Goal: Task Accomplishment & Management: Complete application form

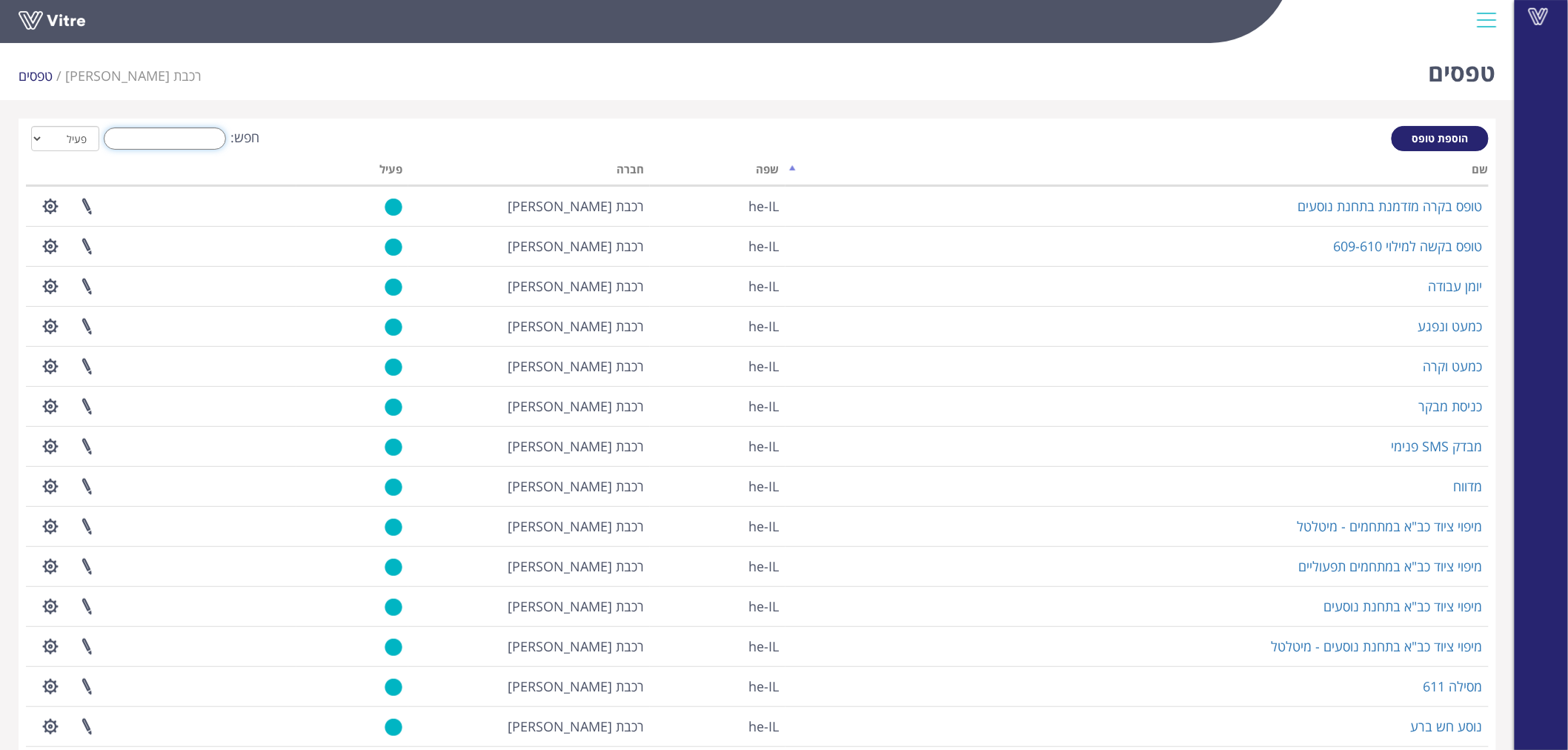
click at [195, 135] on input "חפש:" at bounding box center [165, 138] width 122 height 22
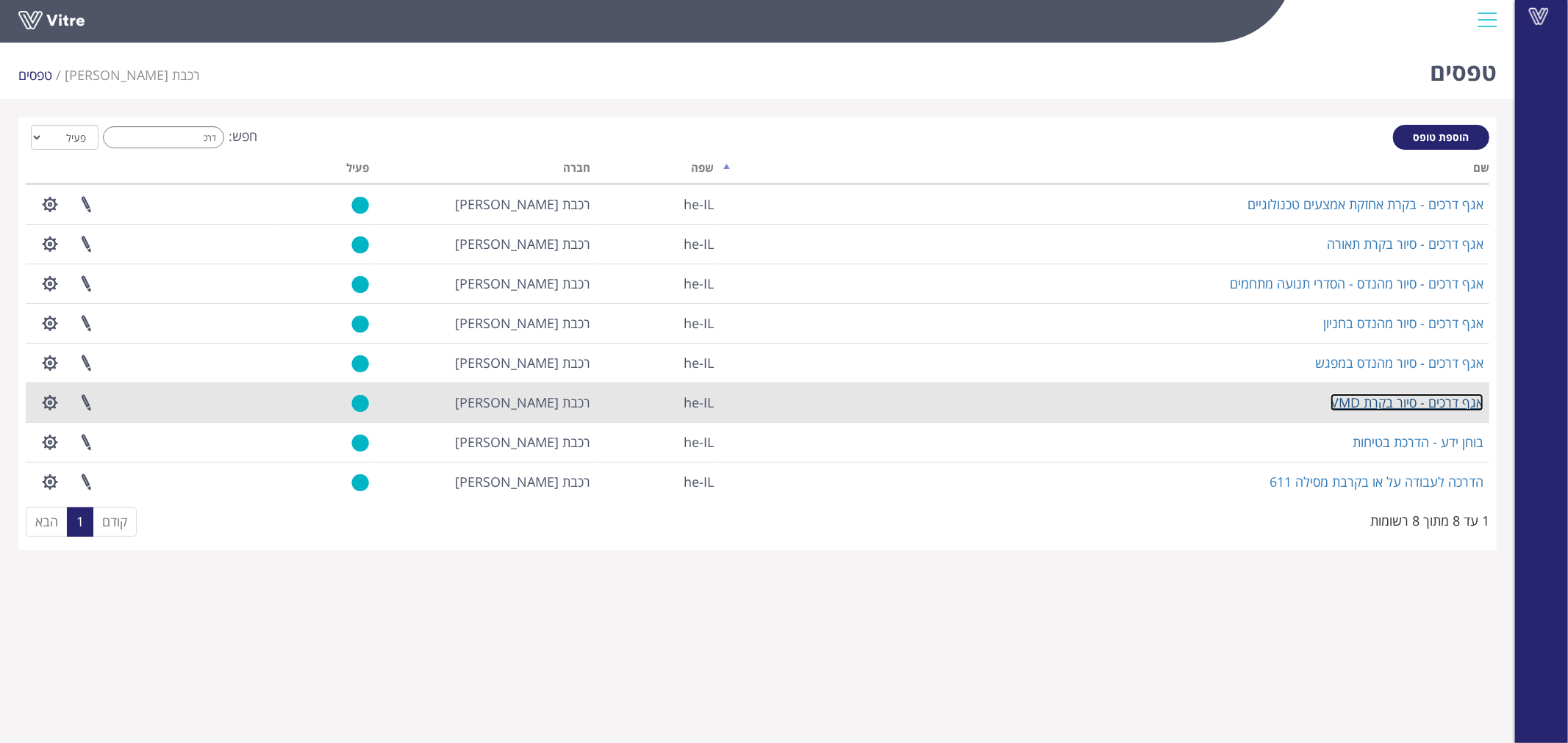
drag, startPoint x: 1387, startPoint y: 399, endPoint x: 1391, endPoint y: 406, distance: 8.1
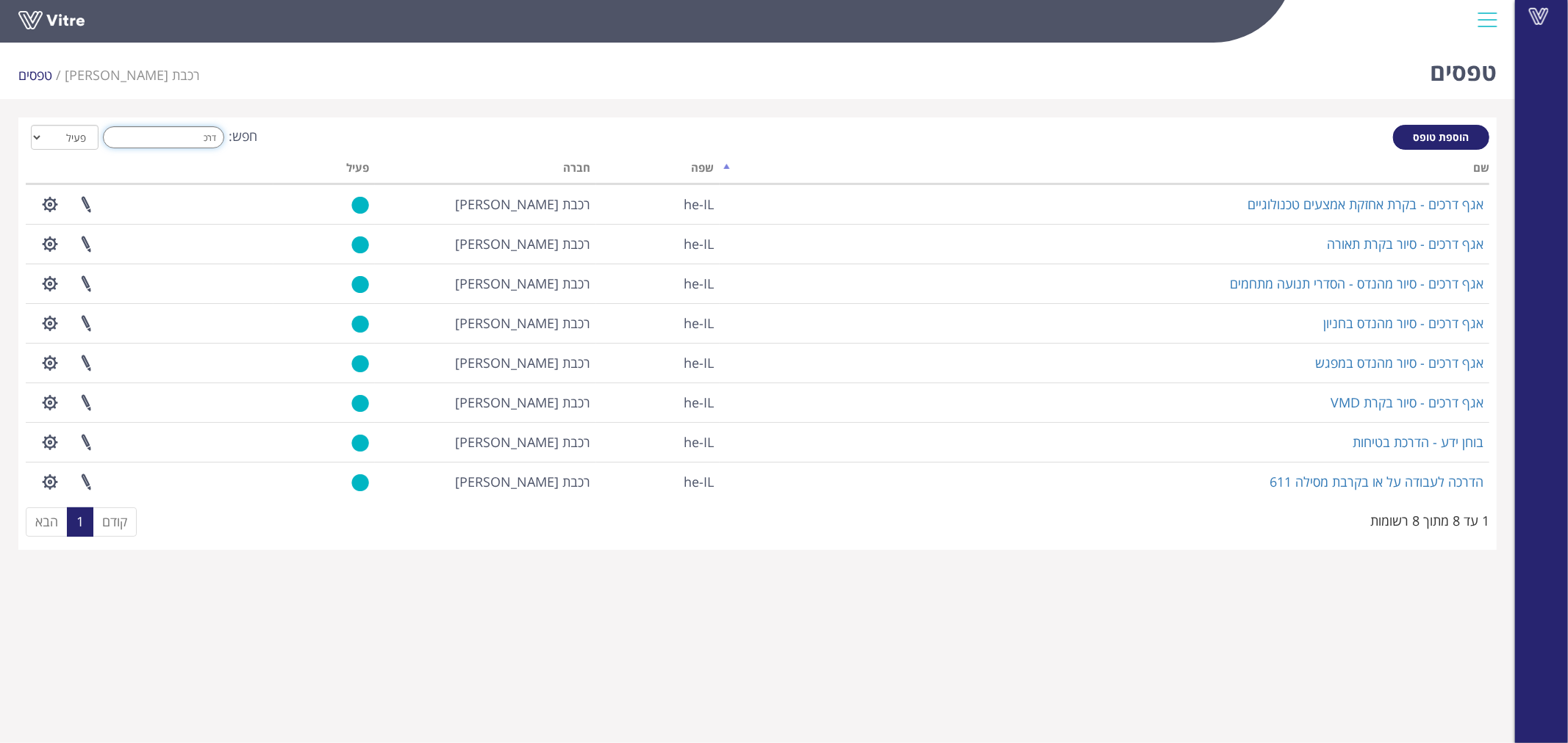
drag, startPoint x: 199, startPoint y: 133, endPoint x: 342, endPoint y: 144, distance: 143.4
click at [342, 144] on div "חפש: דרכ הכל פעיל לא פעיל" at bounding box center [757, 138] width 1463 height 27
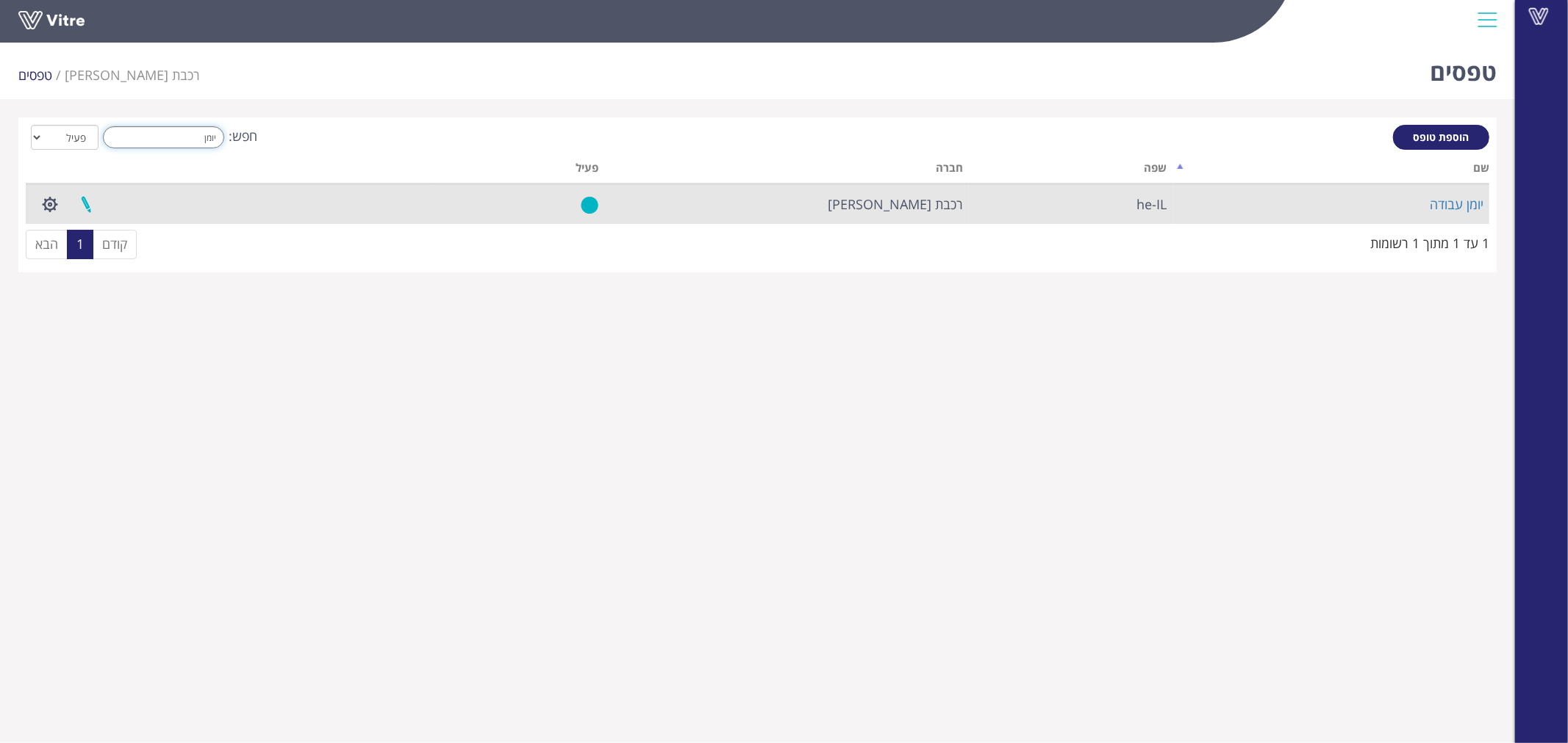
type input "יומן"
click at [81, 200] on link at bounding box center [86, 204] width 37 height 39
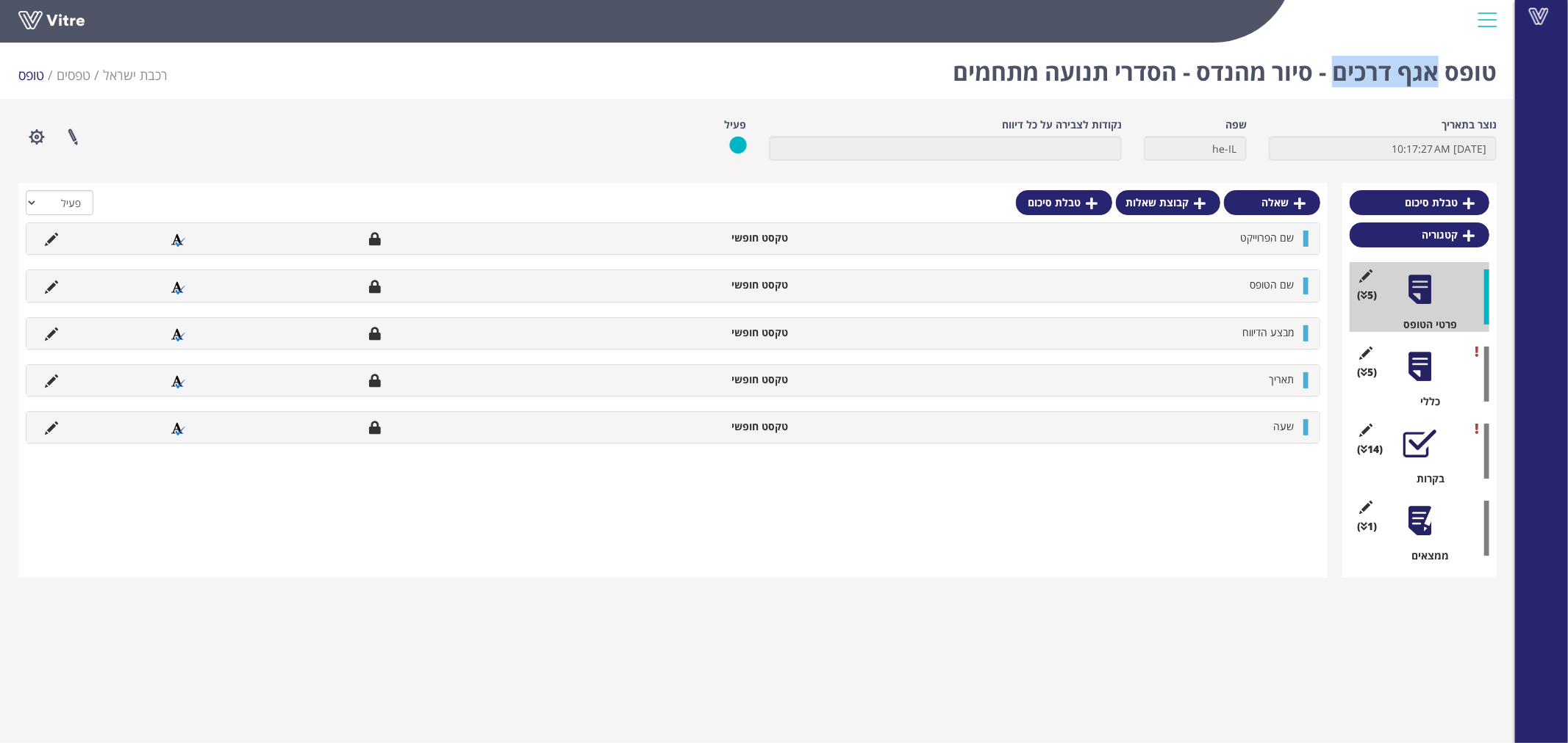
drag, startPoint x: 1432, startPoint y: 74, endPoint x: 1332, endPoint y: 60, distance: 101.0
click at [1332, 60] on h1 "טופס אגף דרכים - סיור מהנדס - הסדרי תנועה מתחמים" at bounding box center [1224, 68] width 544 height 63
copy h1 "אגף דרכים"
click at [1414, 357] on div at bounding box center [1420, 367] width 33 height 33
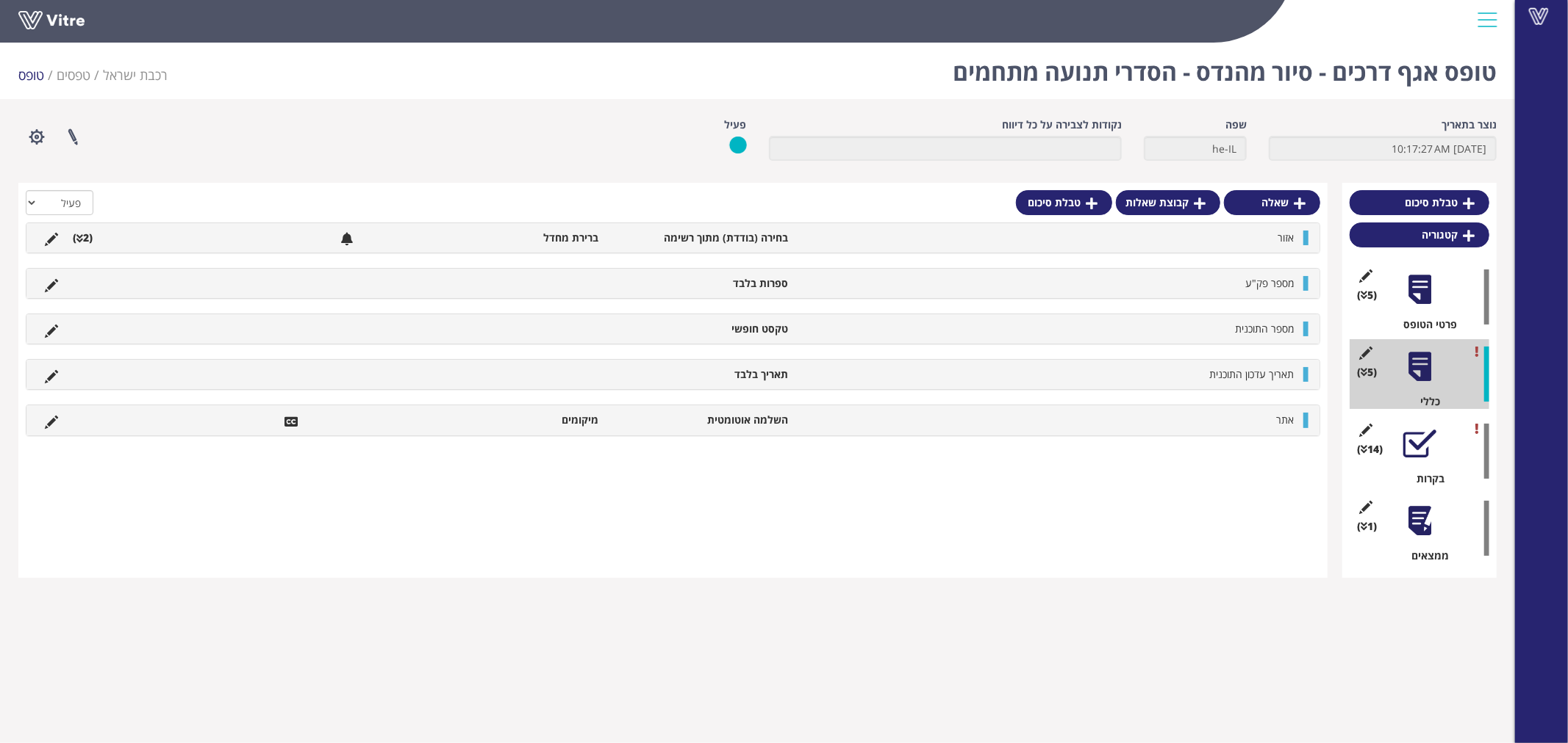
click at [180, 230] on li at bounding box center [180, 237] width 28 height 15
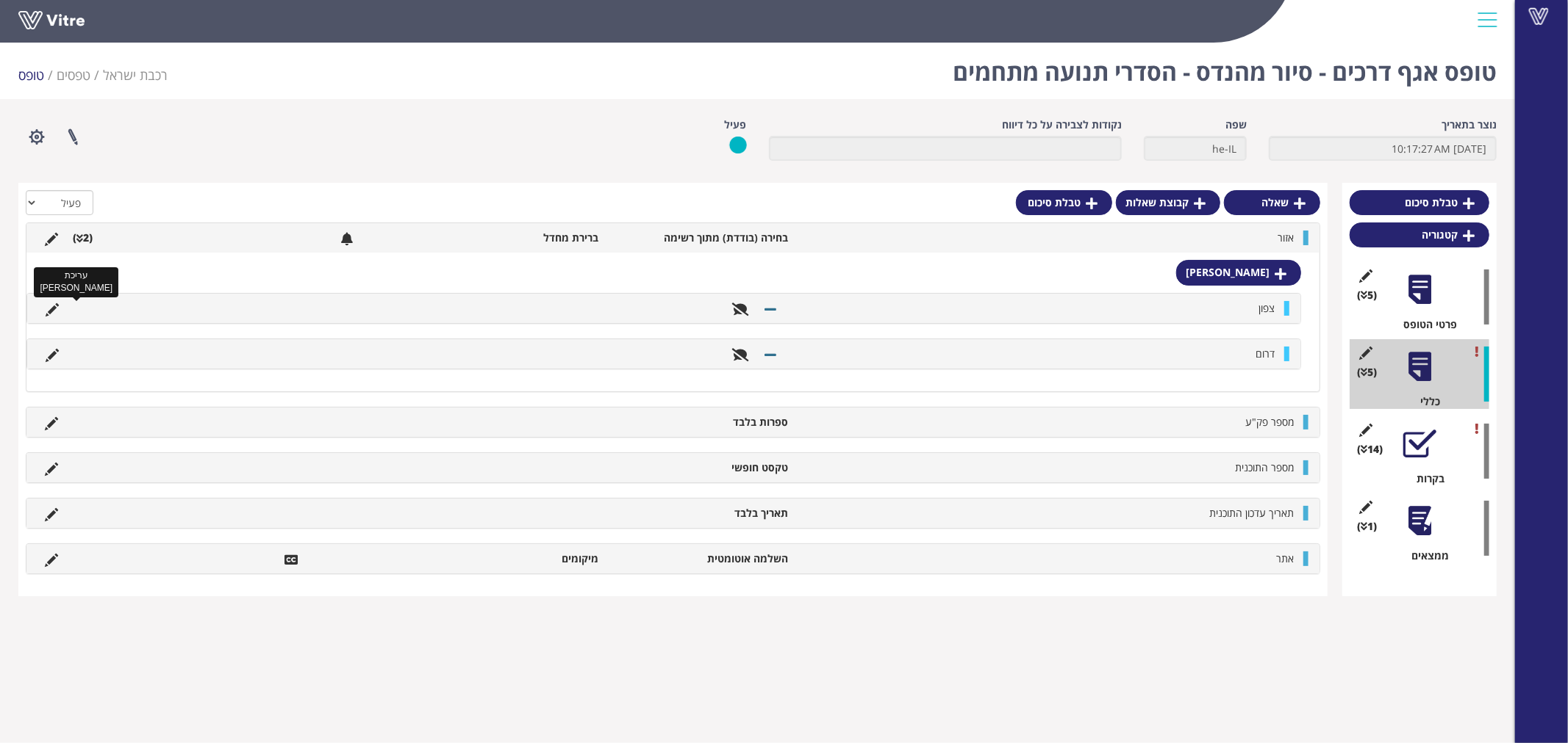
click at [49, 306] on icon at bounding box center [51, 310] width 13 height 13
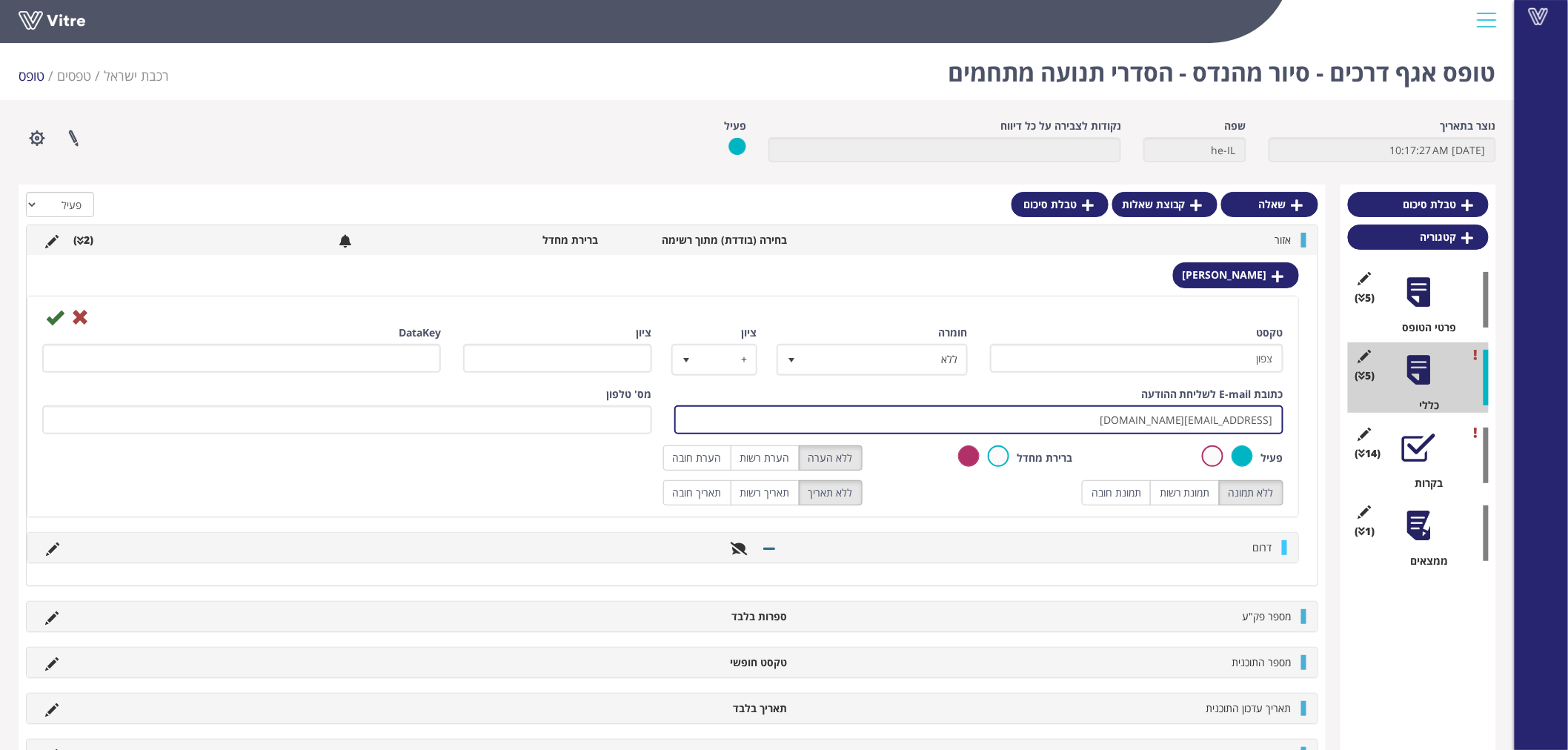
drag, startPoint x: 1161, startPoint y: 416, endPoint x: 1322, endPoint y: 411, distance: 161.1
click at [1316, 413] on div "תשובה צפון טקסט צפון חומרה ללא 0 ציון + 1 ציון DataKey כתובת E-mail לשליחת ההוד…" at bounding box center [671, 420] width 1291 height 330
paste input "mailto:VitreEngineerTourSouth"
click at [1094, 414] on input "mailto:VitreEngineerTourSouth@rail.co.il" at bounding box center [978, 420] width 610 height 29
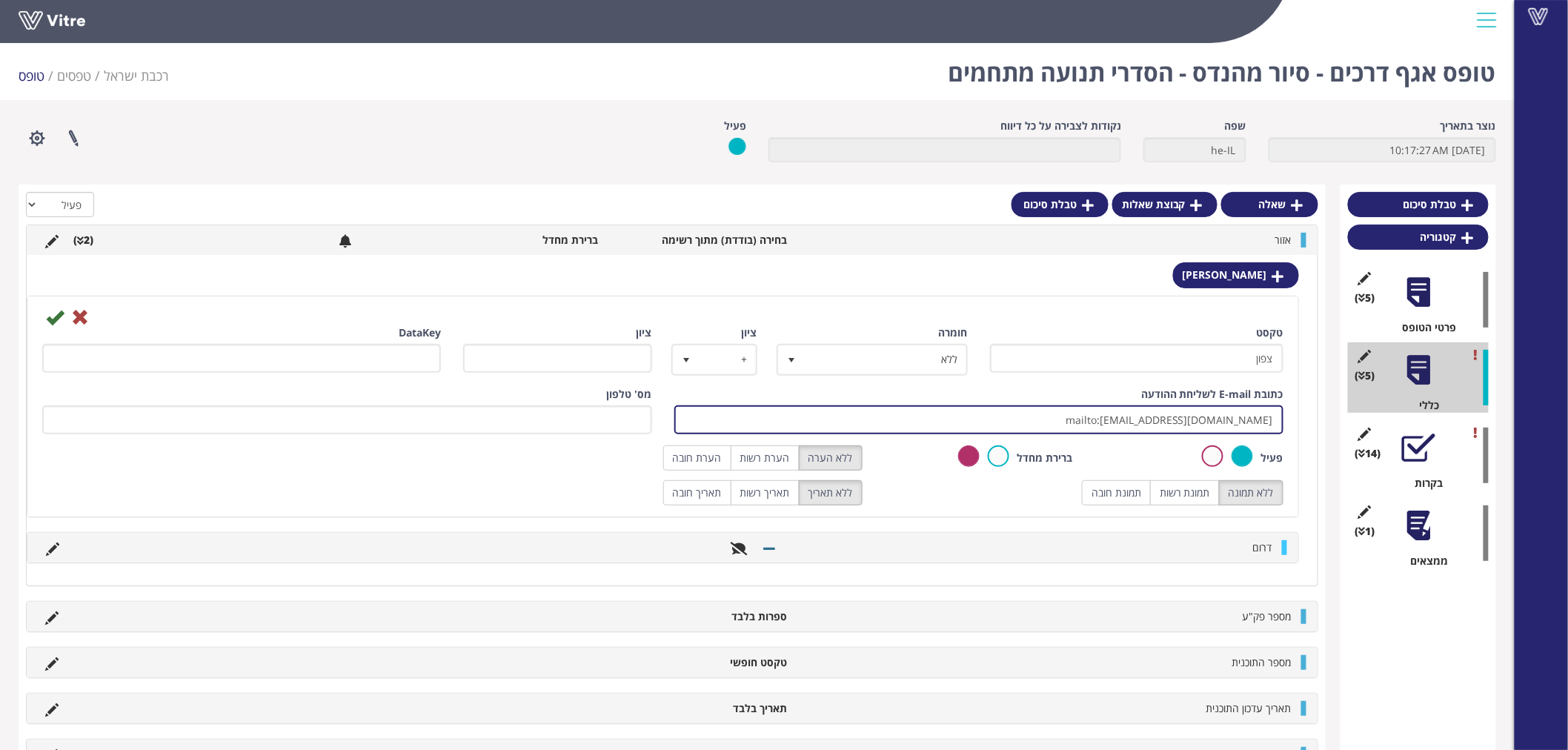
click at [1066, 421] on input "mailto:VitreEngineerTourSouth@rail.co.il" at bounding box center [978, 420] width 610 height 29
paste input "Nor"
type input "VitreEngineerTourNorth@rail.co.il"
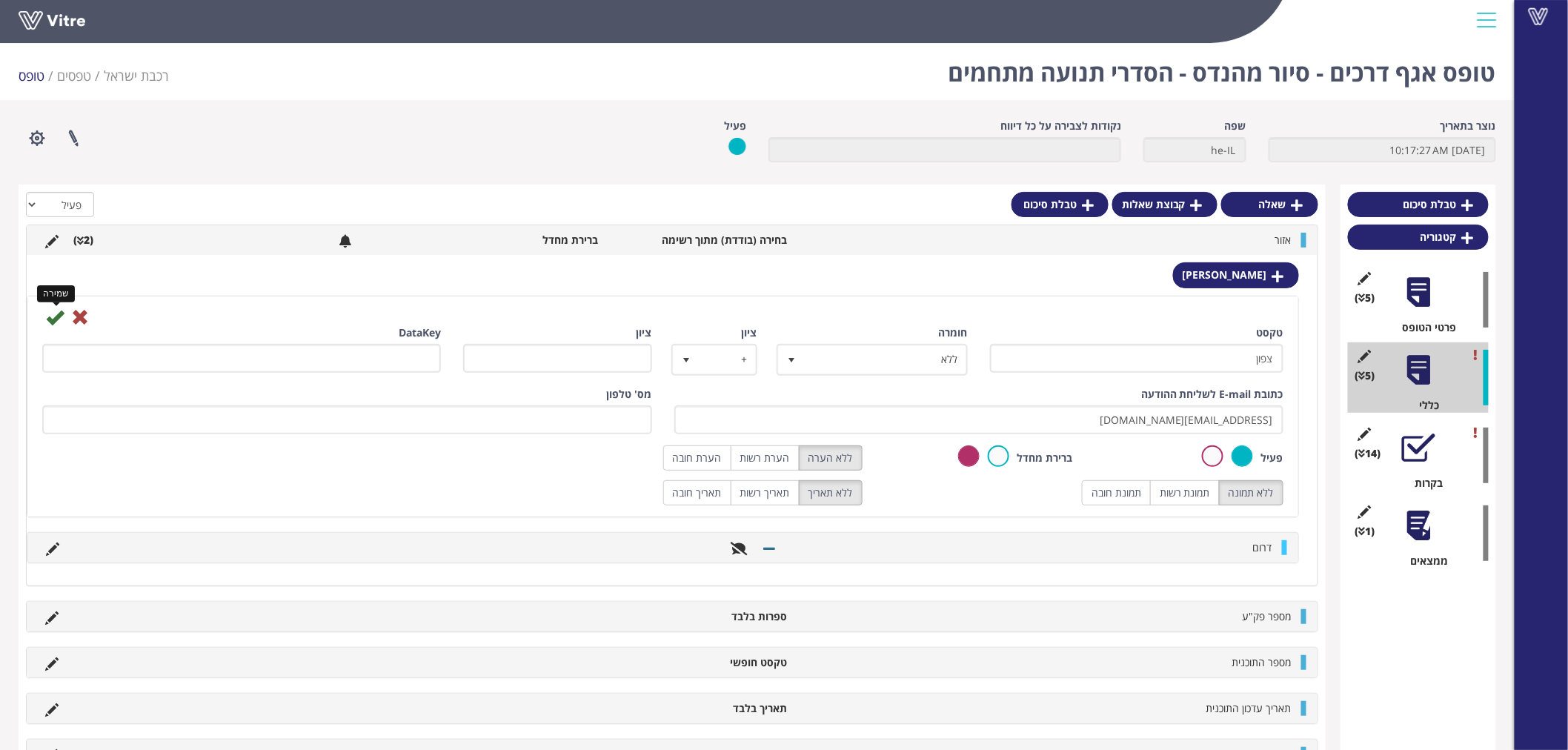
click at [53, 312] on icon at bounding box center [55, 317] width 18 height 18
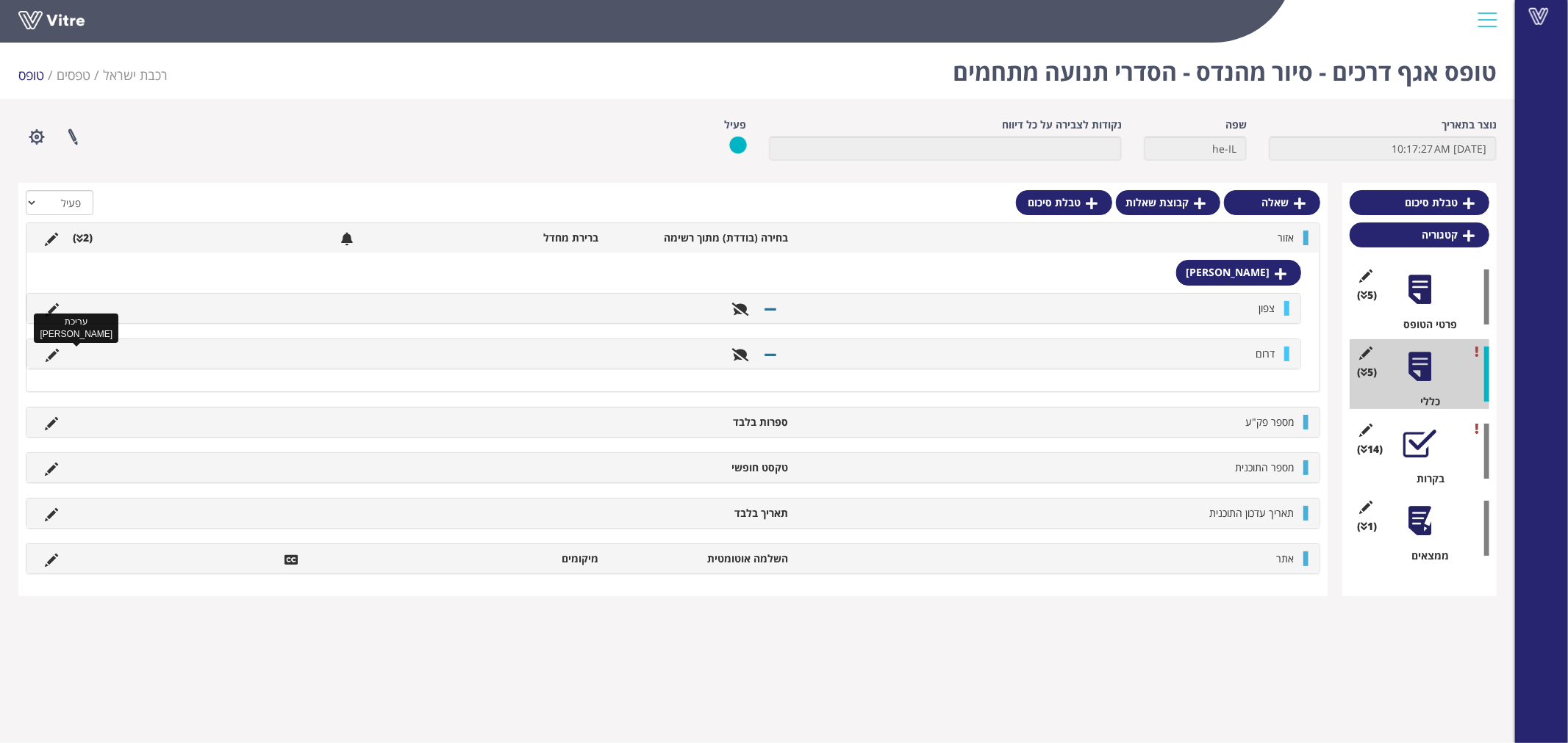
click at [56, 351] on icon at bounding box center [51, 355] width 13 height 13
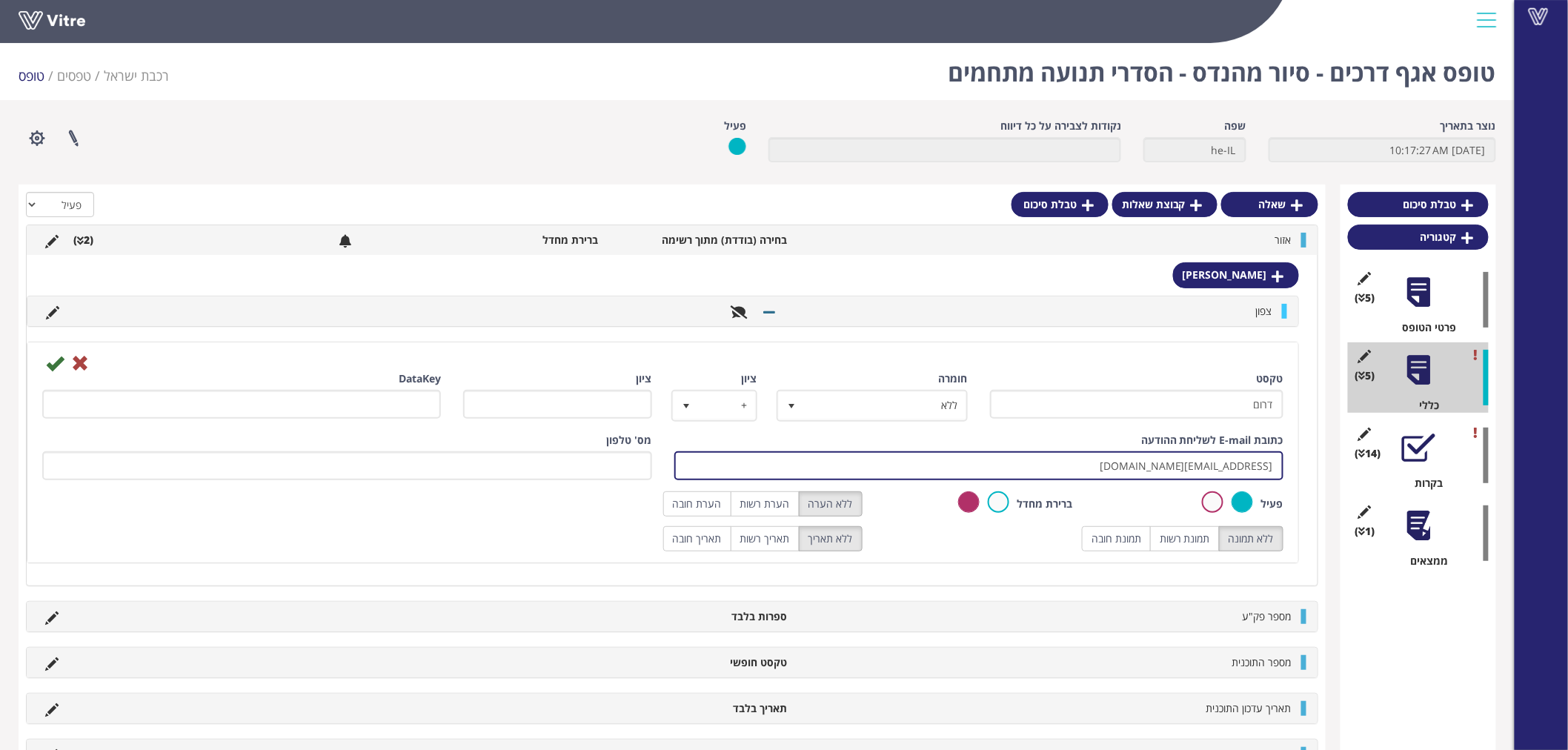
drag, startPoint x: 1164, startPoint y: 458, endPoint x: 1306, endPoint y: 460, distance: 142.0
click at [1306, 460] on div "תשובה צפון דרום טקסט דרום חומרה ללא 0 ציון + 1 ציון DataKey כתובת E-mail לשליחת…" at bounding box center [671, 420] width 1291 height 330
click at [1138, 465] on input "hagaybd@rail.co.il" at bounding box center [978, 466] width 610 height 29
paste input "VitreEngineerTourNorth@rail.co.il"
drag, startPoint x: 775, startPoint y: 465, endPoint x: 1102, endPoint y: 467, distance: 327.0
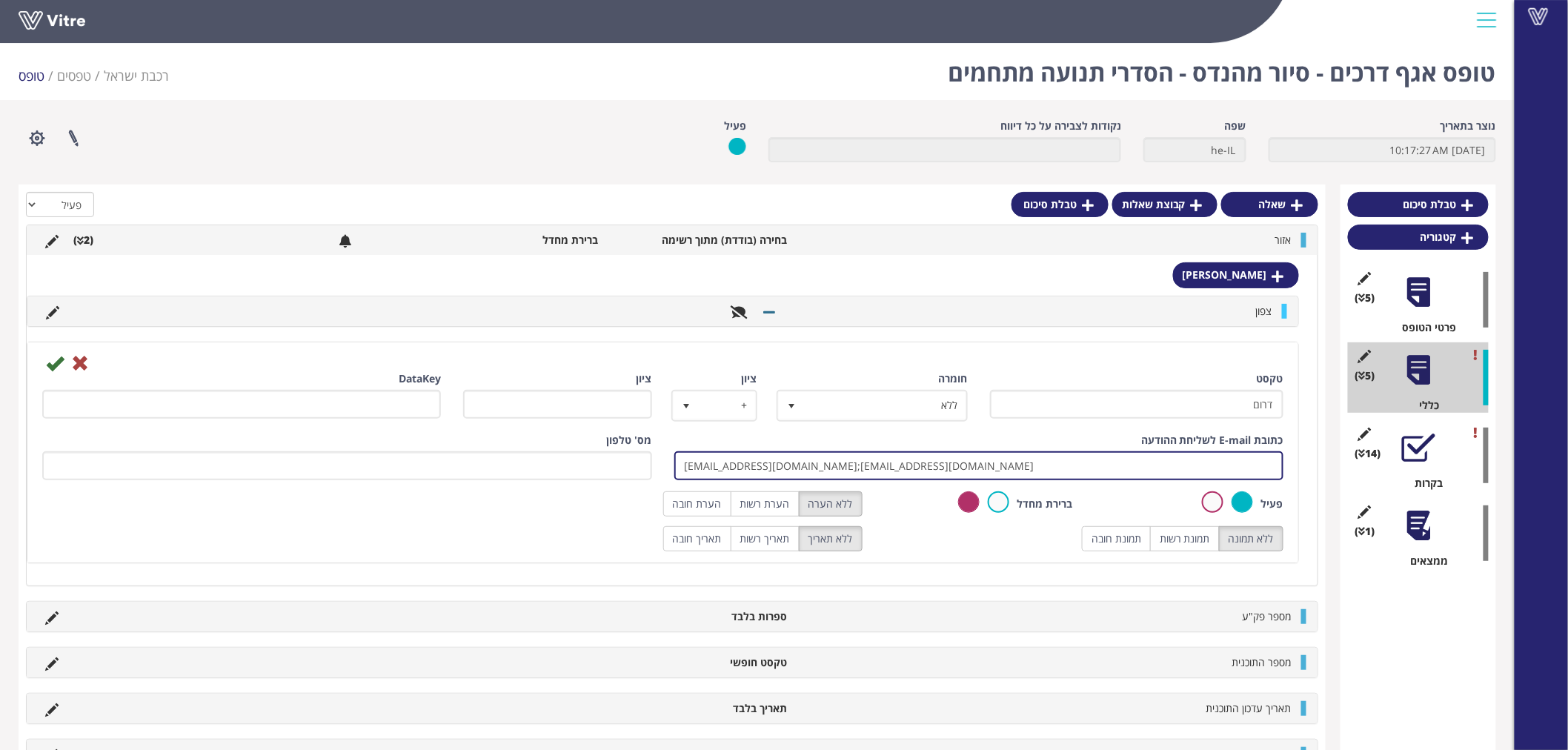
click at [1102, 467] on input "hagaybd@rail.co.il;VitreEngineerTourNorth@rail.co.il" at bounding box center [978, 466] width 610 height 29
paste input "mailto:VitreEngineerTourSou"
click at [790, 465] on input "hagaybd@rail.co.il;mailto:VitreEngineerTourSouth@rail.co.il" at bounding box center [978, 466] width 610 height 29
type input "hagaybd@rail.co.il;VitreEngineerTourSouth@rail.co.il"
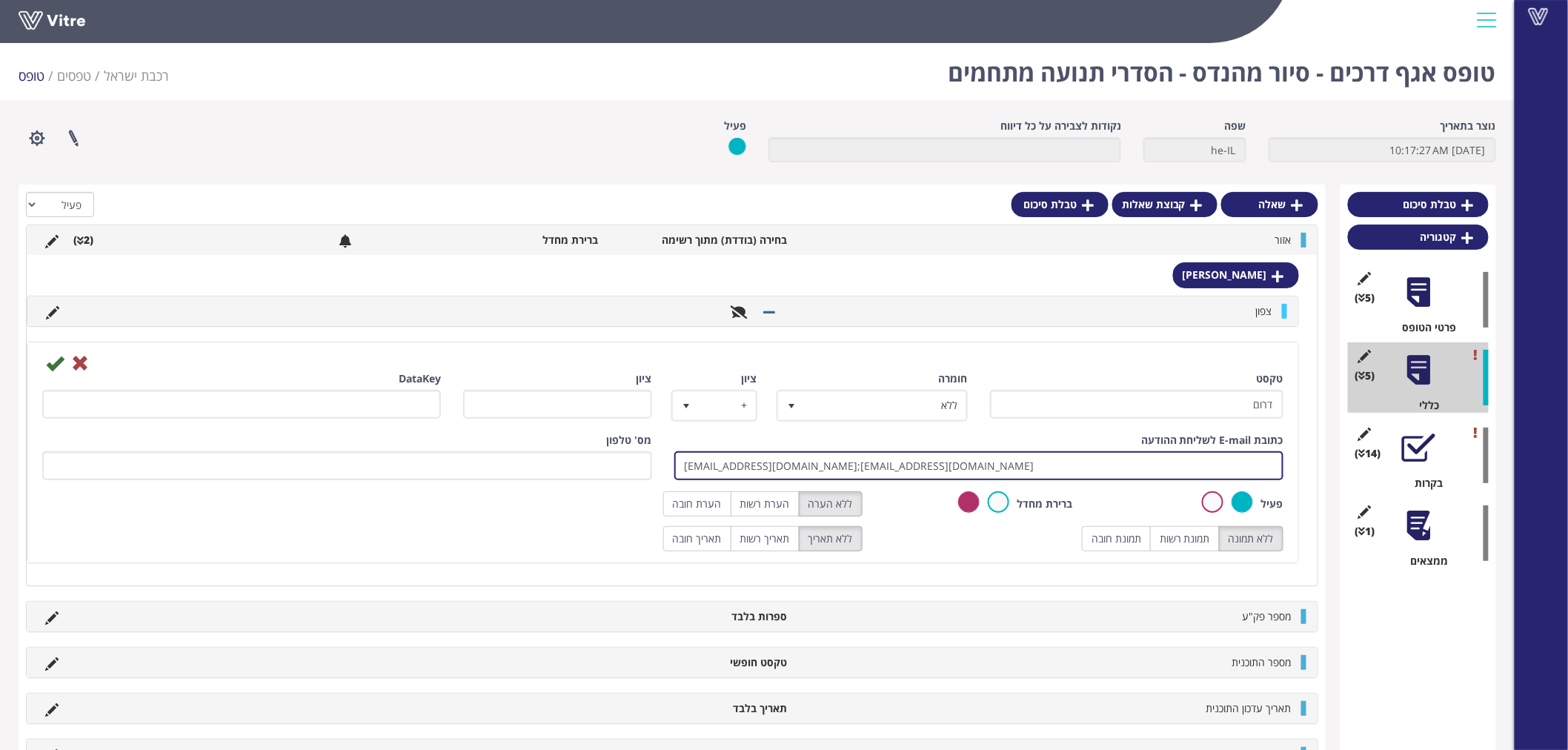
drag, startPoint x: 773, startPoint y: 465, endPoint x: 667, endPoint y: 461, distance: 106.1
click at [667, 461] on div "כתובת E-mail לשליחת ההודעה hagaybd@rail.co.il;VitreEngineerTourSouth@rail.co.il" at bounding box center [979, 462] width 632 height 59
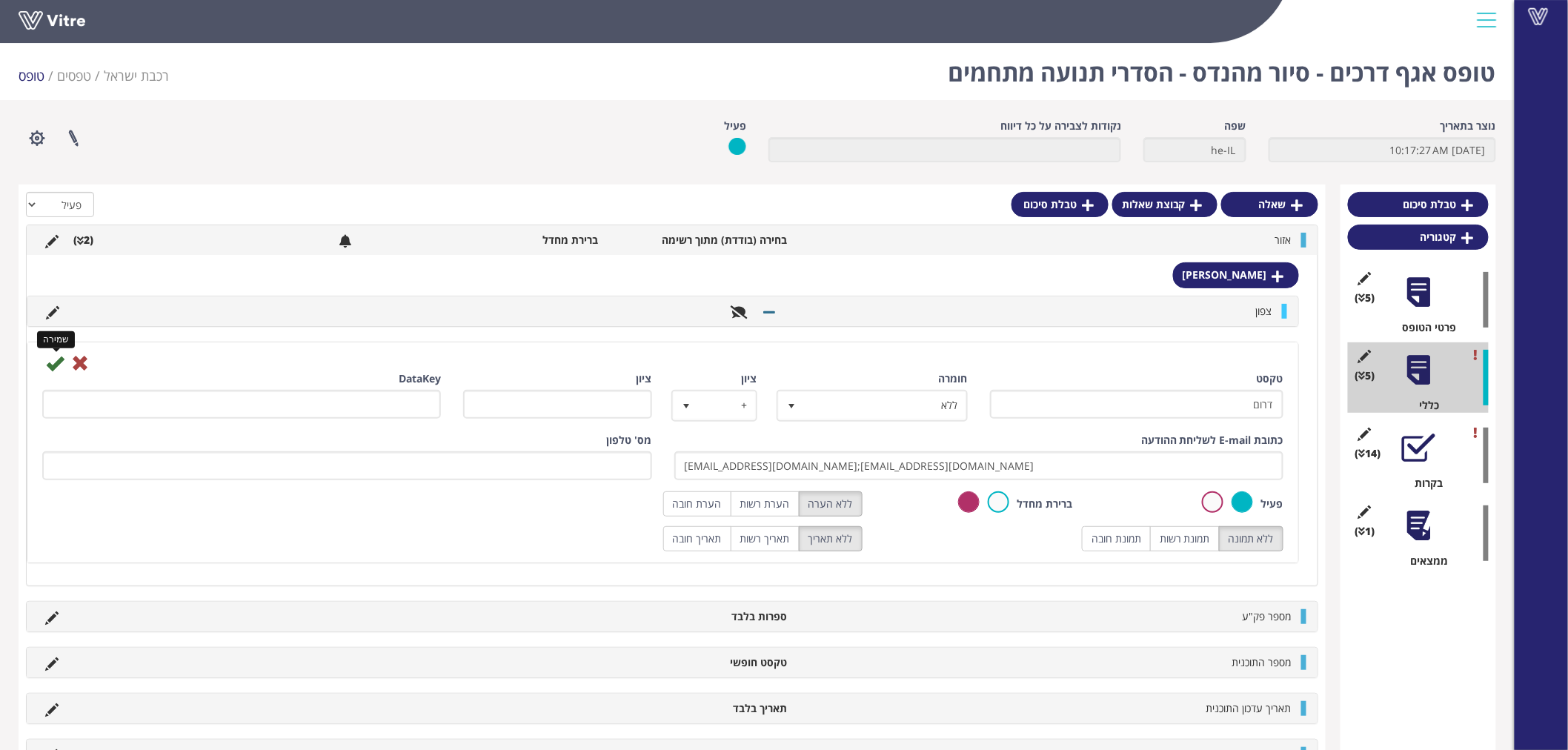
click at [54, 360] on icon at bounding box center [55, 364] width 18 height 18
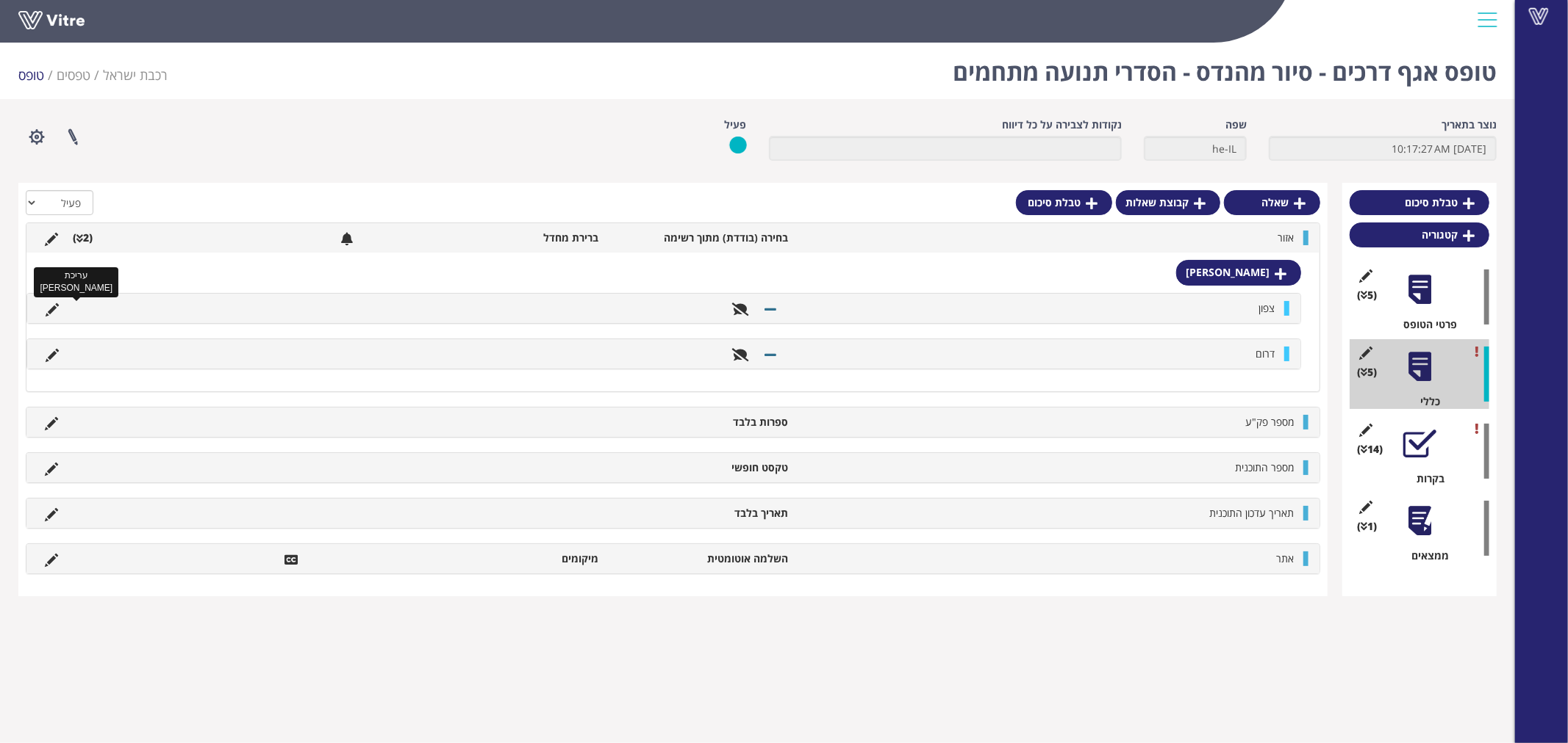
click at [52, 310] on icon at bounding box center [51, 310] width 13 height 13
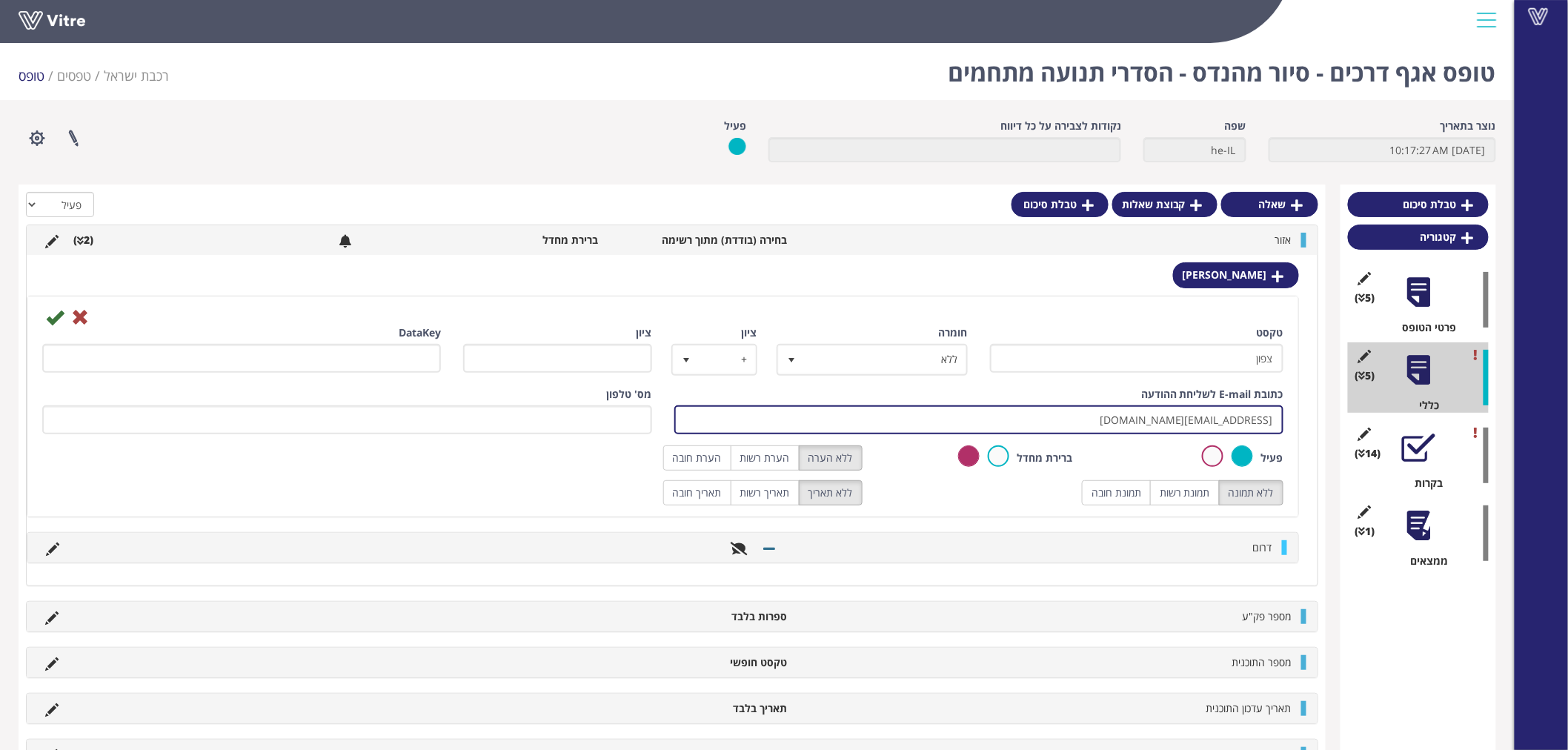
click at [898, 406] on input "VitreEngineerTourNorth@rail.co.il" at bounding box center [978, 420] width 610 height 29
paste input "hagaybd@rail.co.il;"
type input "hagaybd@rail.co.il;VitreEngineerTourNorth@rail.co.il"
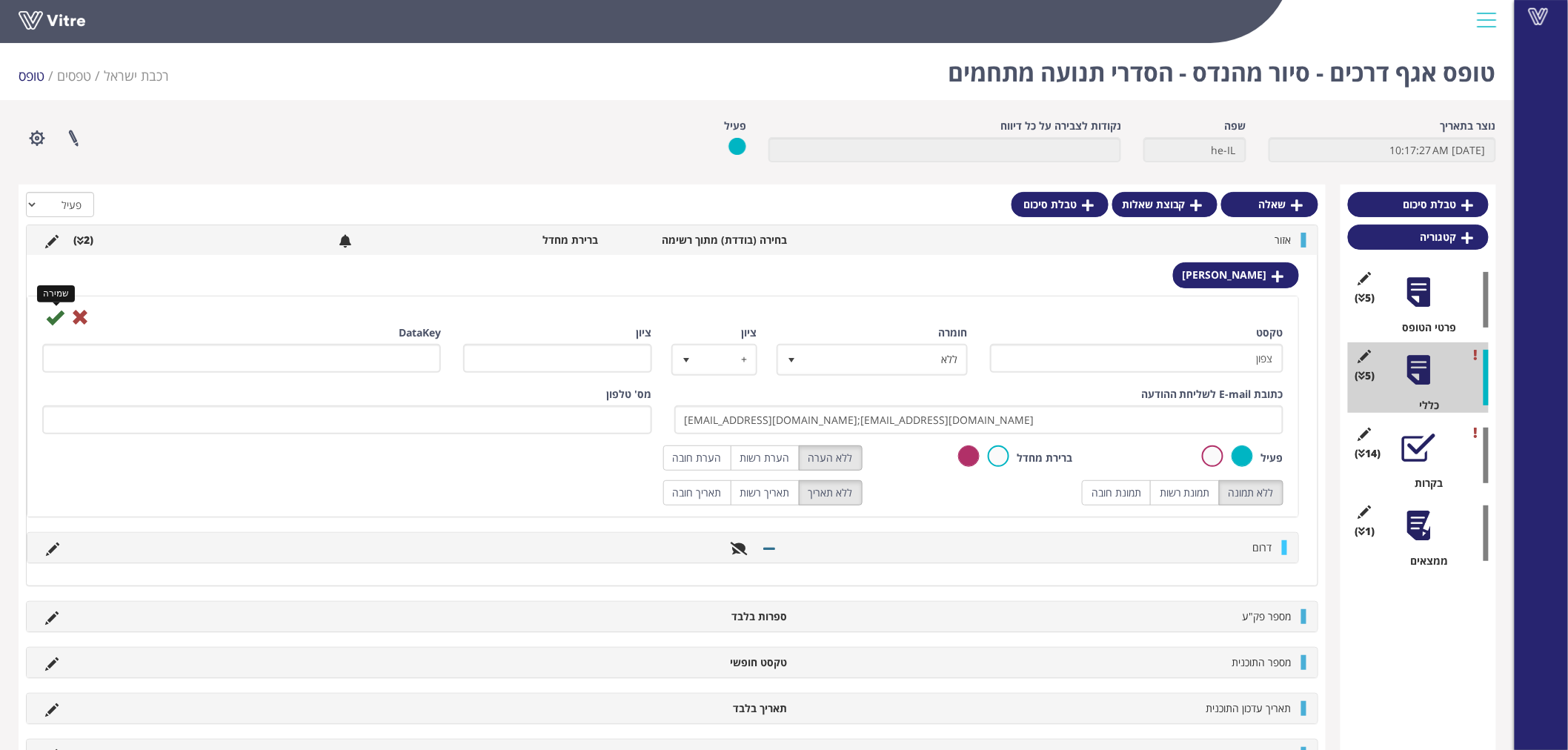
click at [54, 321] on icon at bounding box center [55, 317] width 18 height 18
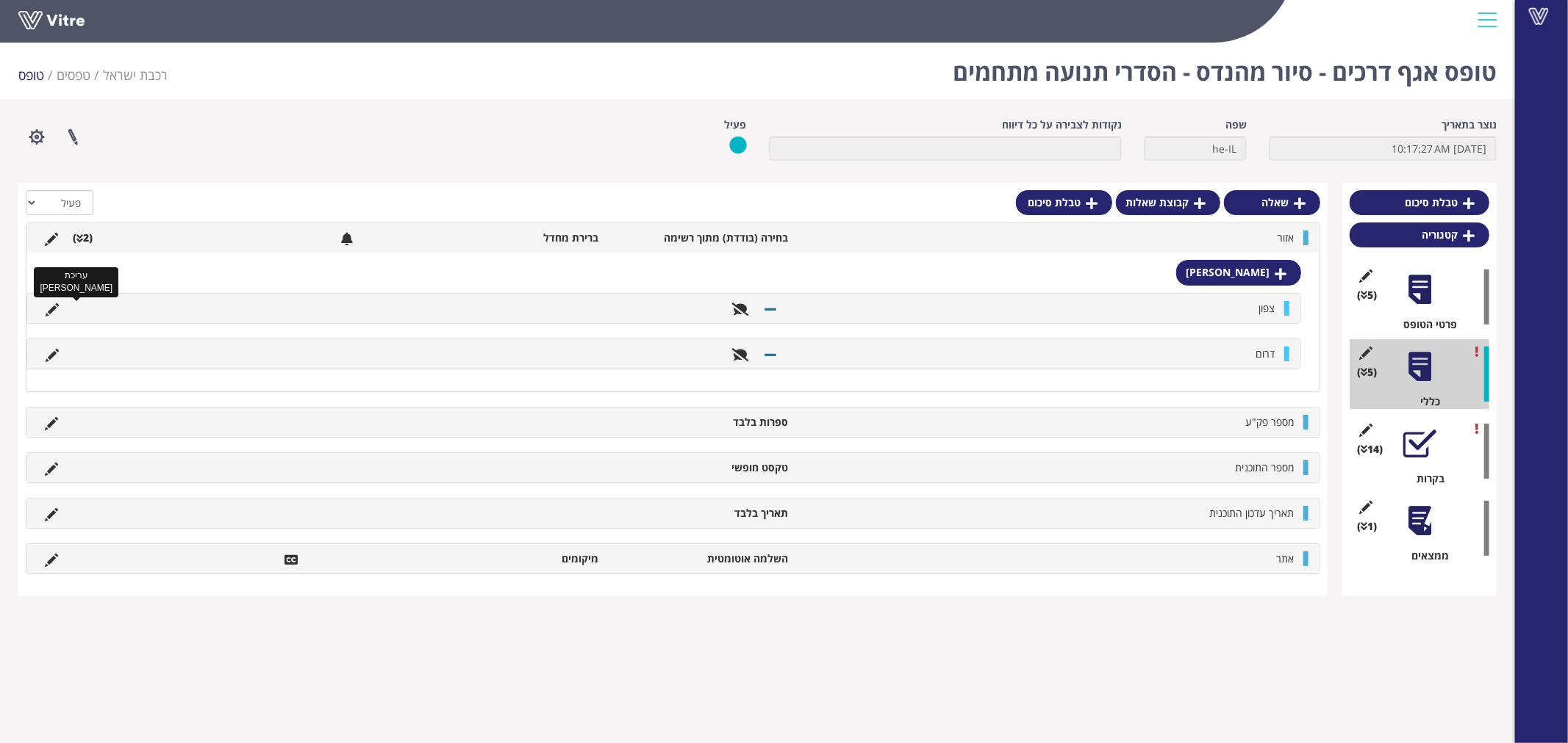
click at [56, 305] on icon at bounding box center [51, 310] width 13 height 13
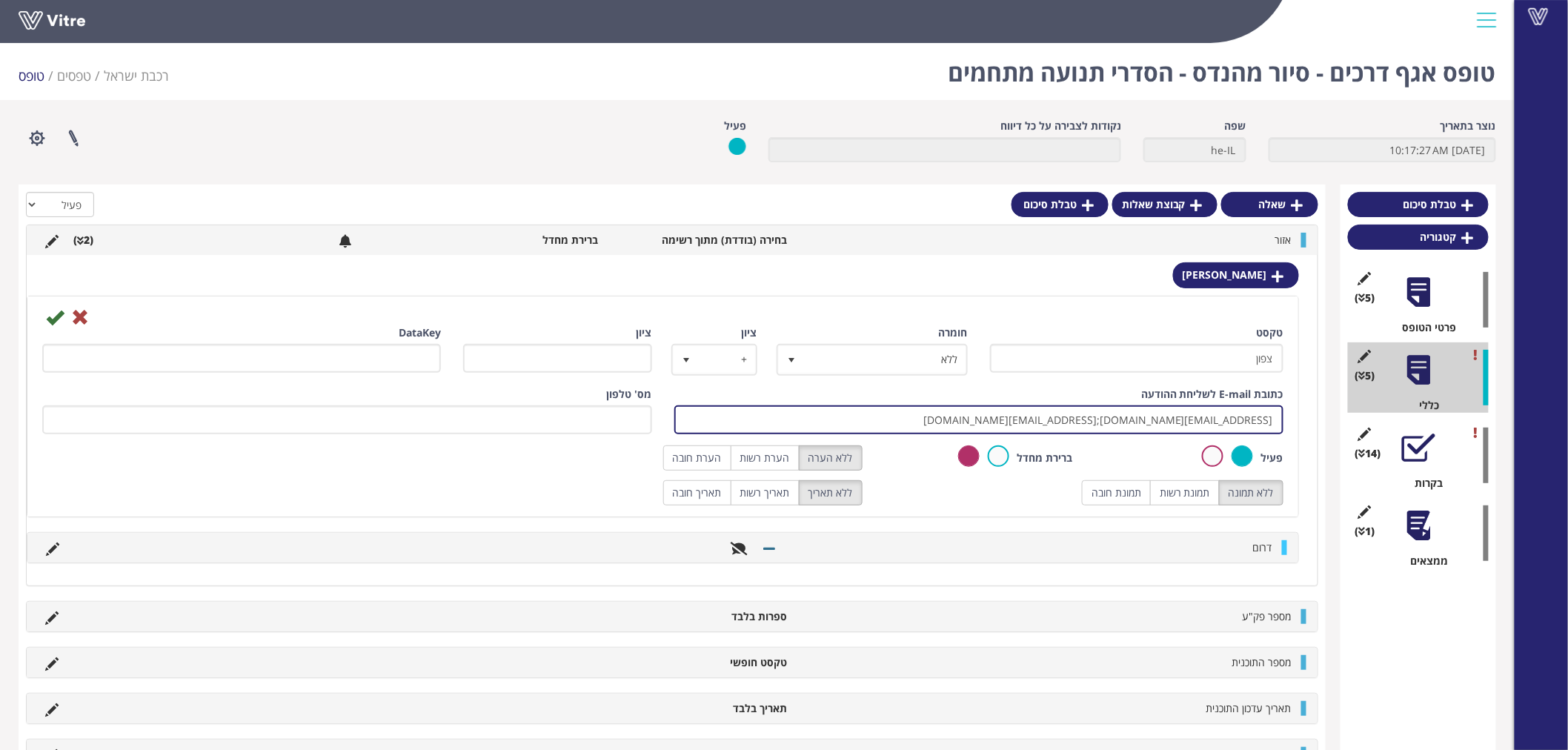
click at [1147, 425] on input "hagaybd@rail.co.il;VitreEngineerTourNorth@rail.co.il" at bounding box center [978, 420] width 610 height 29
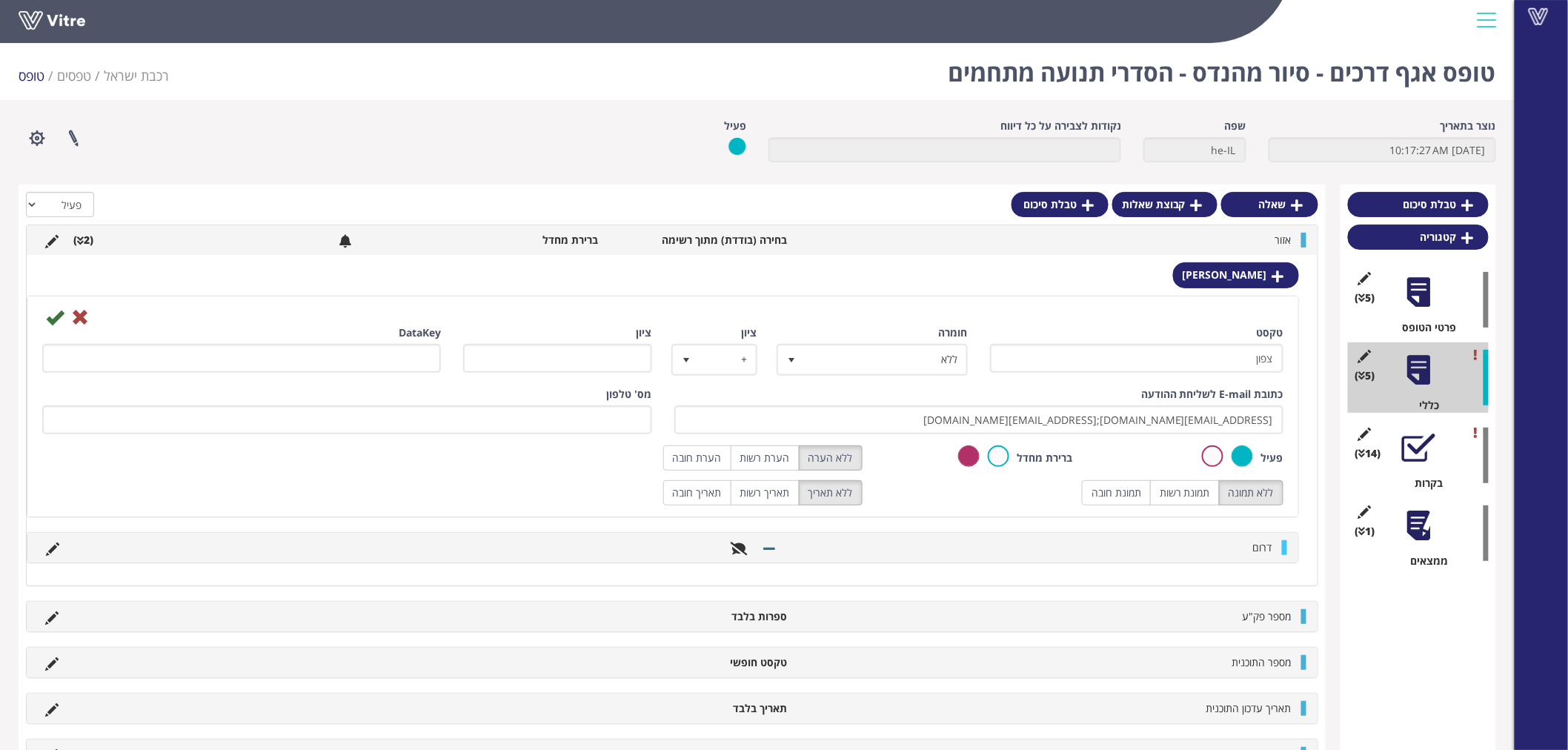
click at [1211, 546] on li "דרום" at bounding box center [1031, 548] width 496 height 15
click at [48, 545] on icon at bounding box center [52, 549] width 13 height 13
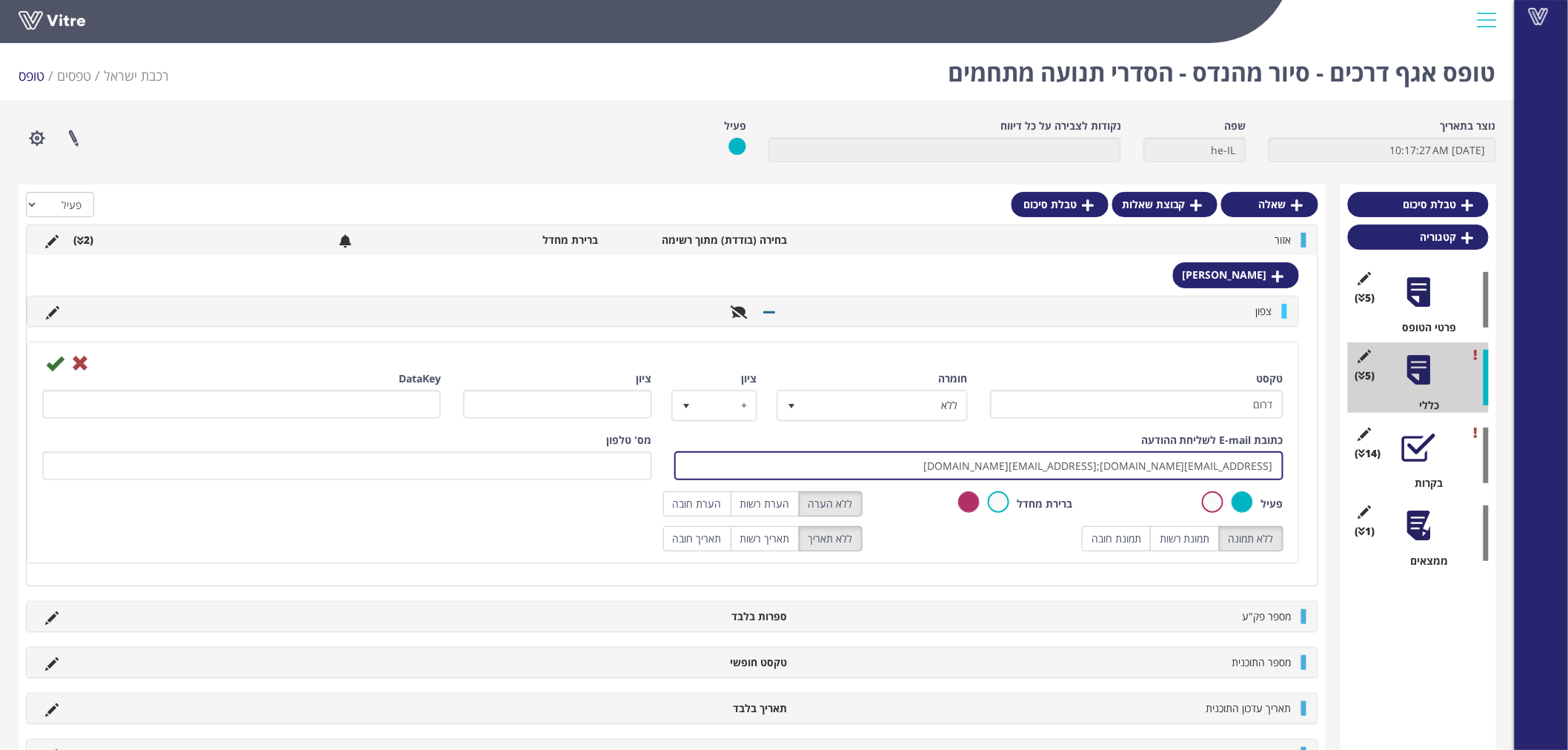
click at [1168, 459] on input "[EMAIL_ADDRESS][DOMAIN_NAME];[EMAIL_ADDRESS][DOMAIN_NAME]" at bounding box center [978, 466] width 610 height 29
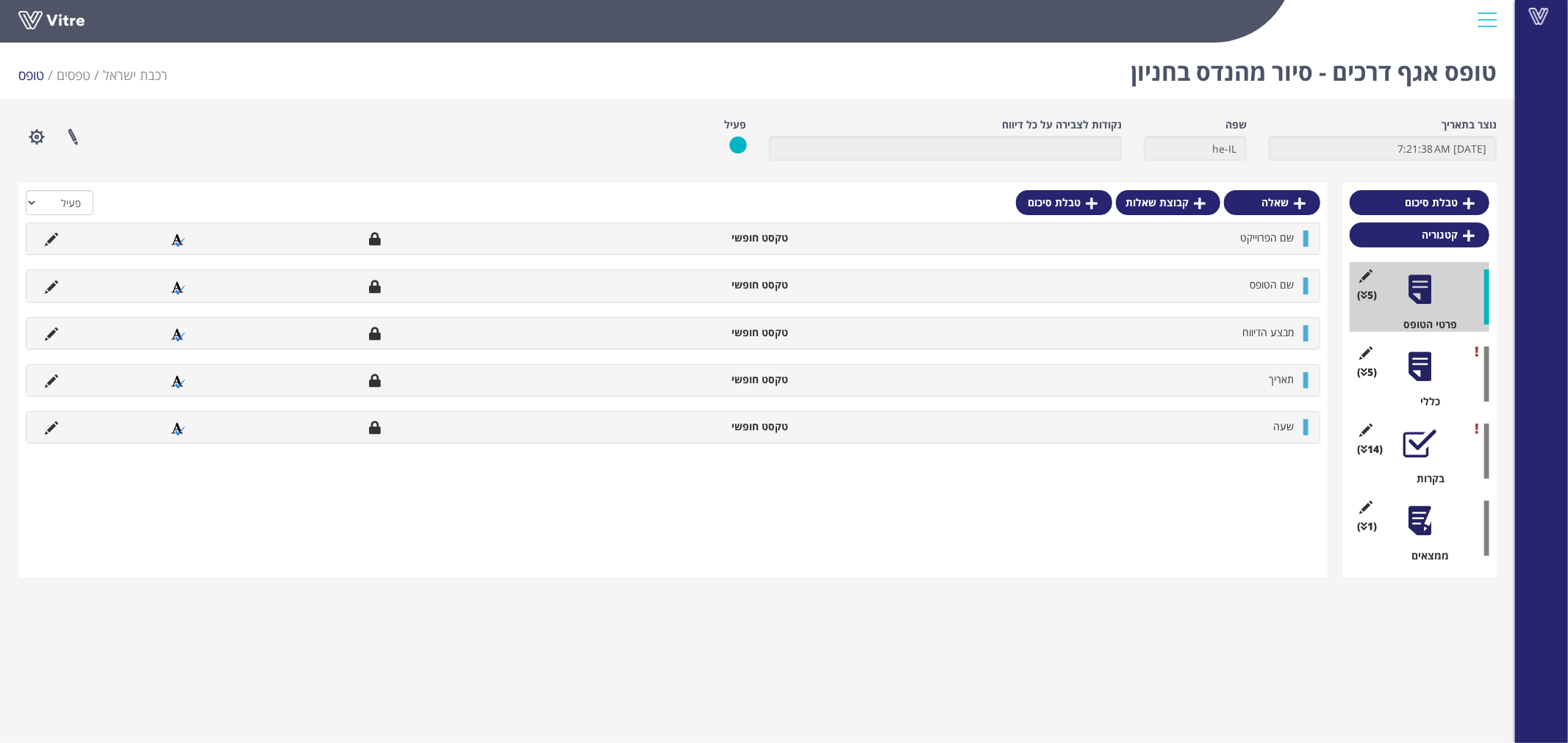
click at [1423, 367] on div at bounding box center [1420, 367] width 33 height 33
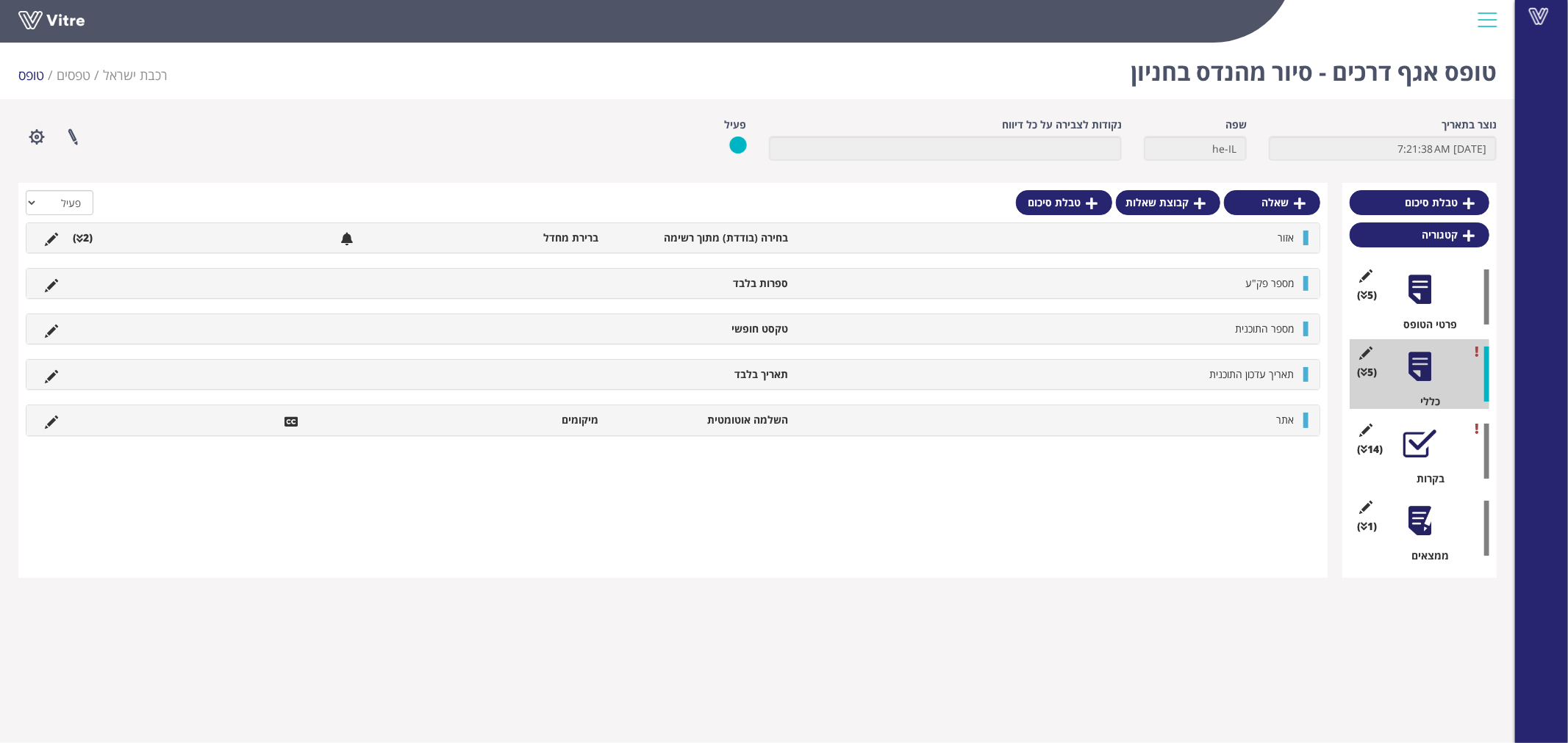
click at [1236, 242] on li "אזור" at bounding box center [1047, 237] width 505 height 15
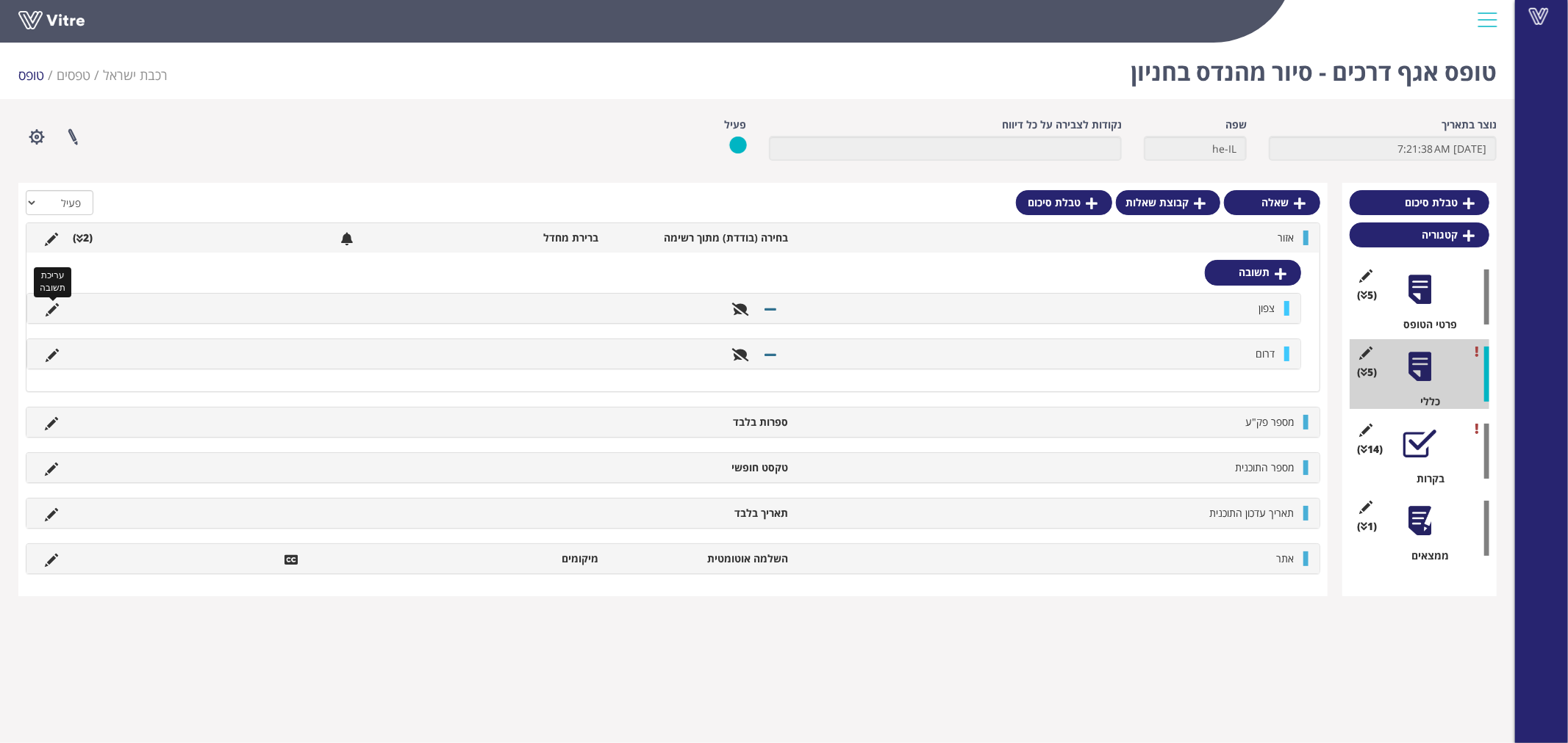
click at [46, 307] on icon at bounding box center [51, 310] width 13 height 13
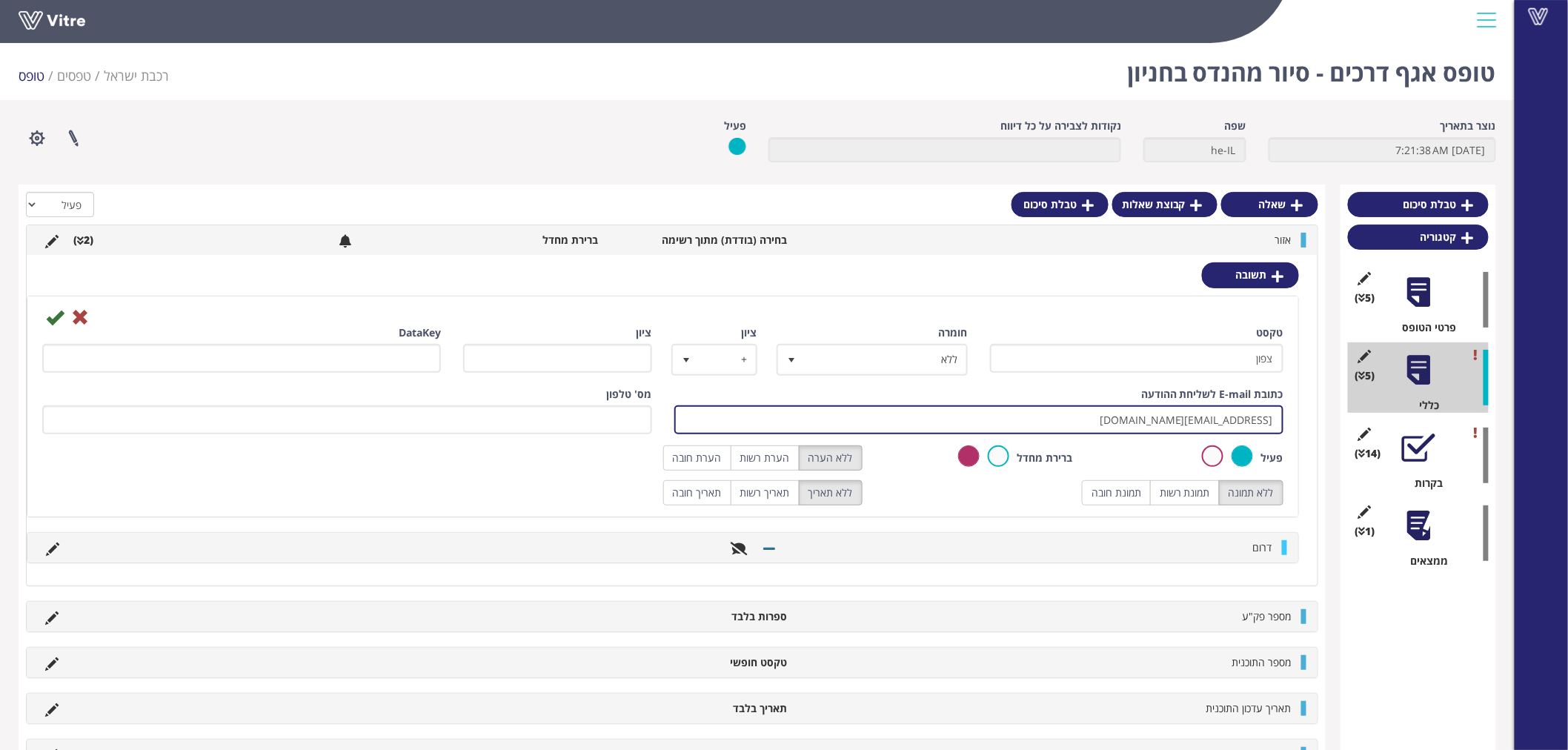
click at [964, 415] on input "[EMAIL_ADDRESS][DOMAIN_NAME]" at bounding box center [978, 420] width 610 height 29
paste input "hagaybd@rail.co.il;"
paste input "VitreEngineerTourNorth@rail.co.il"
type input "[EMAIL_ADDRESS][DOMAIN_NAME];[EMAIL_ADDRESS][DOMAIN_NAME]"
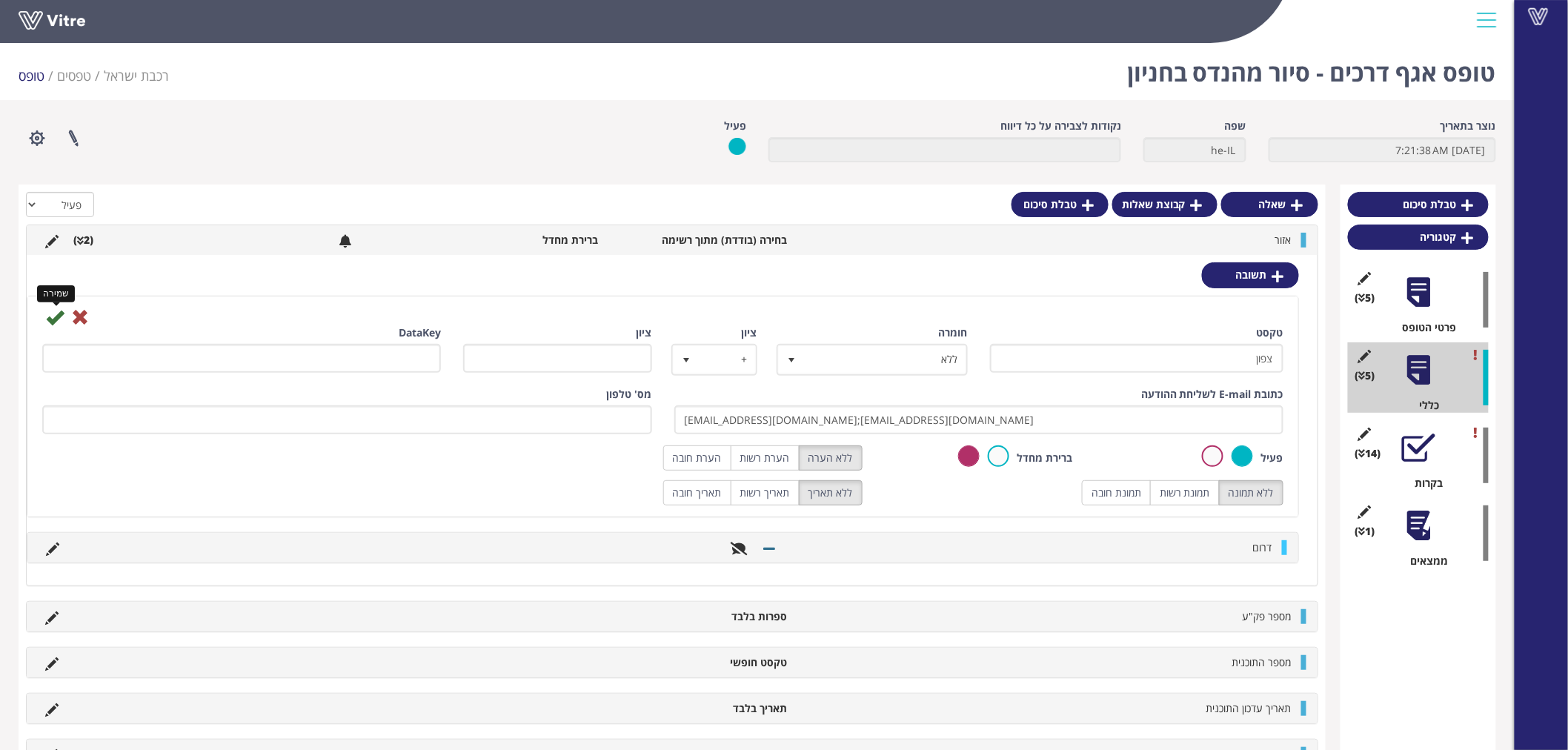
click at [49, 310] on icon at bounding box center [55, 317] width 18 height 18
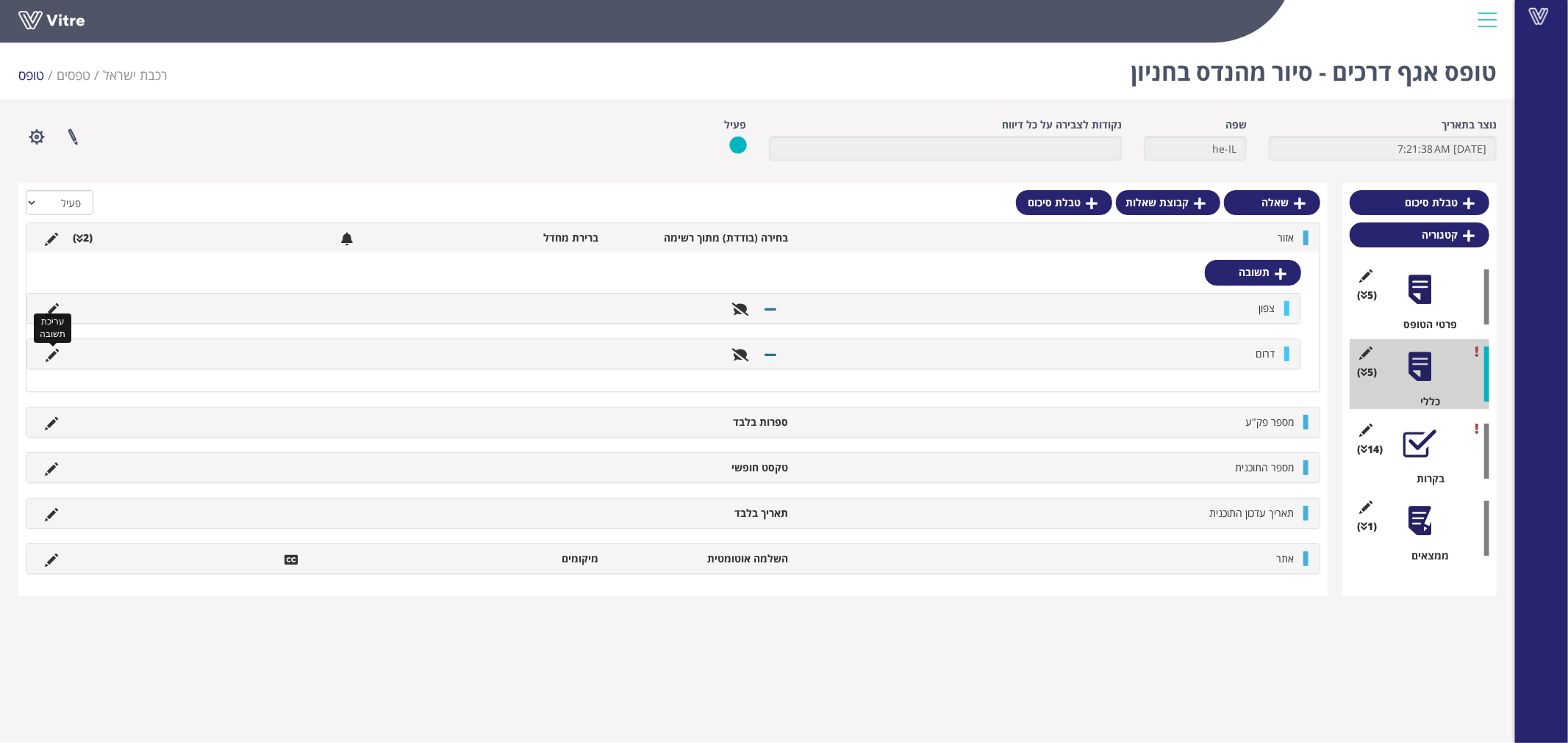
click at [49, 349] on icon at bounding box center [51, 355] width 13 height 13
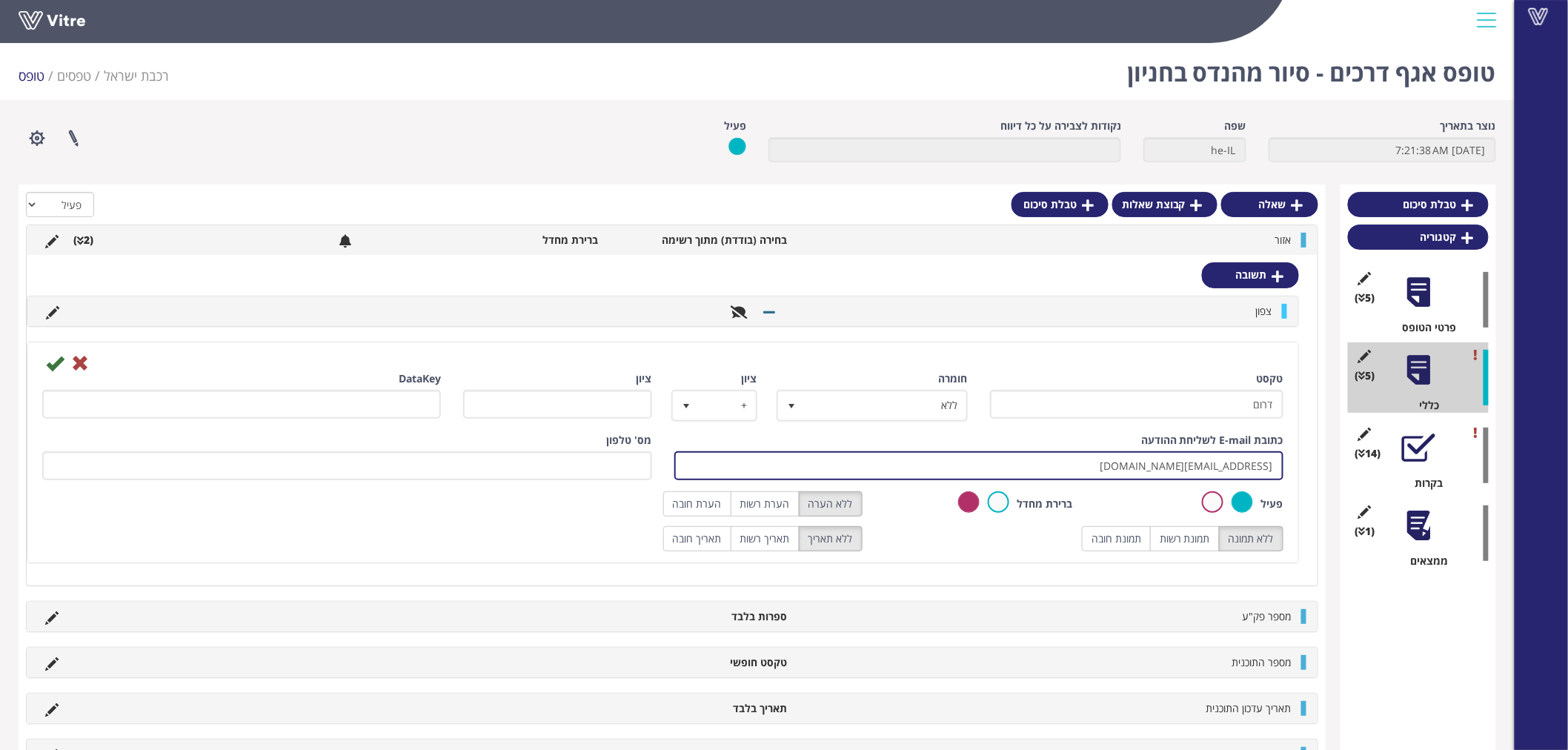
click at [1024, 470] on input "hagaybd@rail.co.il" at bounding box center [978, 466] width 610 height 29
type input "hagaybd@rail.co.il;VitreEngineerTourSouth@rail.co.il"
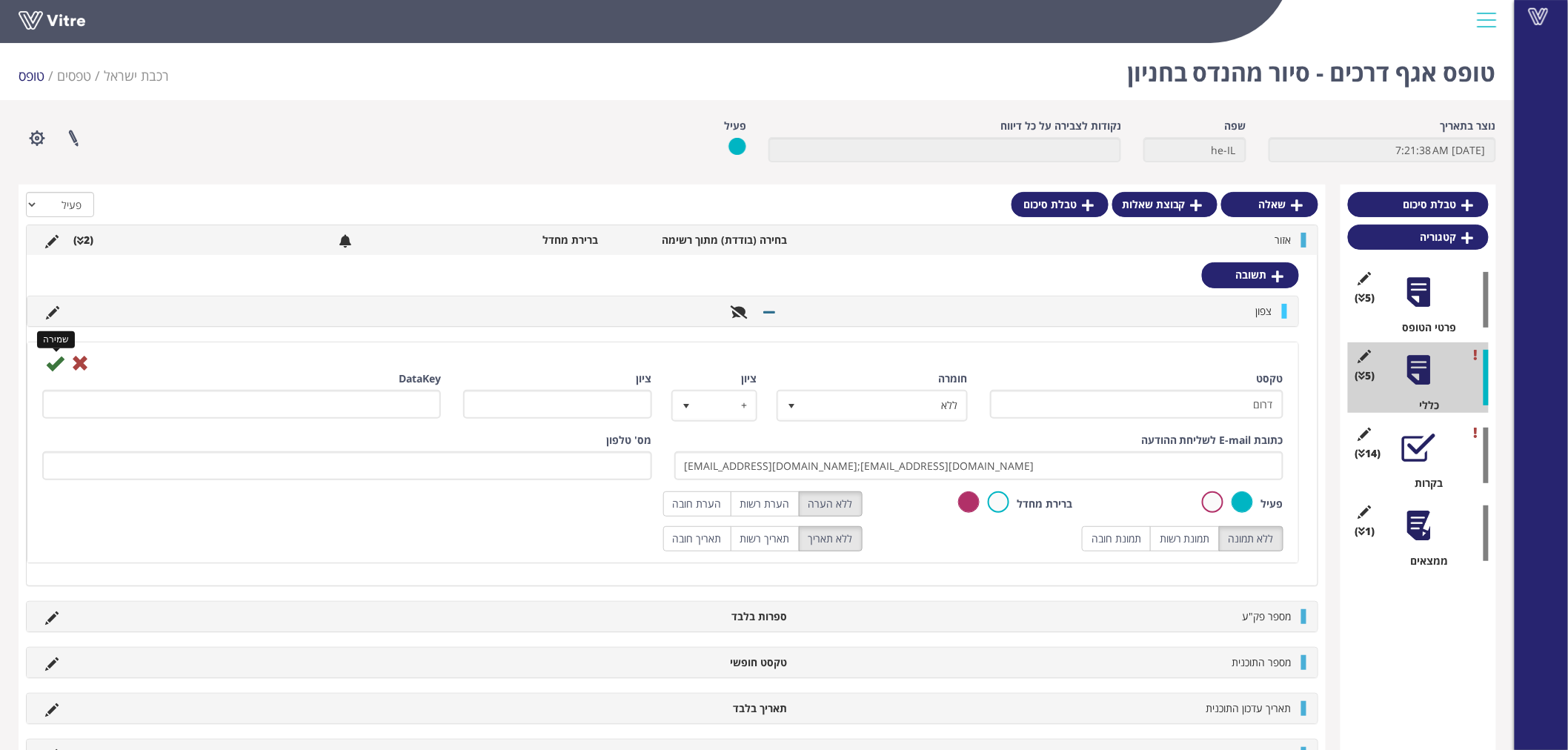
click at [53, 360] on icon at bounding box center [55, 364] width 18 height 18
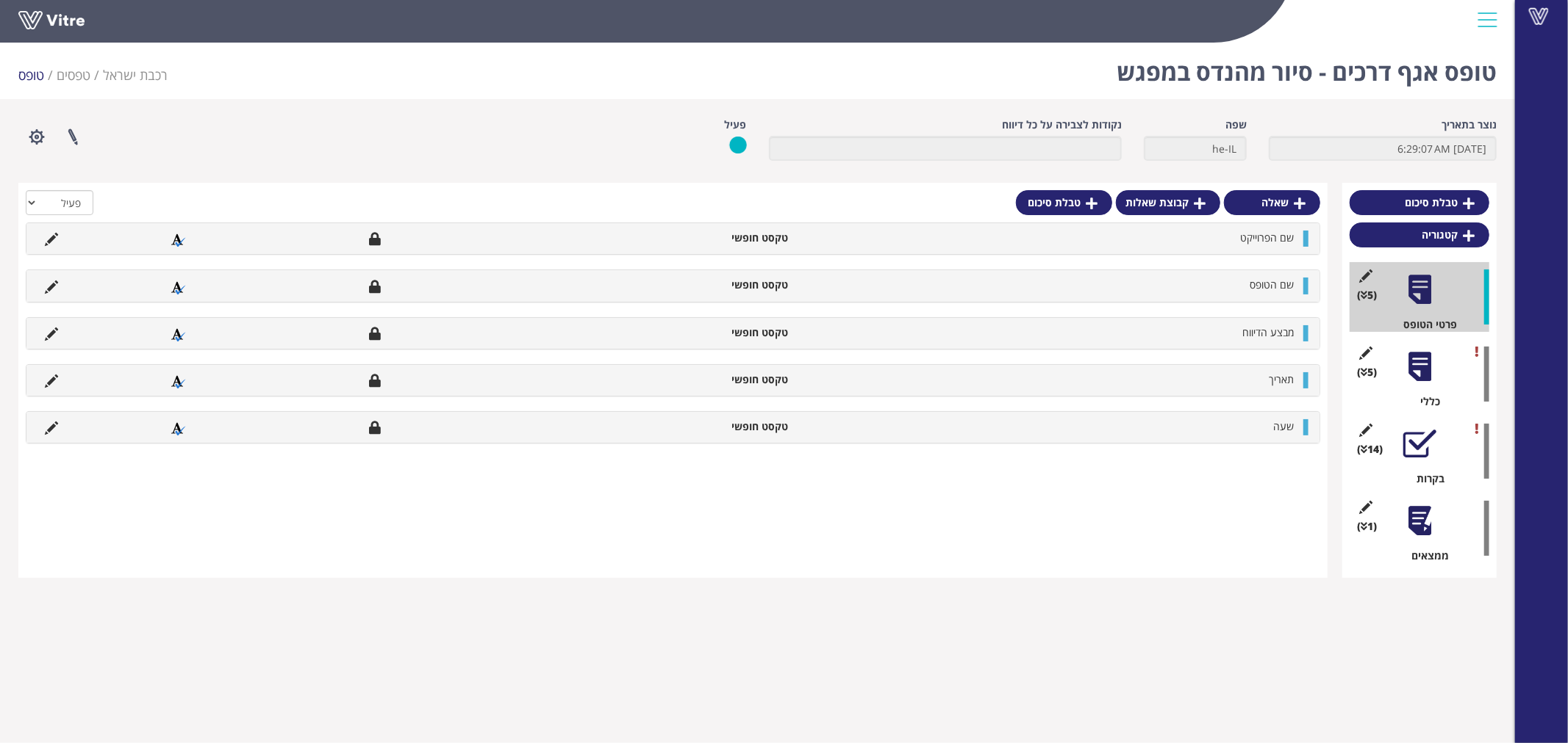
click at [1428, 364] on div at bounding box center [1420, 367] width 33 height 33
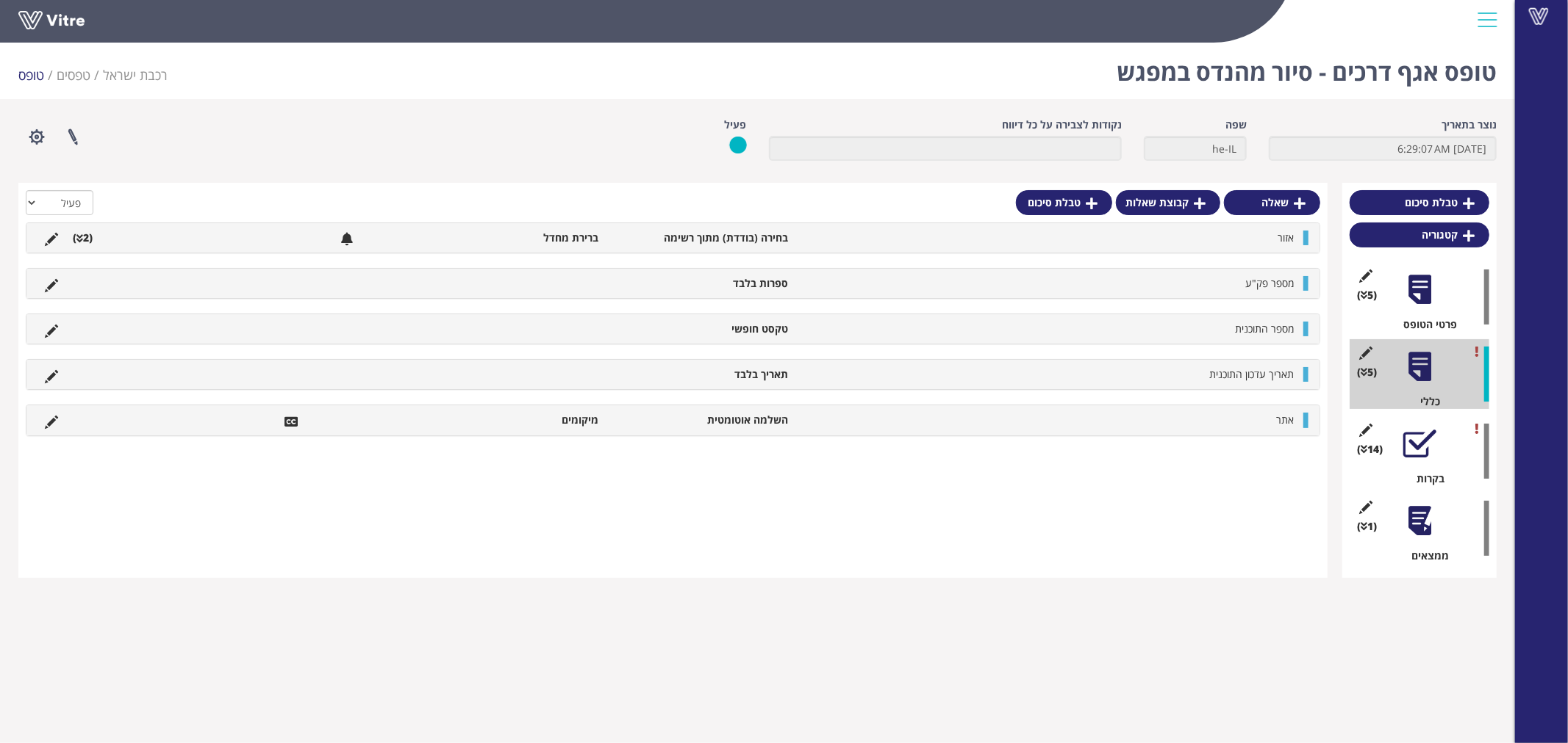
click at [1162, 234] on li "אזור" at bounding box center [1047, 237] width 505 height 15
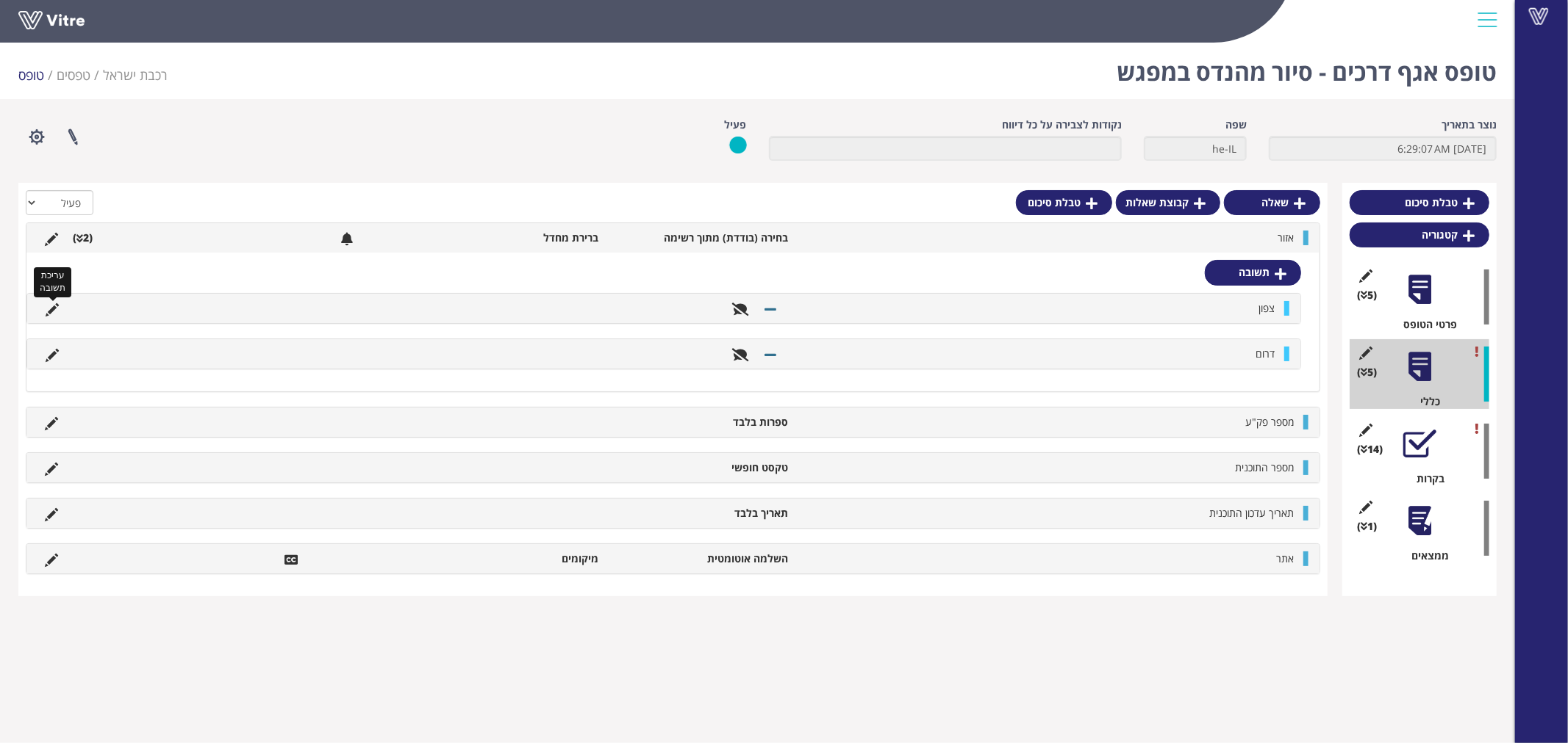
click at [47, 307] on icon at bounding box center [51, 310] width 13 height 13
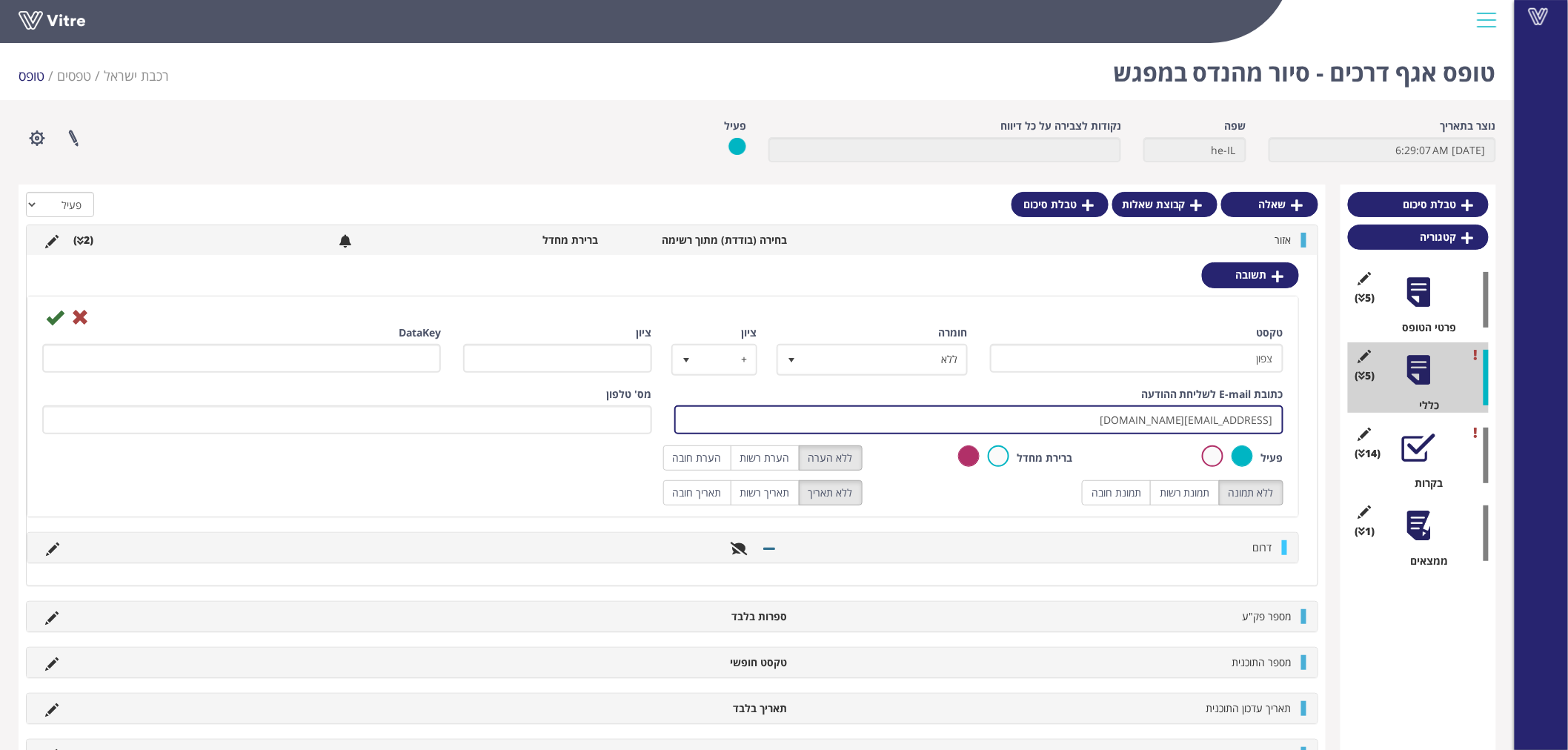
click at [1014, 411] on input "[EMAIL_ADDRESS][DOMAIN_NAME]" at bounding box center [978, 420] width 610 height 29
type input "[EMAIL_ADDRESS][DOMAIN_NAME];[EMAIL_ADDRESS][DOMAIN_NAME]"
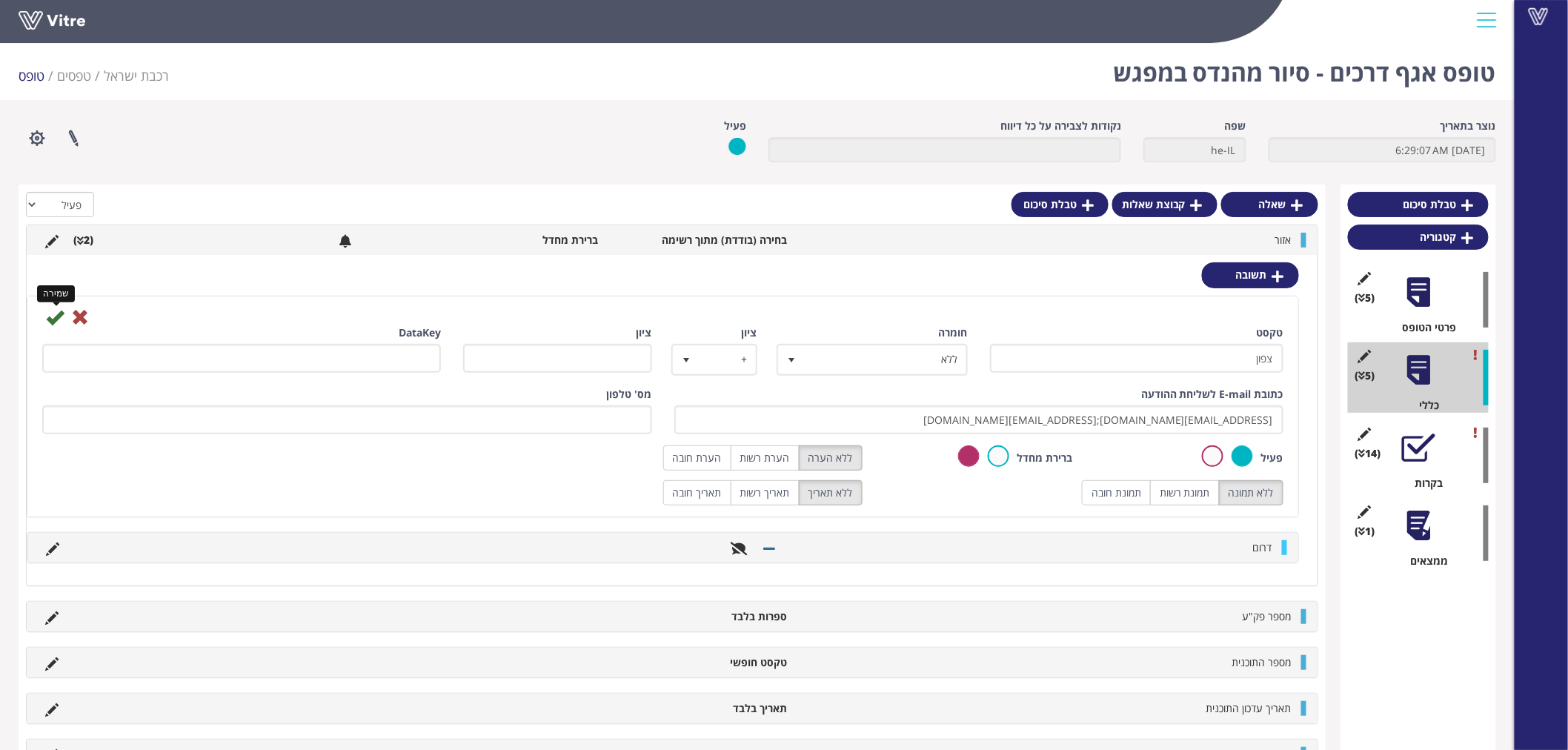
click at [54, 313] on icon at bounding box center [55, 317] width 18 height 18
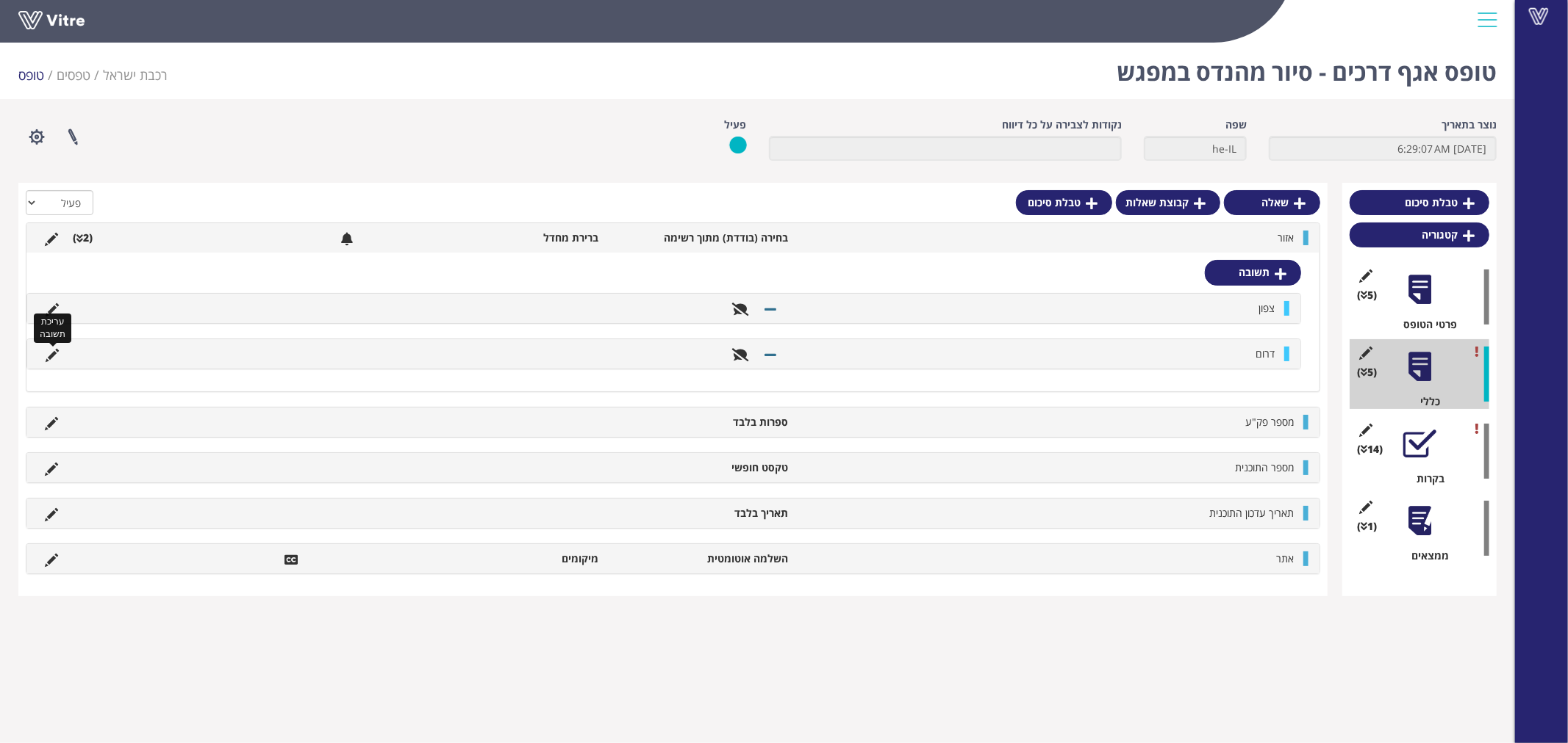
click at [50, 351] on icon at bounding box center [51, 355] width 13 height 13
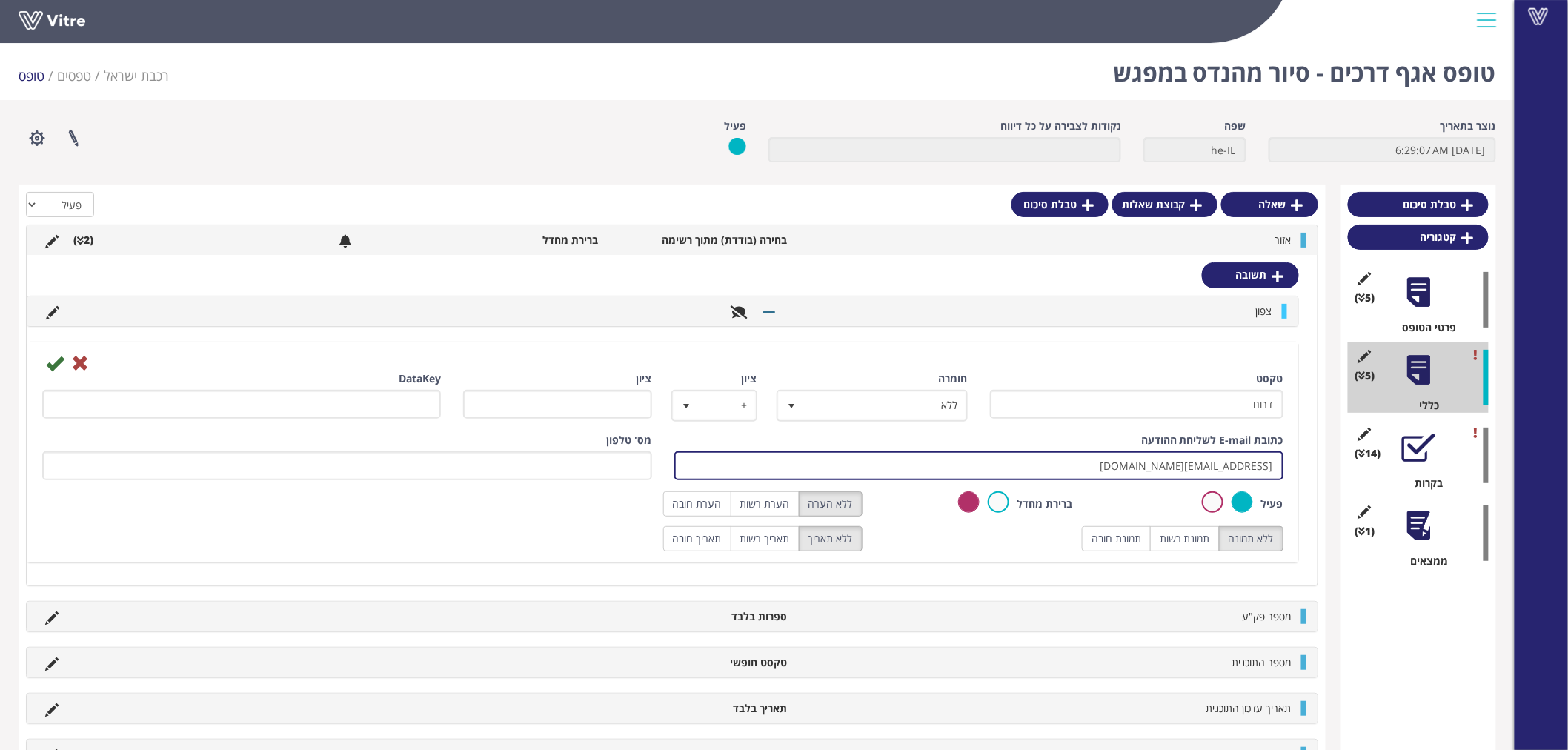
click at [1098, 468] on input "hagaybd@rail.co.il" at bounding box center [978, 466] width 610 height 29
type input "hagaybd@rail.co.il;VitreEngineerTourSouth@rail.co.il"
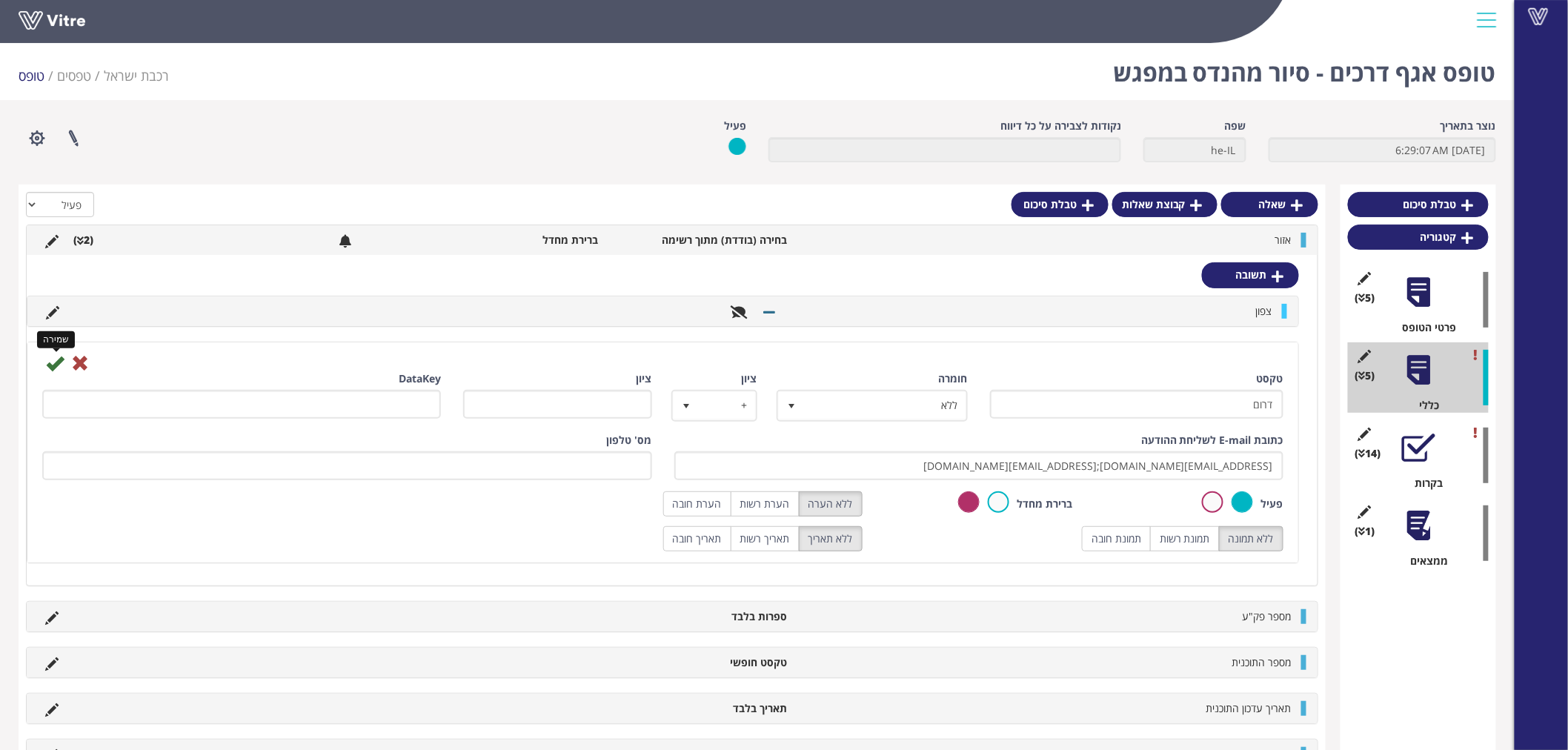
click at [54, 364] on icon at bounding box center [55, 364] width 18 height 18
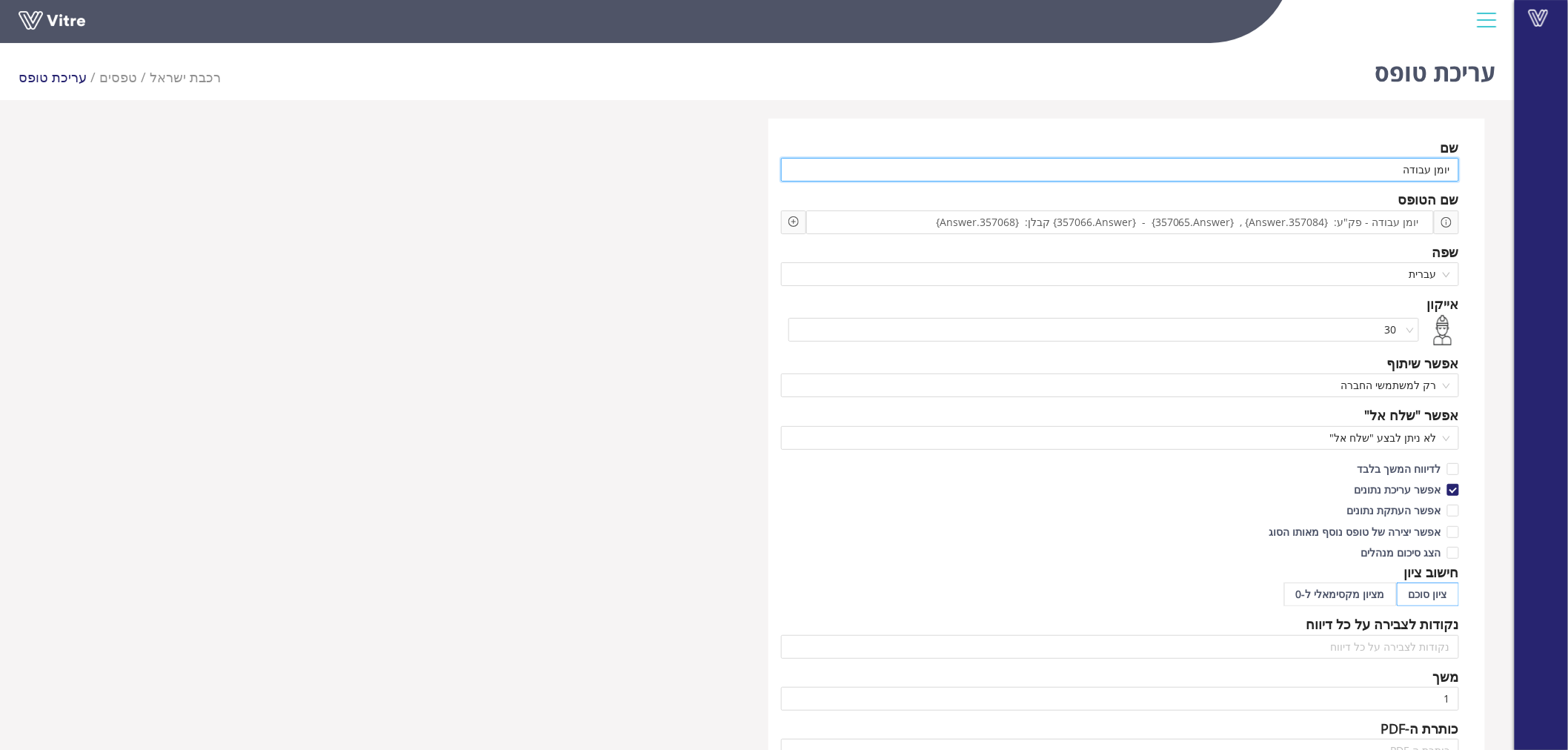
click at [1412, 164] on input "יומן עבודה" at bounding box center [1120, 169] width 678 height 24
paste input "אגף דרכים"
type input "אגף דרכים - יומן עבודה"
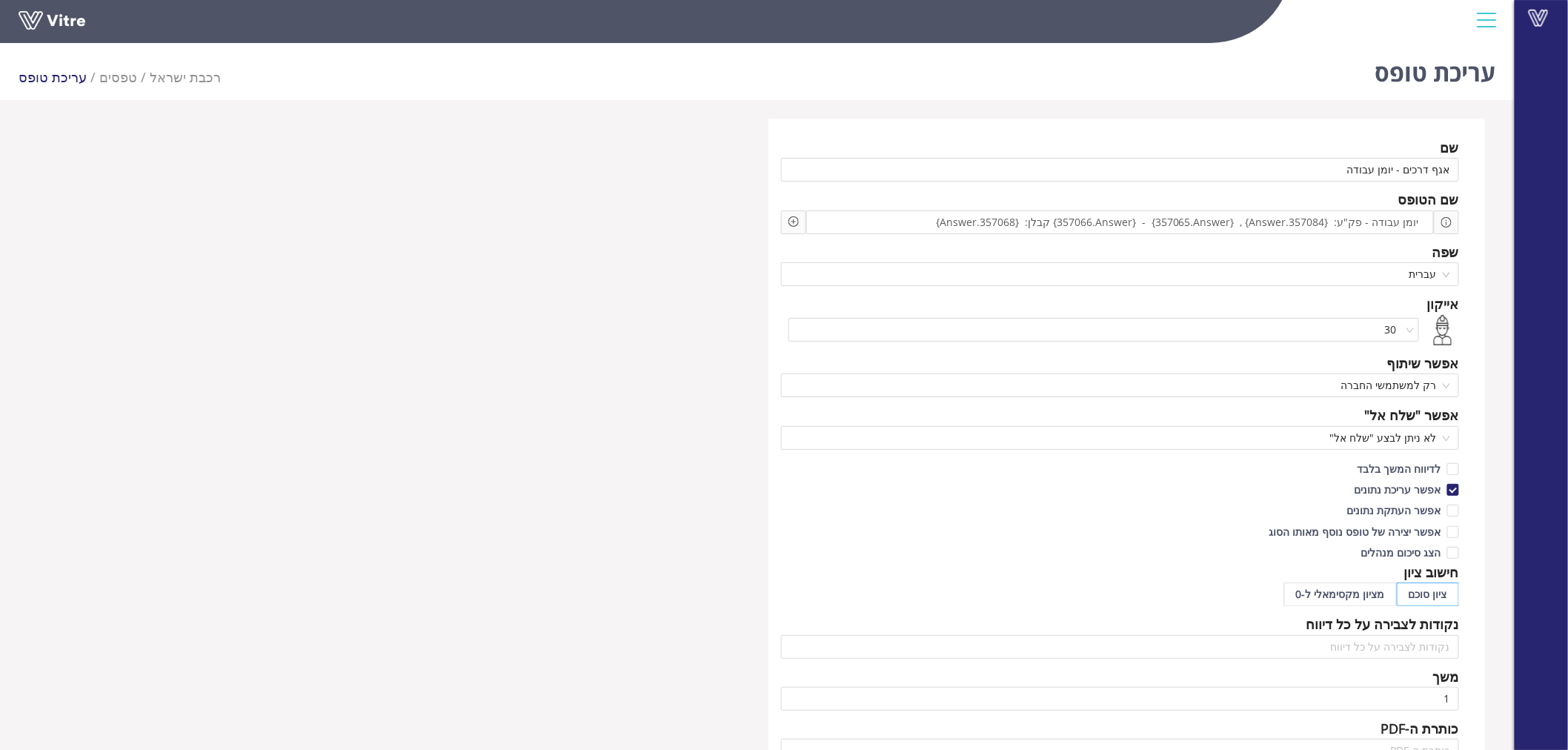
click at [1271, 150] on div "שם" at bounding box center [1120, 148] width 678 height 21
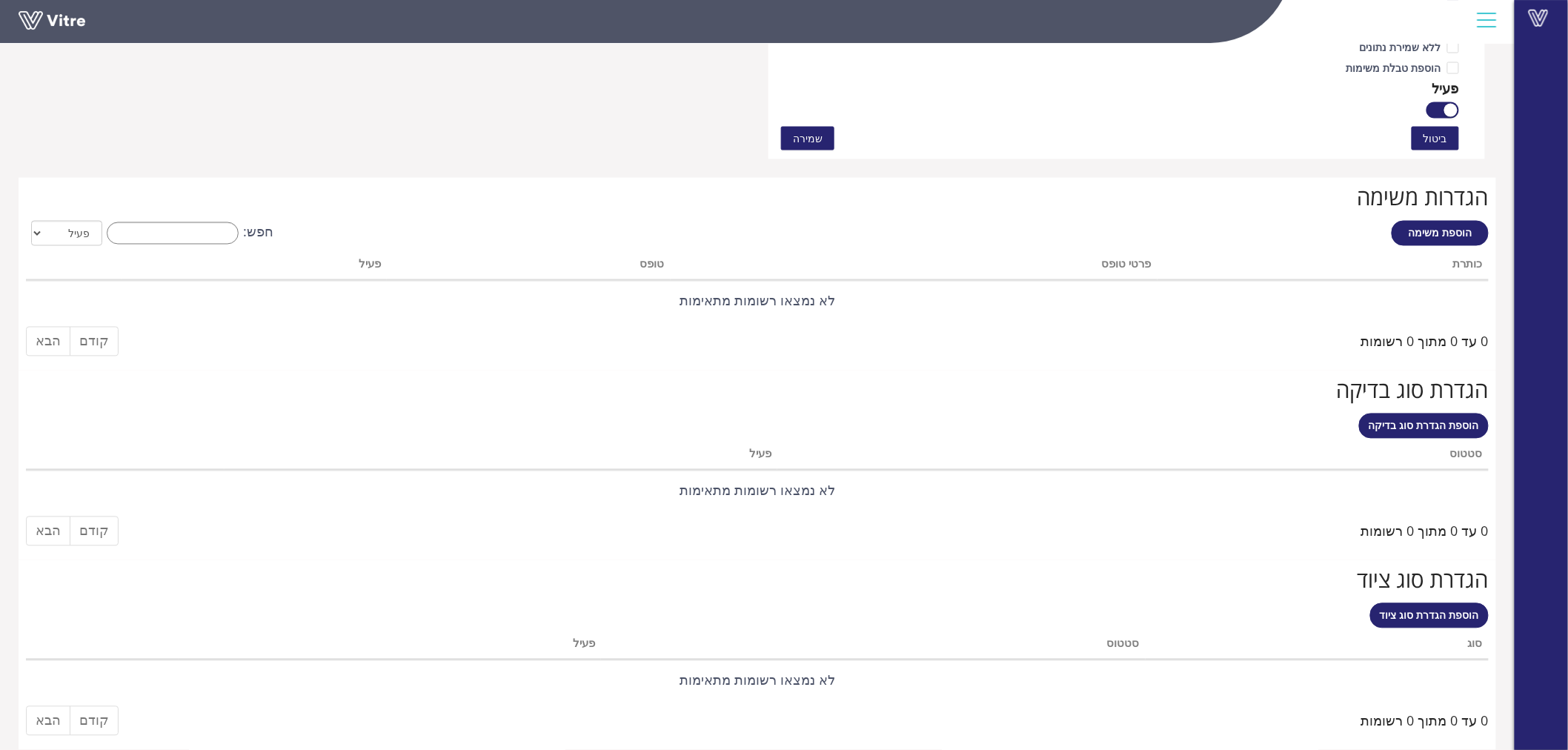
click at [809, 130] on span "שמירה" at bounding box center [808, 138] width 30 height 17
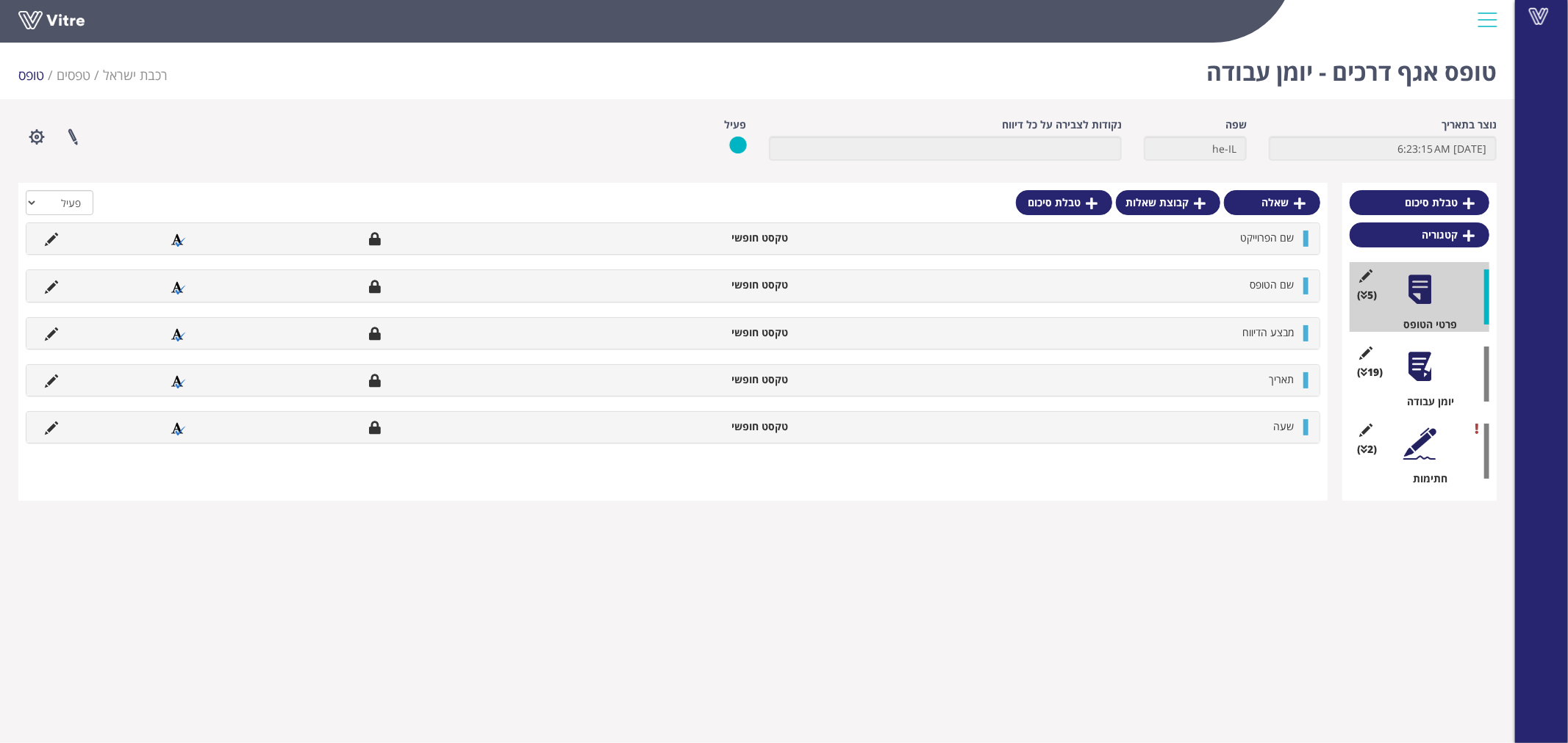
click at [1419, 379] on div at bounding box center [1420, 367] width 33 height 33
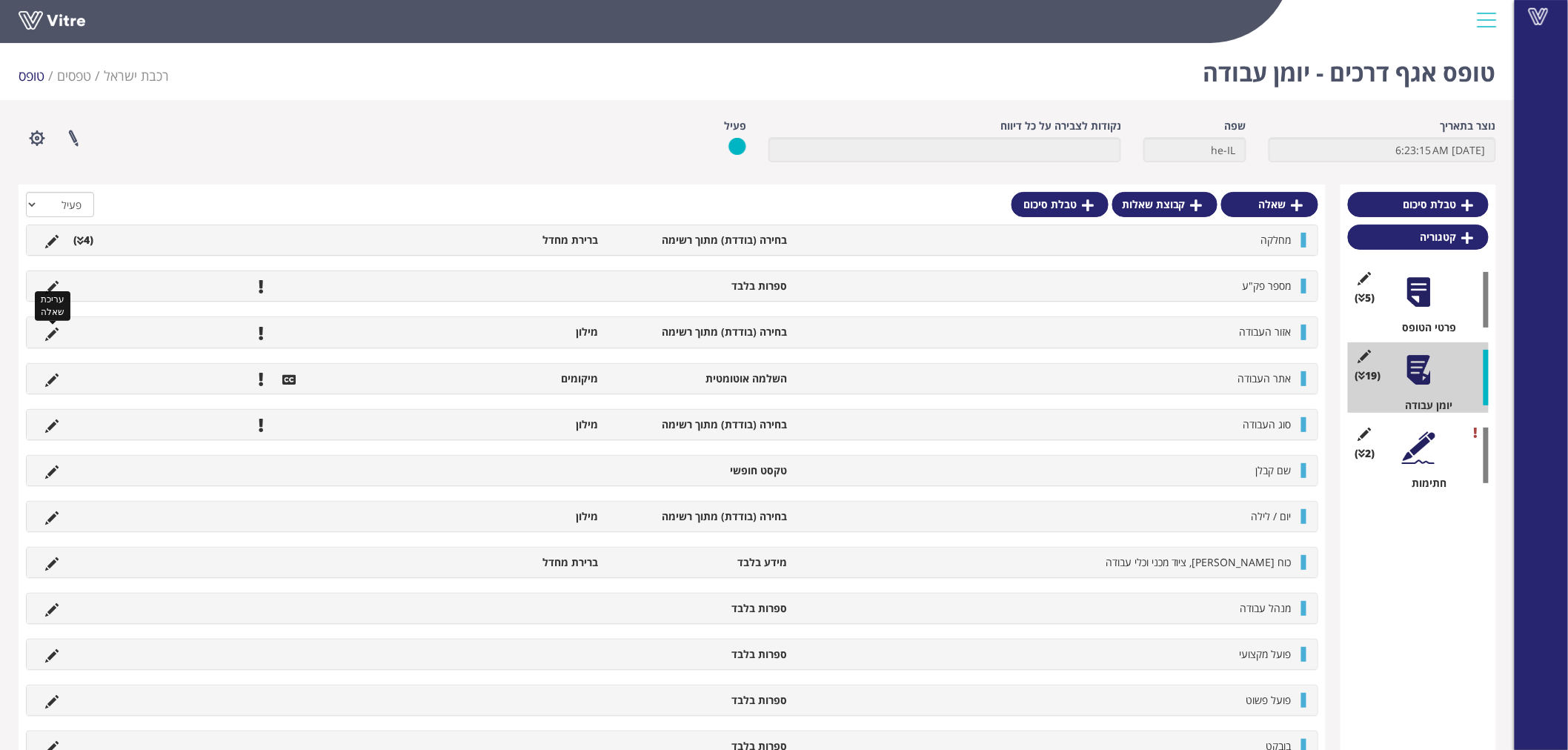
click at [55, 331] on icon at bounding box center [51, 334] width 13 height 13
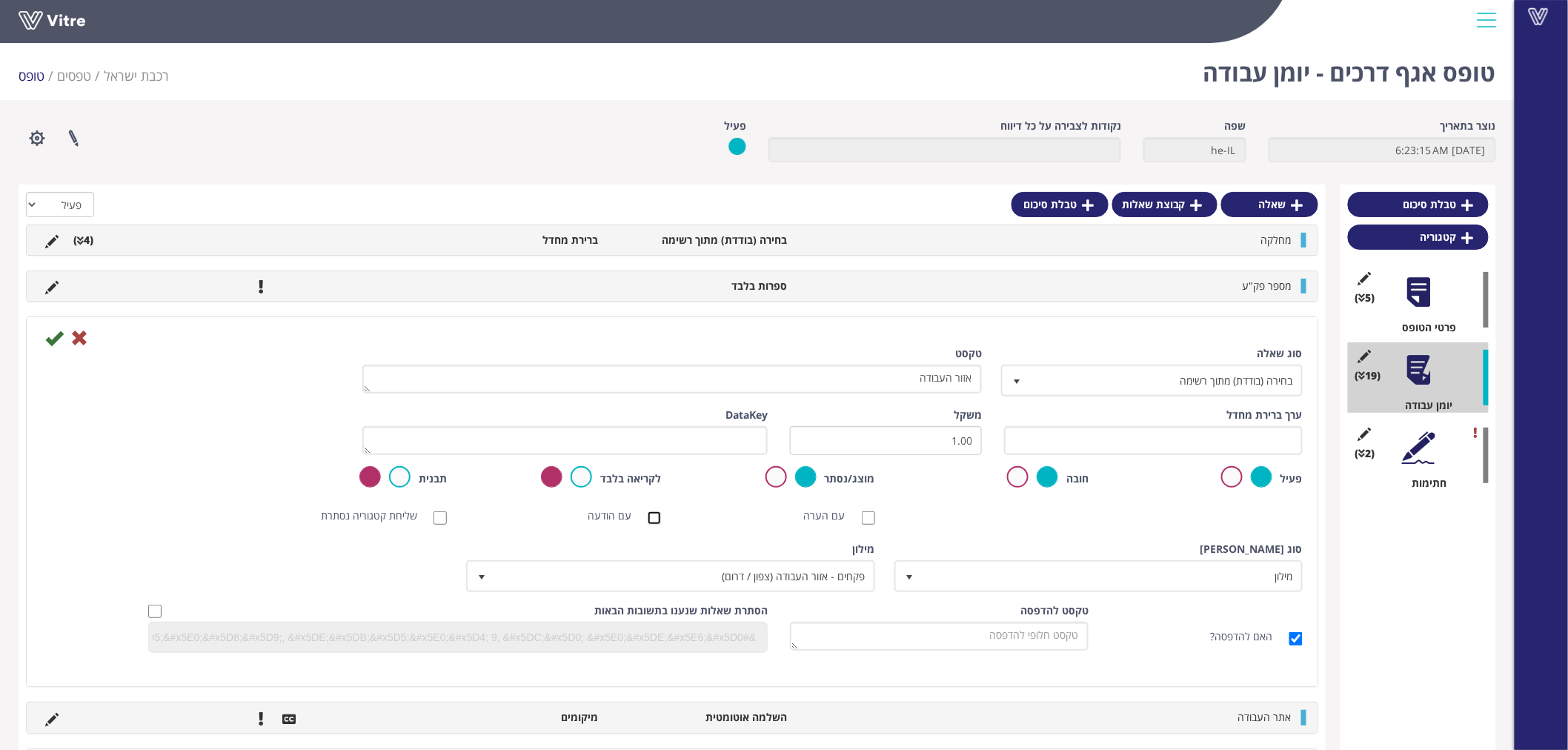
click at [653, 516] on input "עם הודעה" at bounding box center [654, 518] width 13 height 13
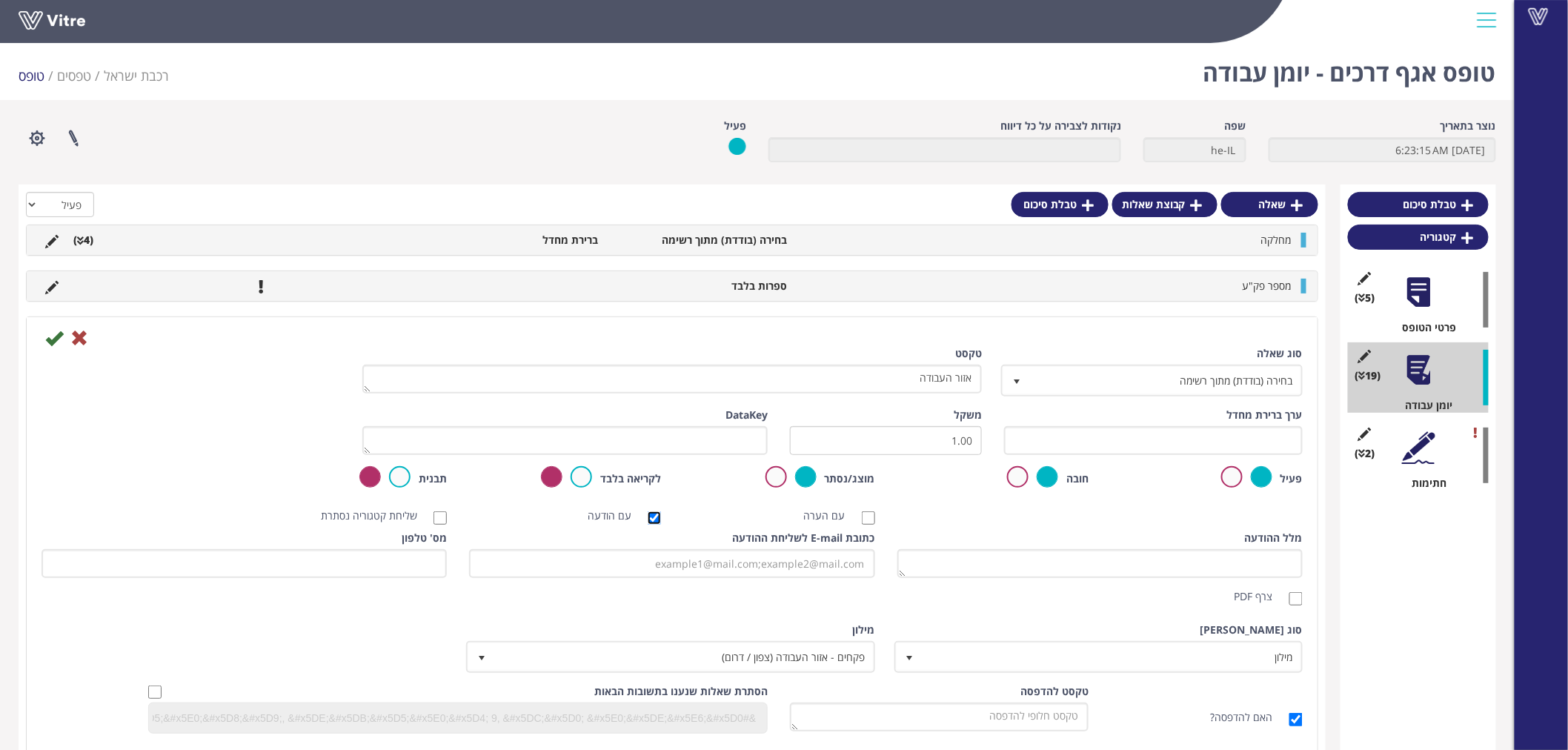
click at [653, 516] on input "עם הודעה" at bounding box center [654, 518] width 13 height 13
checkbox input "false"
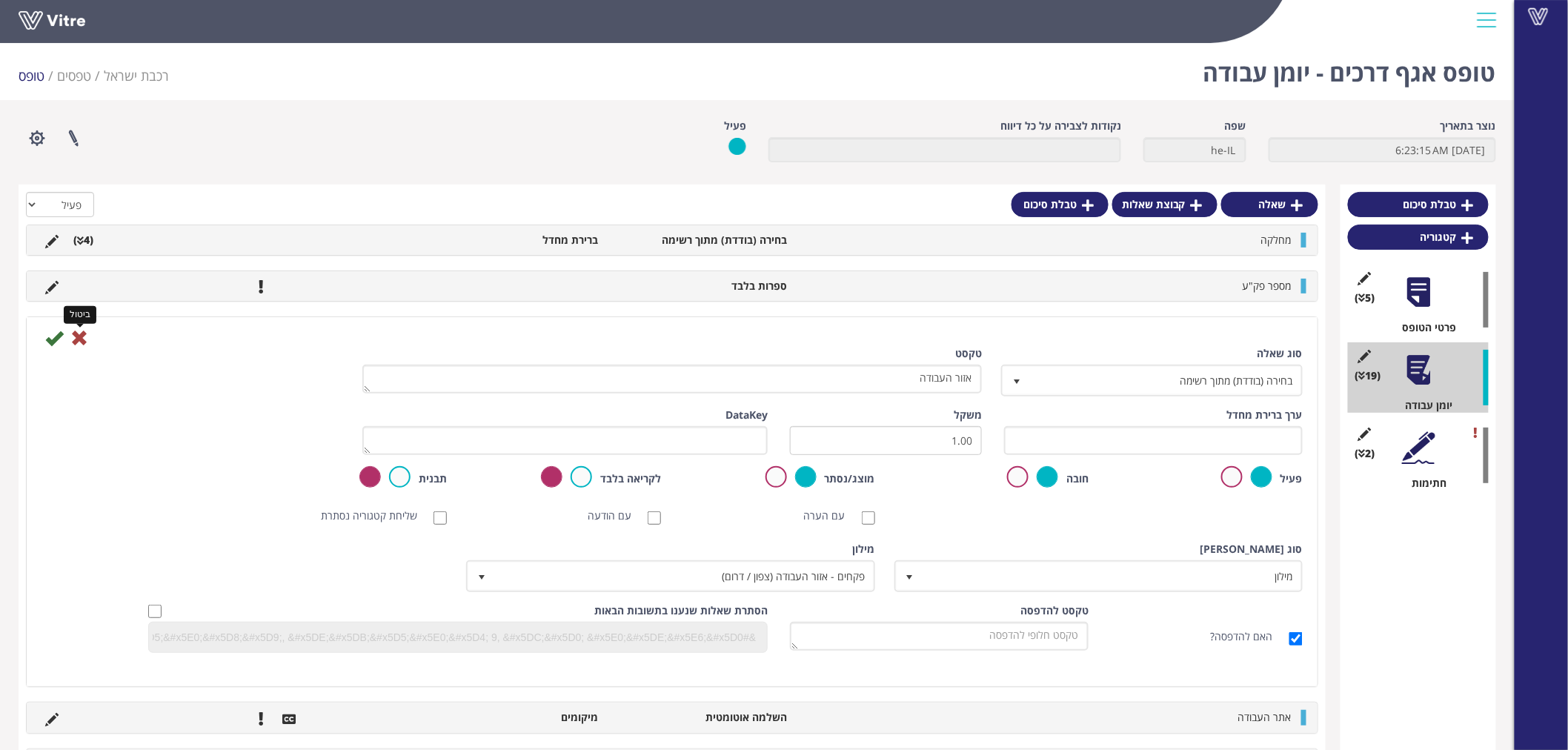
click at [78, 335] on icon at bounding box center [79, 338] width 18 height 18
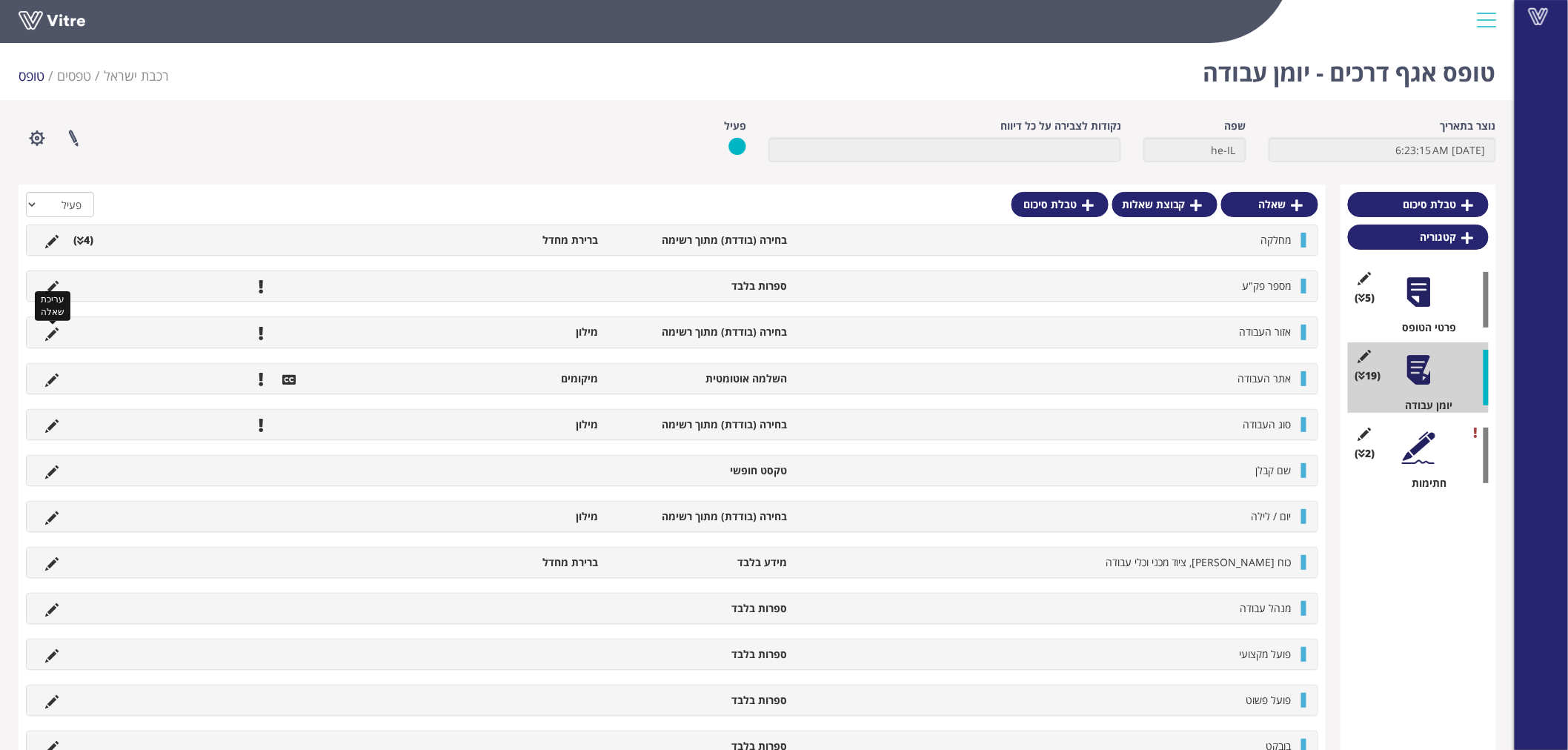
click at [49, 327] on icon at bounding box center [51, 334] width 13 height 13
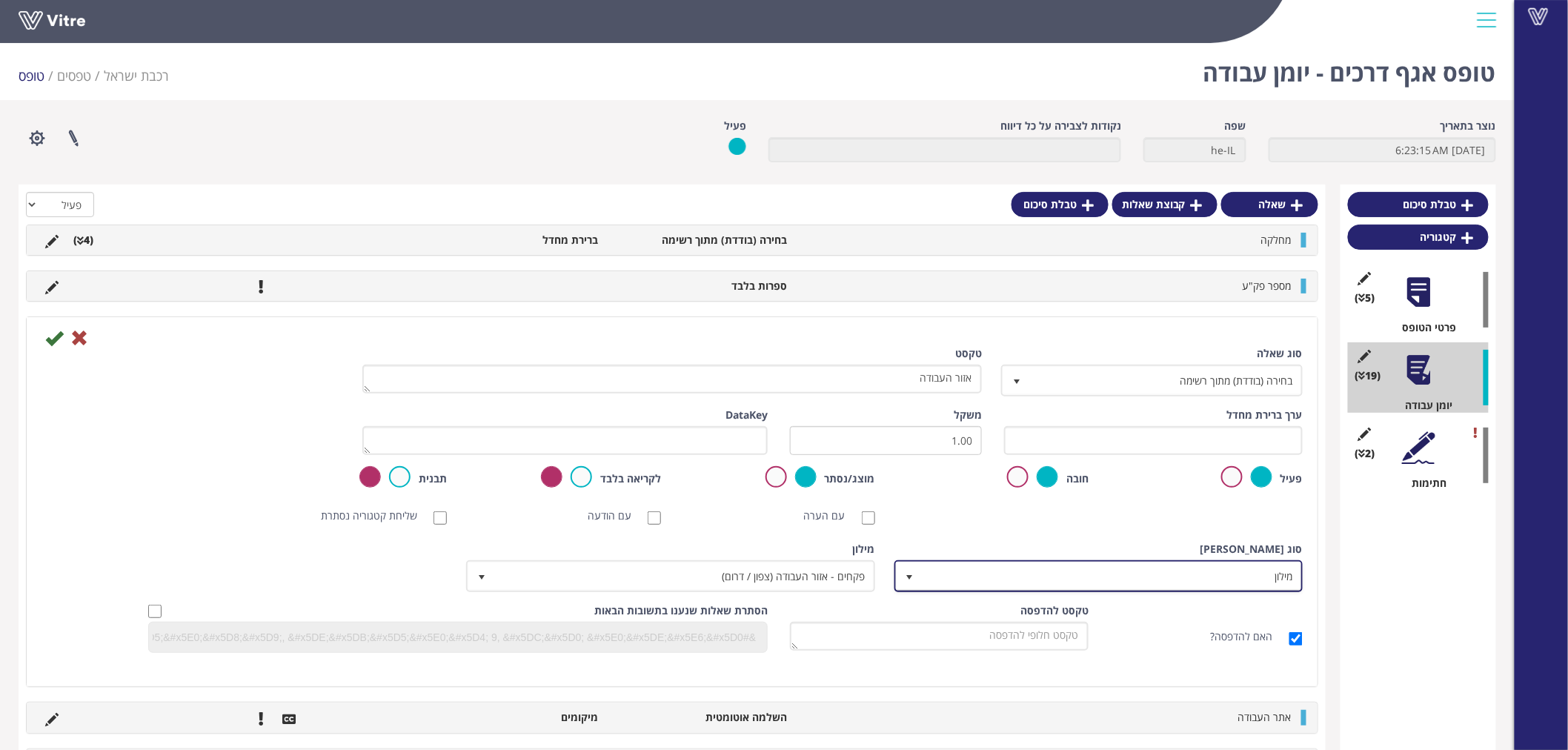
click at [1245, 565] on span "מילון" at bounding box center [1112, 576] width 378 height 26
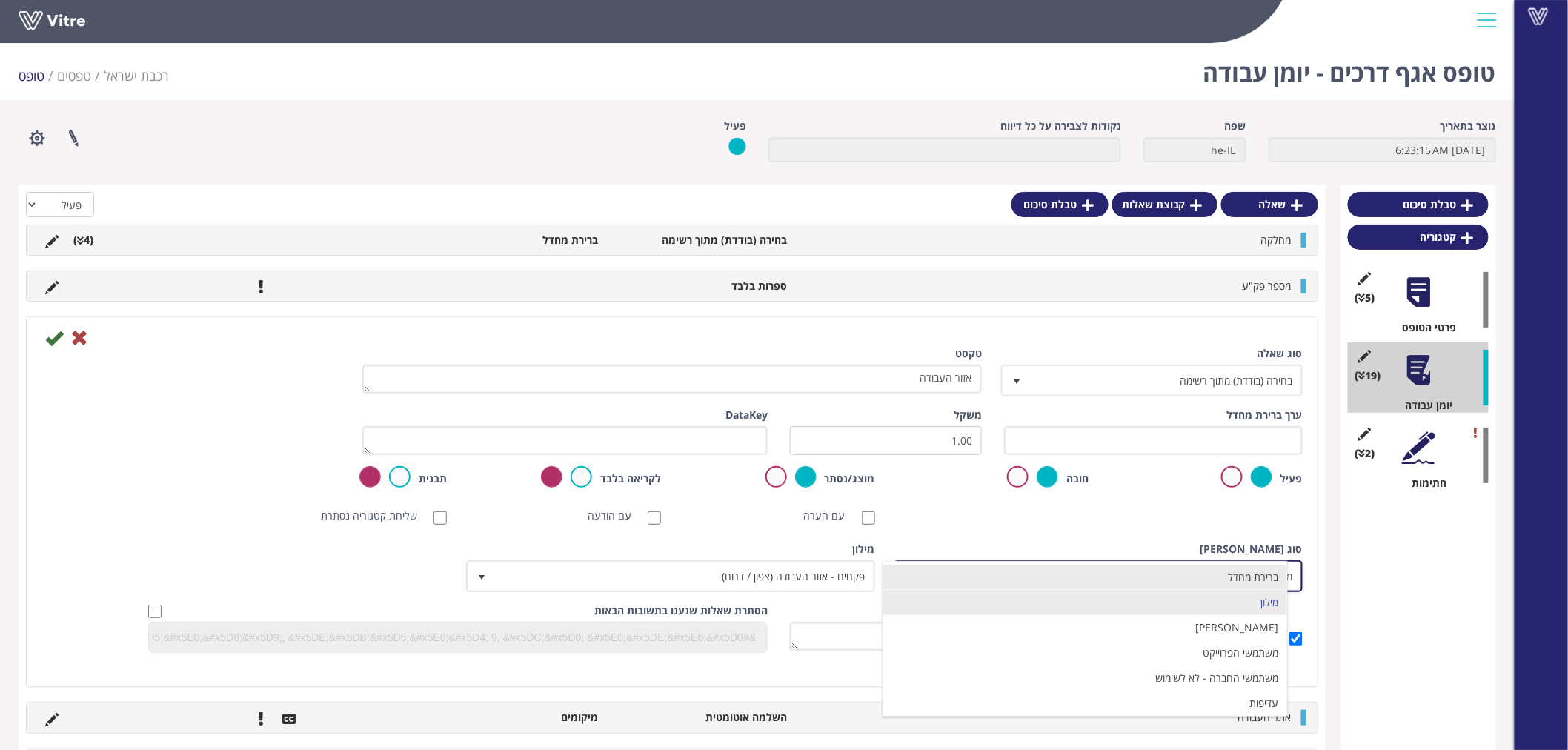
click at [1246, 580] on li "ברירת מחדל" at bounding box center [1085, 577] width 404 height 26
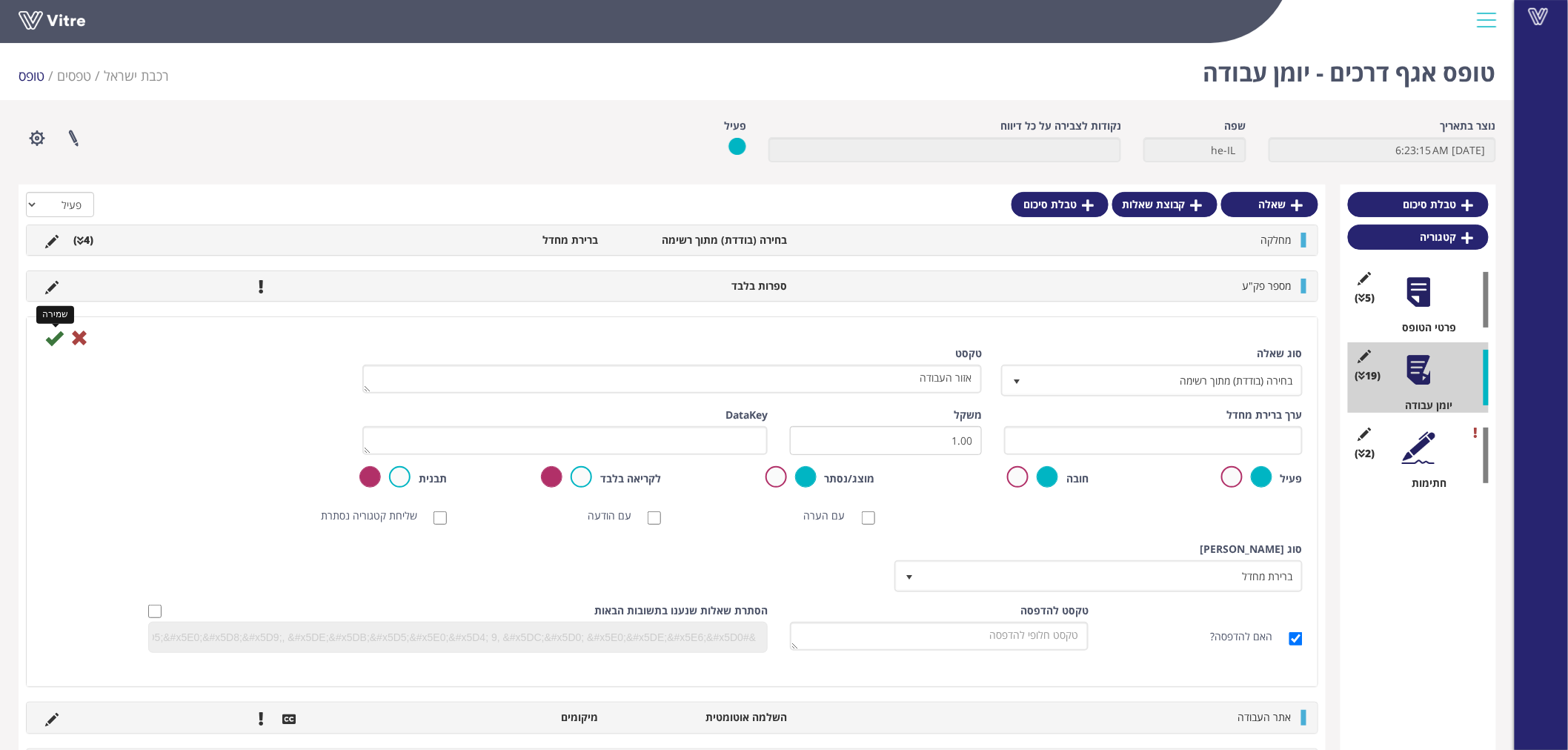
click at [54, 342] on icon at bounding box center [54, 338] width 18 height 18
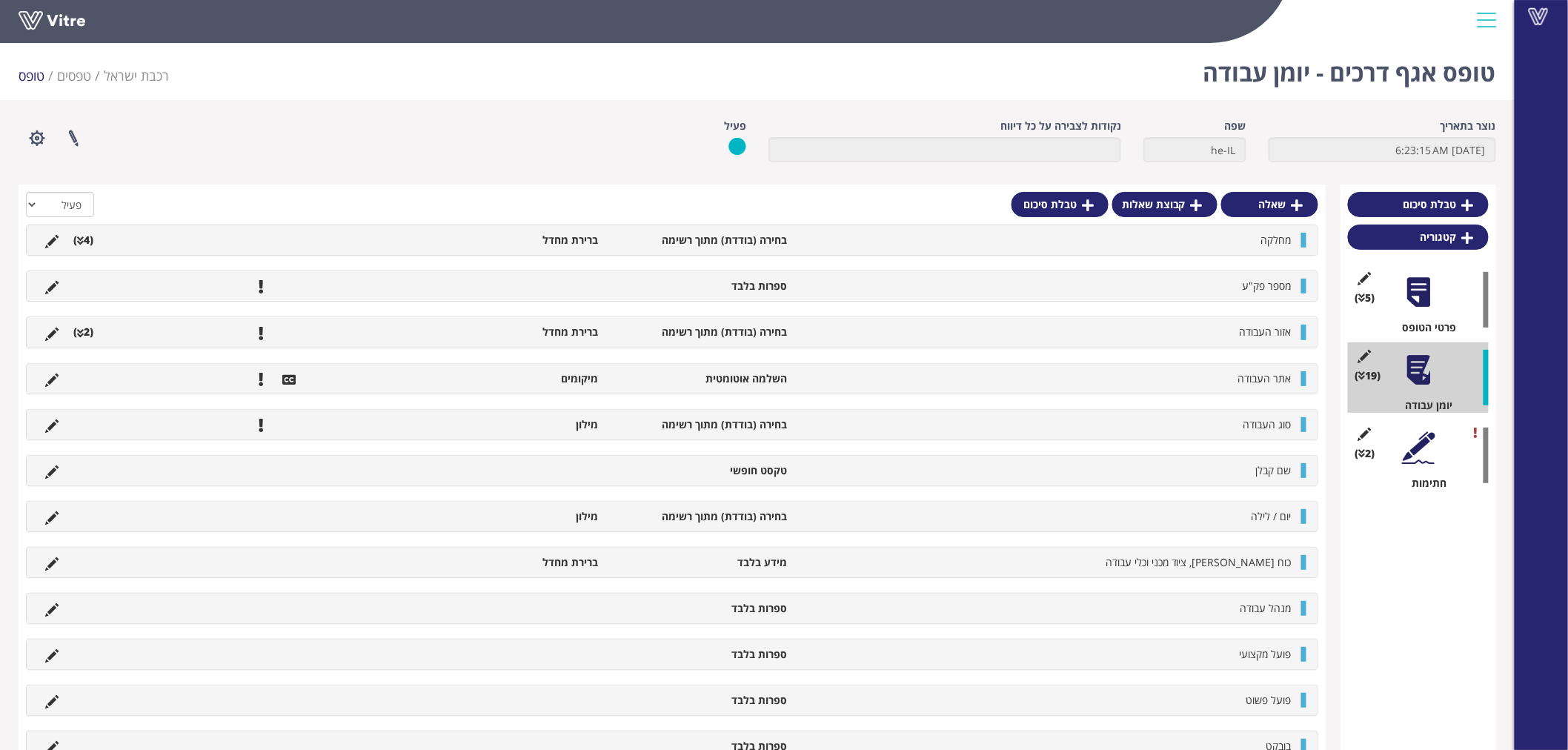
click at [474, 327] on li "ברירת מחדל" at bounding box center [510, 332] width 189 height 15
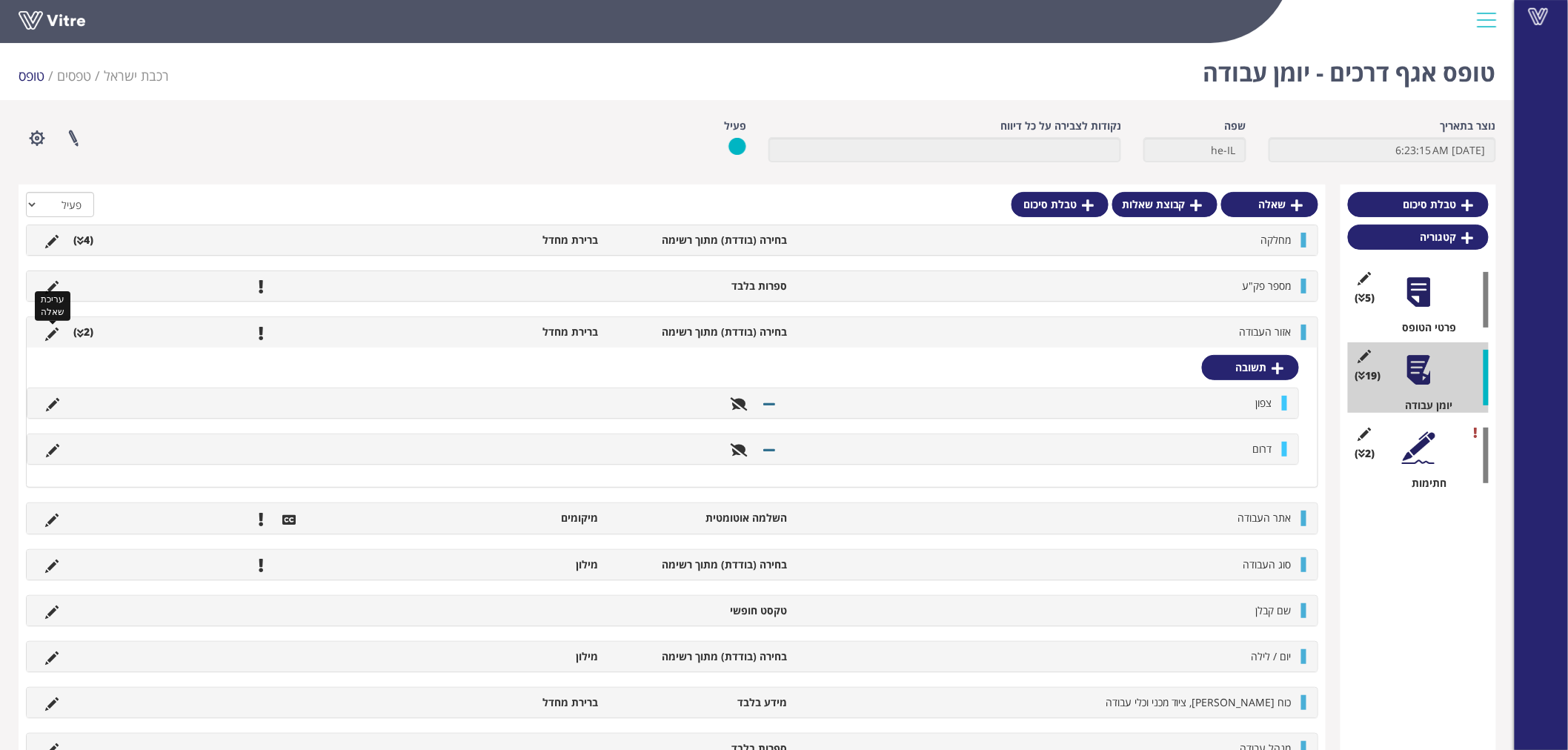
click at [52, 327] on icon at bounding box center [51, 334] width 13 height 13
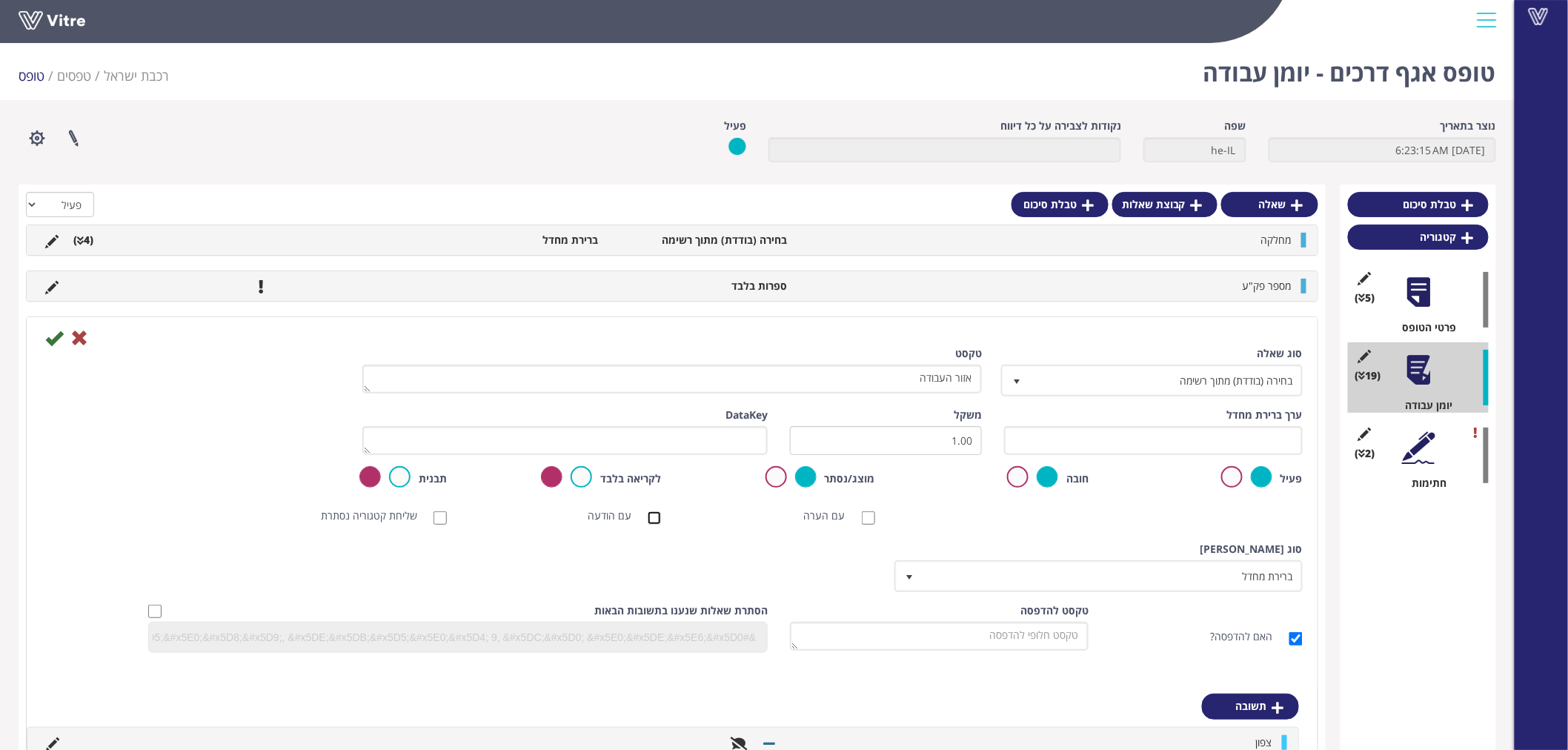
click at [650, 515] on input "עם הודעה" at bounding box center [654, 518] width 13 height 13
checkbox input "true"
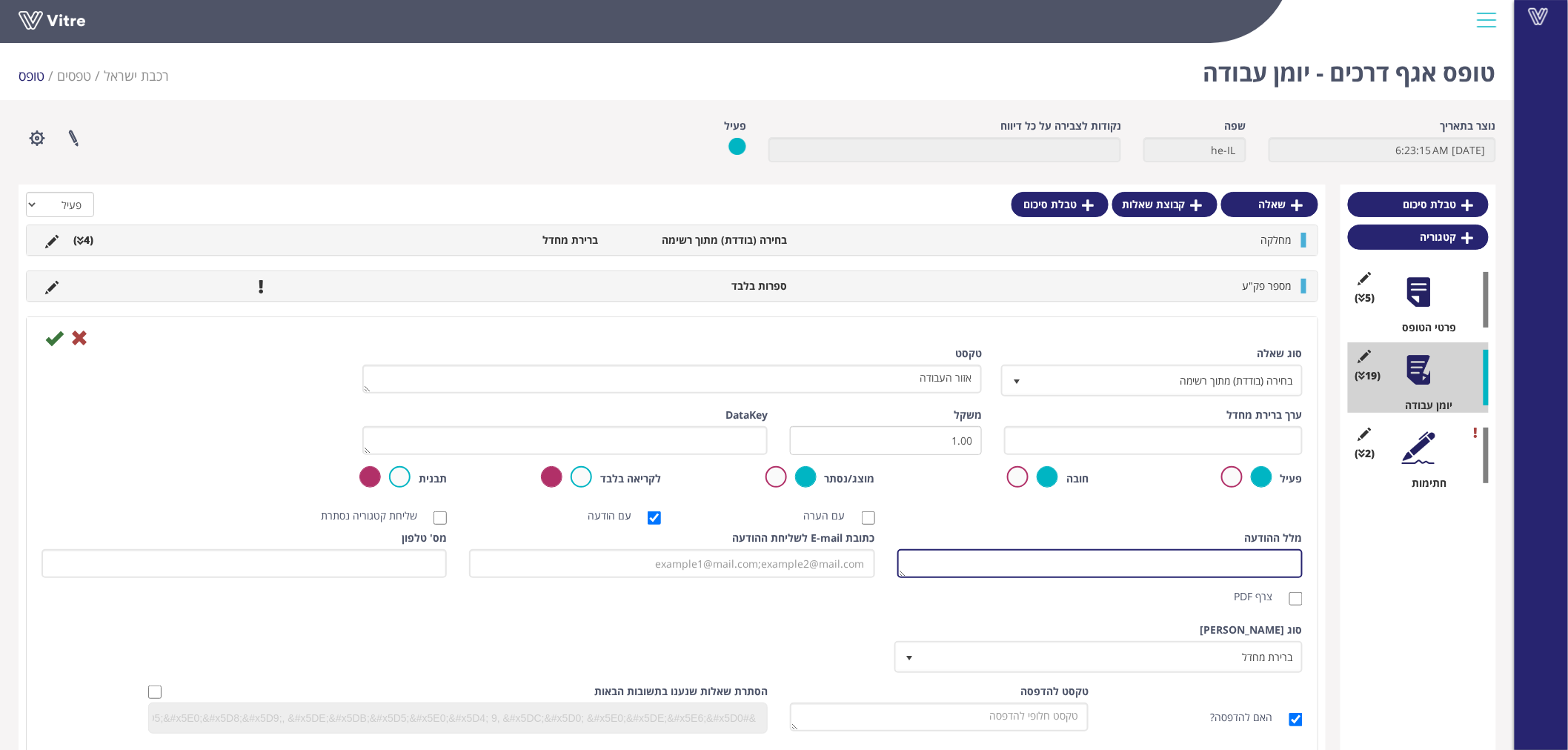
click at [1196, 557] on textarea "מלל ההודעה" at bounding box center [1100, 563] width 406 height 29
type textarea "ס"
type textarea "דיווח יומן עבודה"
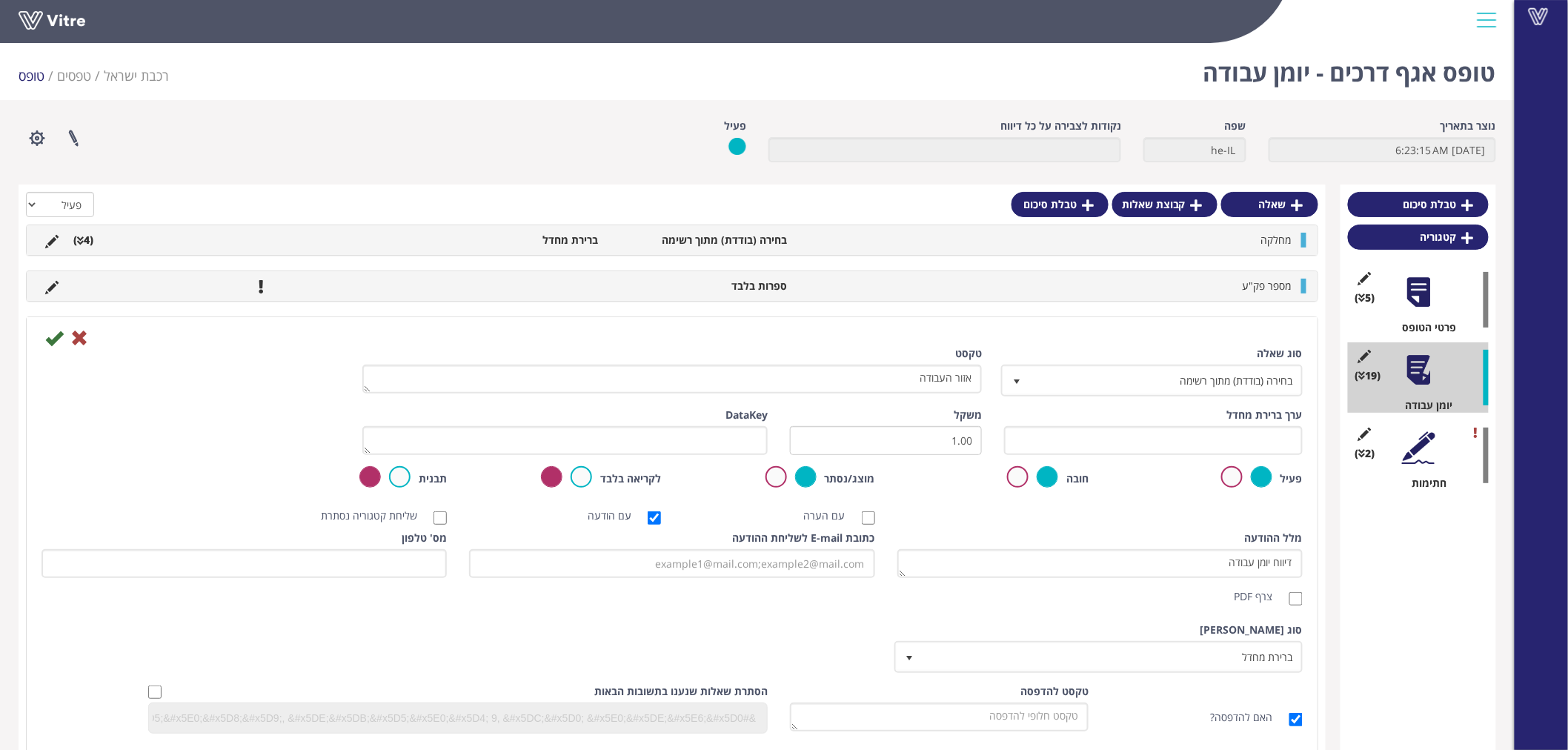
click at [1275, 597] on label "צרף PDF" at bounding box center [1261, 597] width 54 height 15
click at [1290, 597] on input "צרף PDF" at bounding box center [1296, 599] width 13 height 13
checkbox input "true"
click at [52, 331] on icon at bounding box center [54, 338] width 18 height 18
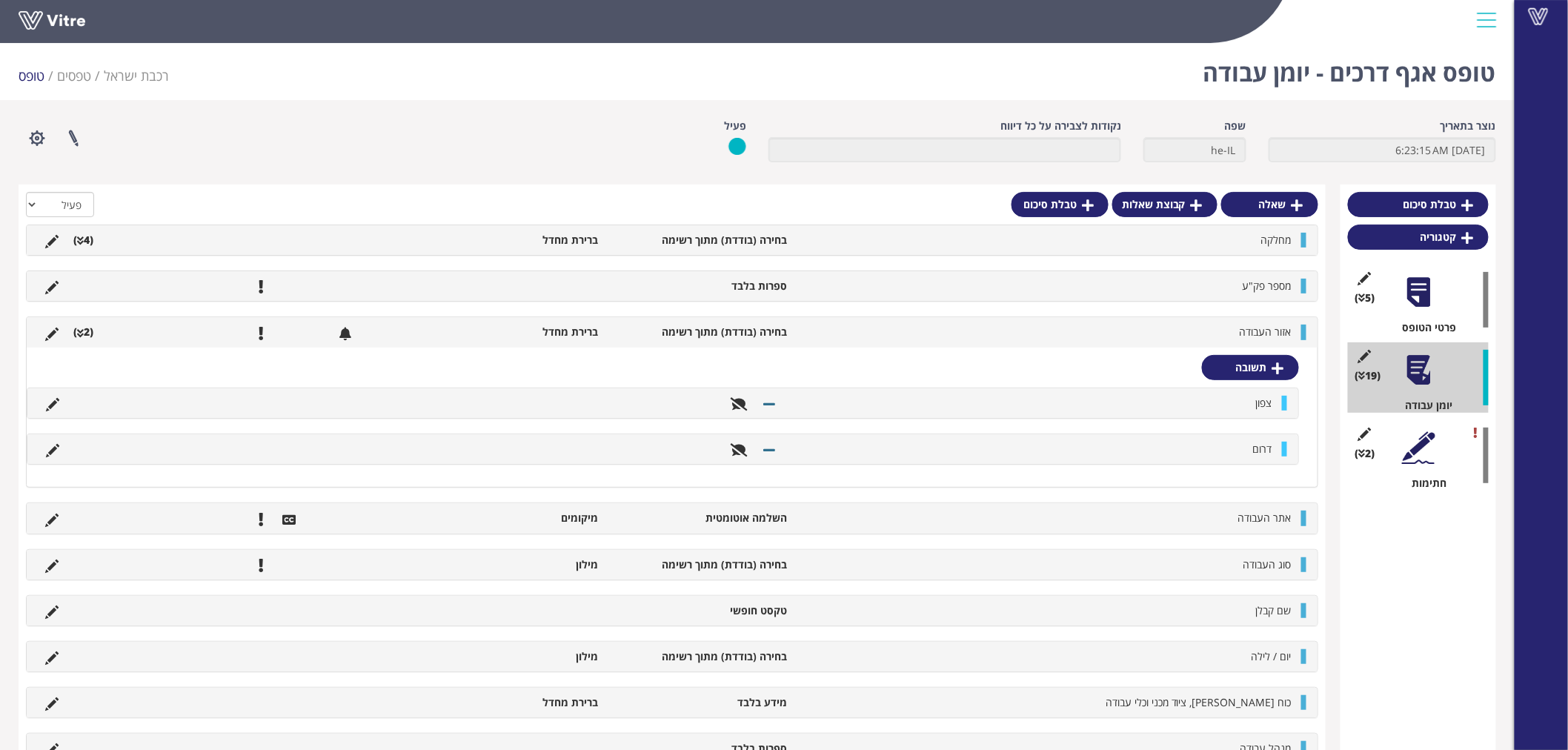
scroll to position [82, 0]
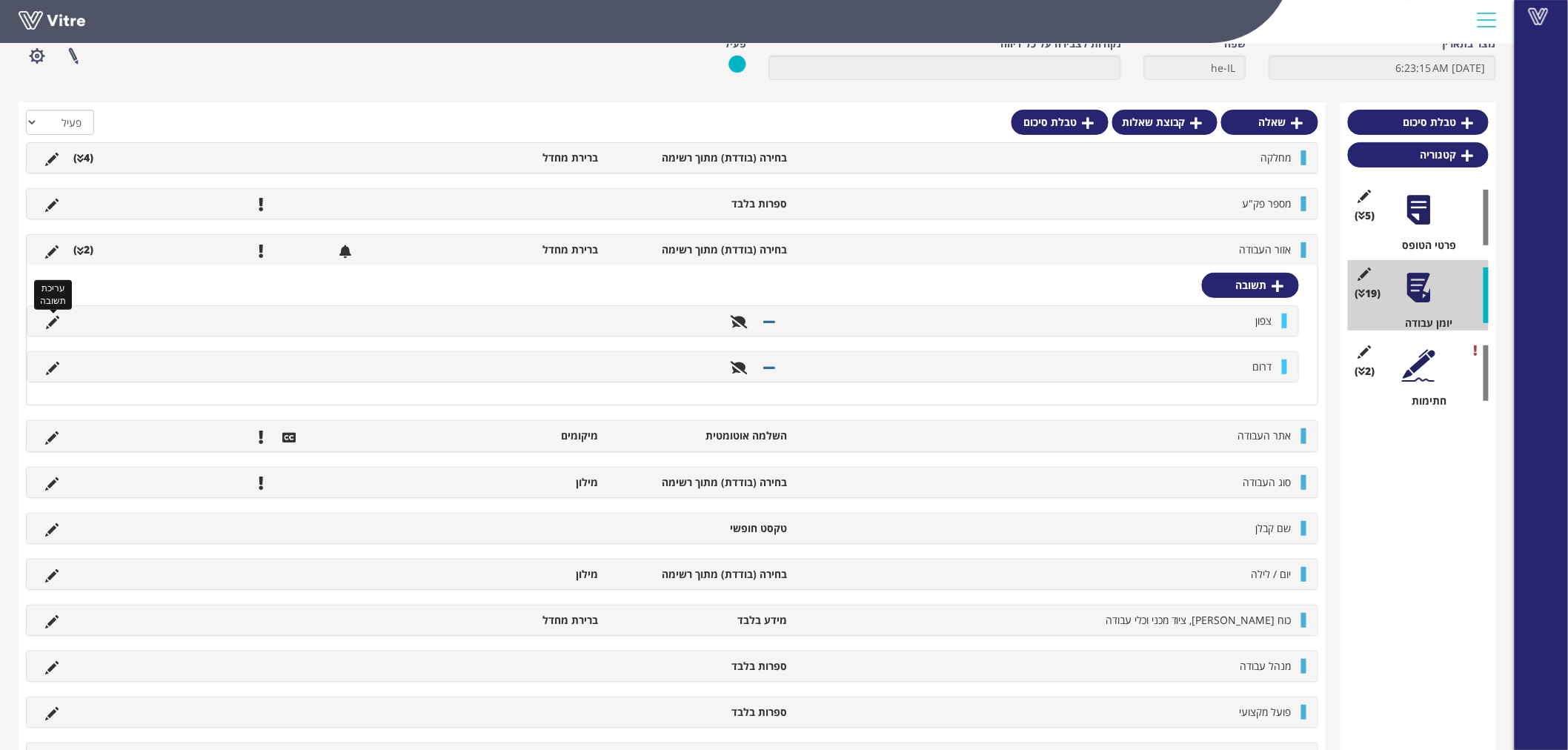
click at [49, 327] on icon at bounding box center [52, 322] width 13 height 13
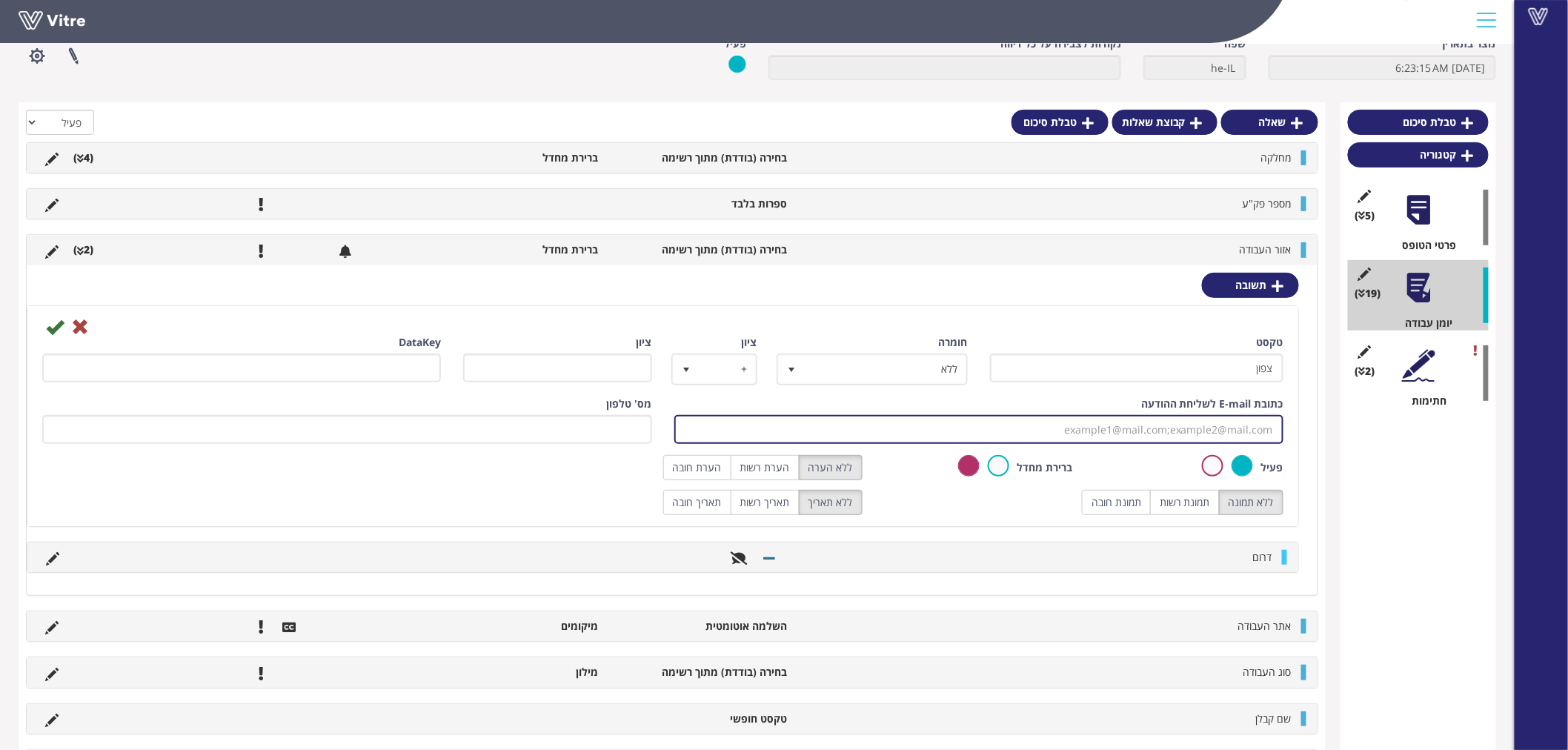
click at [1238, 432] on input "כתובת E-mail לשליחת ההודעה" at bounding box center [978, 430] width 610 height 29
paste input "mailto:VitreEngineerTourNorth@rail.co.il"
type input "VitreEngineerTourNorth@rail.co.il"
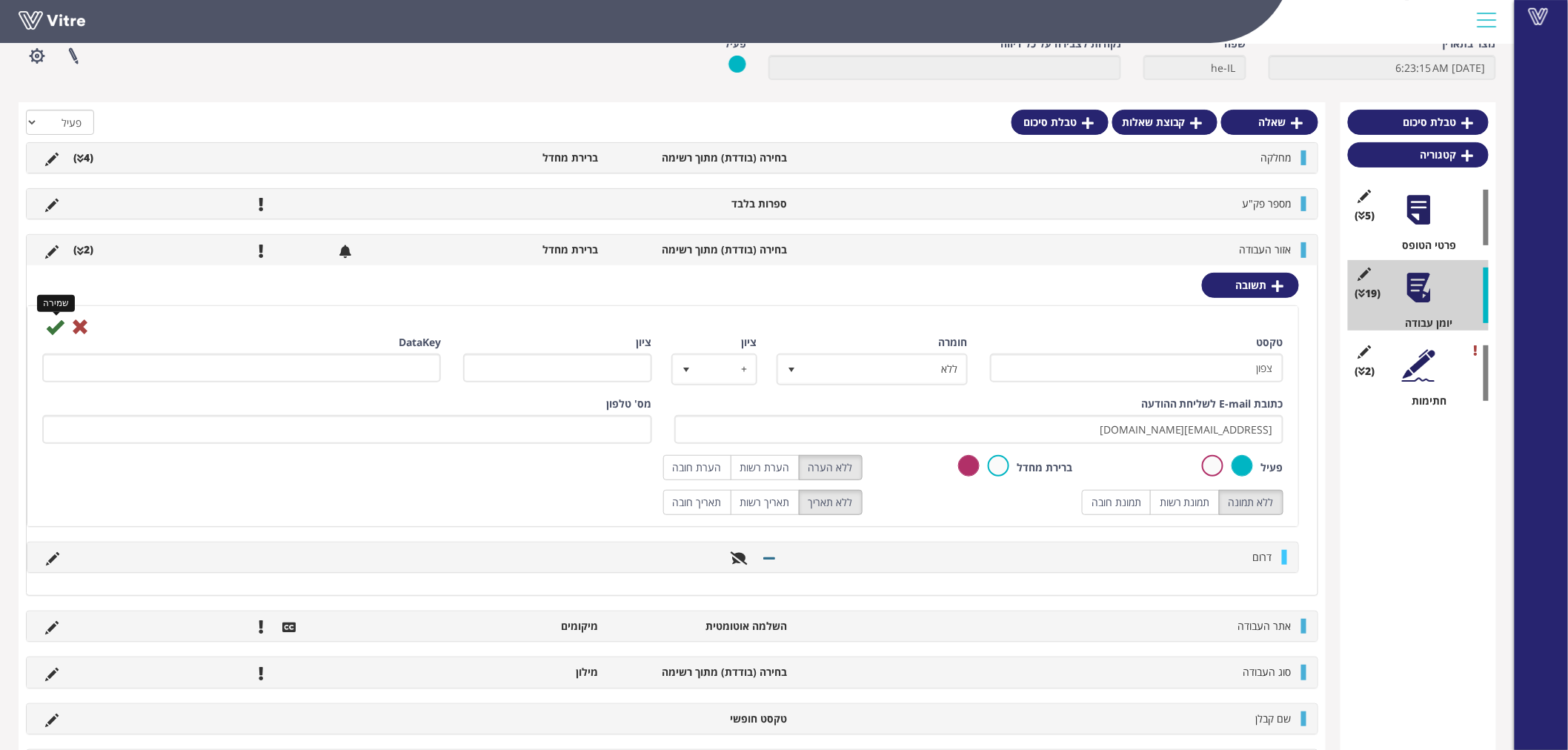
click at [52, 328] on icon at bounding box center [55, 327] width 18 height 18
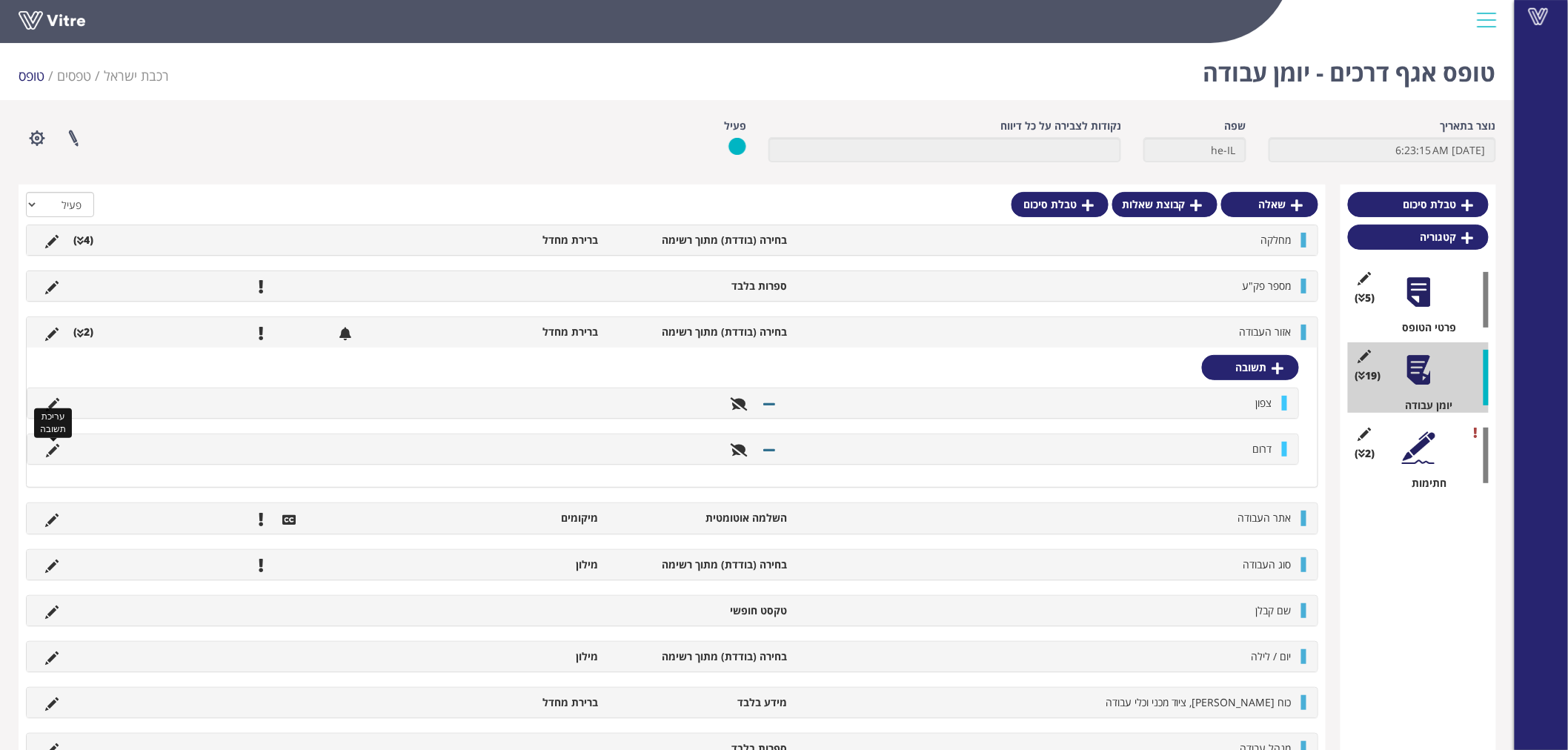
click at [50, 445] on icon at bounding box center [52, 451] width 13 height 13
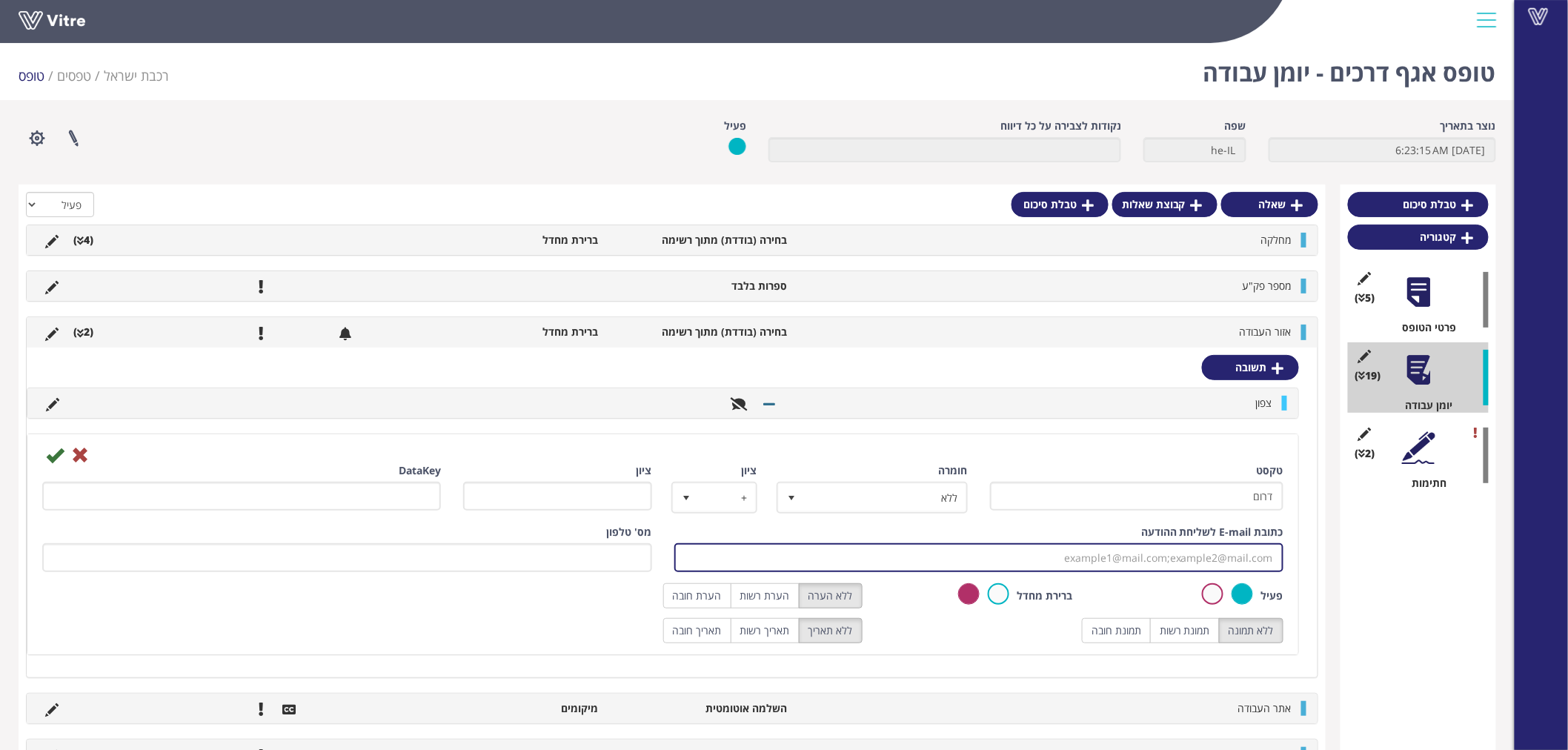
click at [1176, 562] on input "כתובת E-mail לשליחת ההודעה" at bounding box center [978, 557] width 610 height 29
paste input "mailto:VitreEngineerTourSouth@rail.co.il"
type input "VitreEngineerTourSouth@rail.co.il"
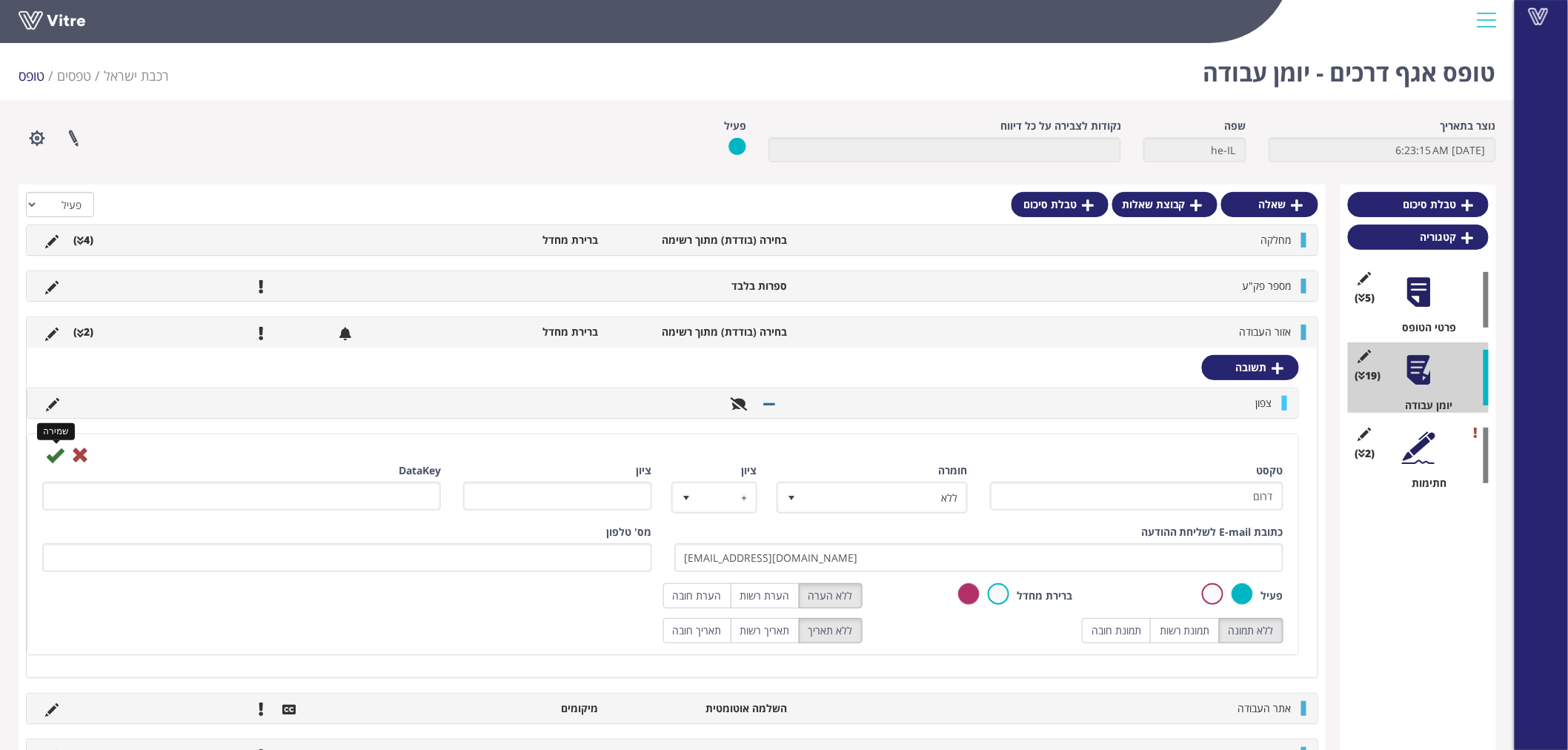
click at [59, 455] on icon at bounding box center [55, 455] width 18 height 18
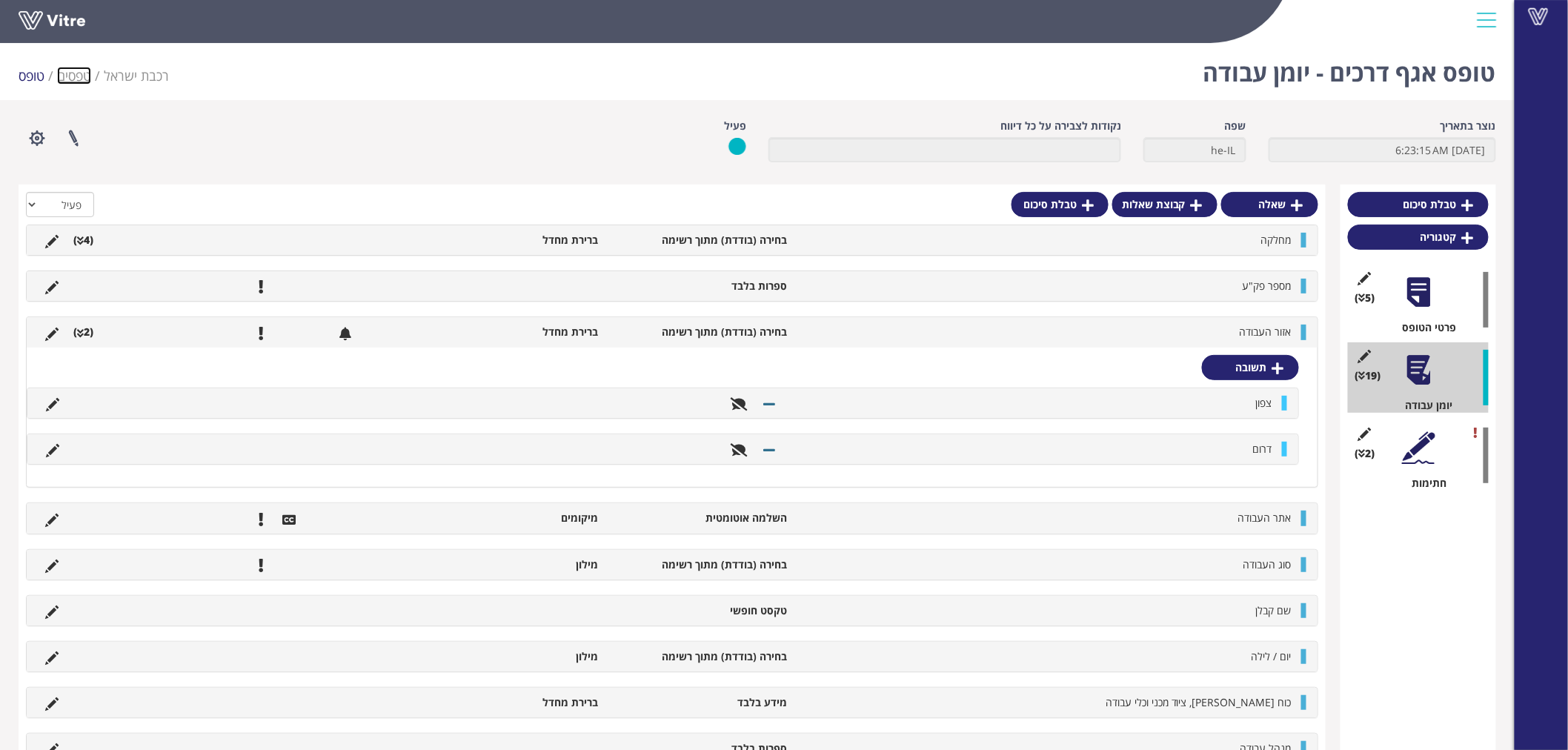
click at [69, 75] on link "טפסים" at bounding box center [74, 76] width 34 height 18
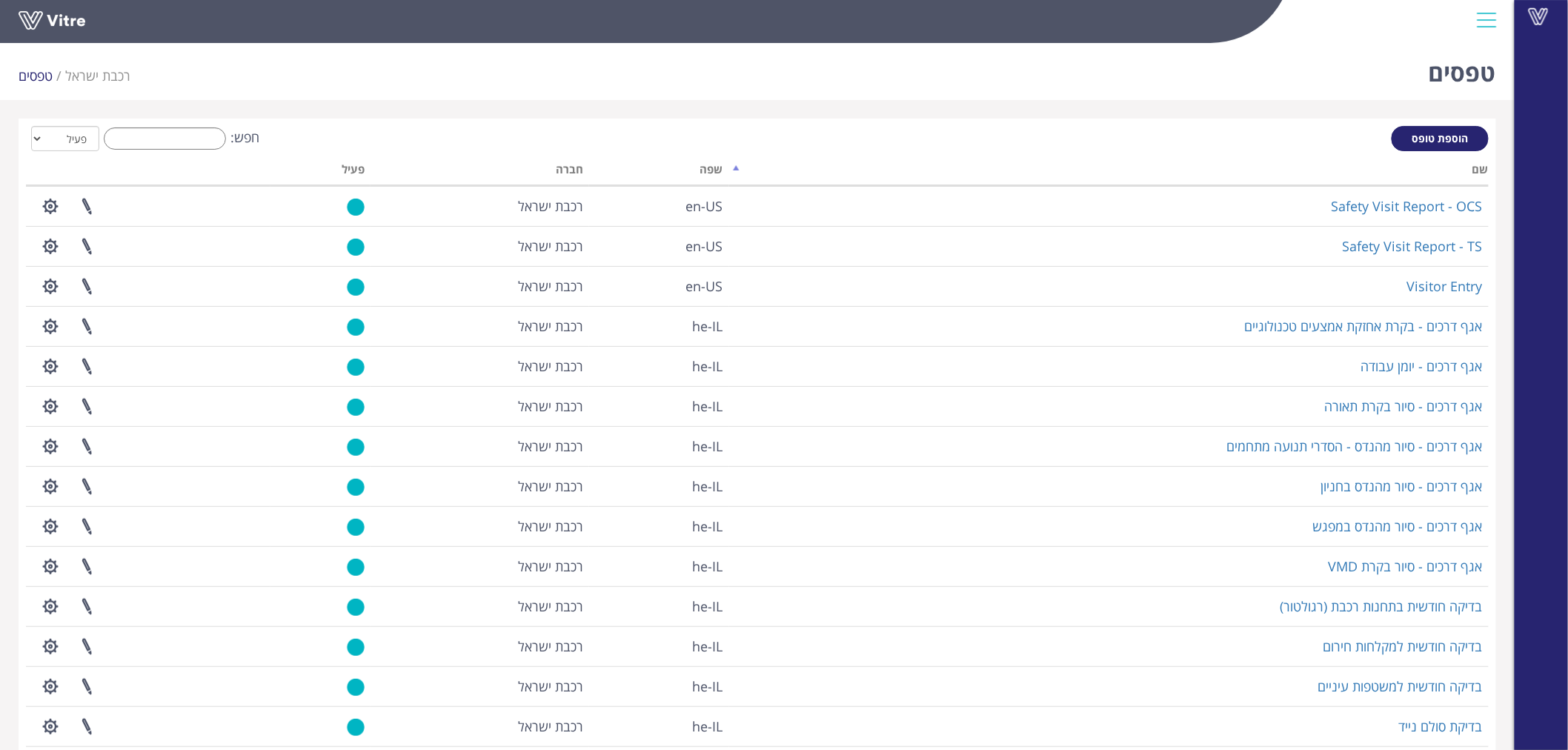
click at [142, 151] on div "חפש: הכל פעיל לא פעיל" at bounding box center [757, 139] width 1463 height 27
click at [144, 137] on input "חפש:" at bounding box center [165, 138] width 122 height 22
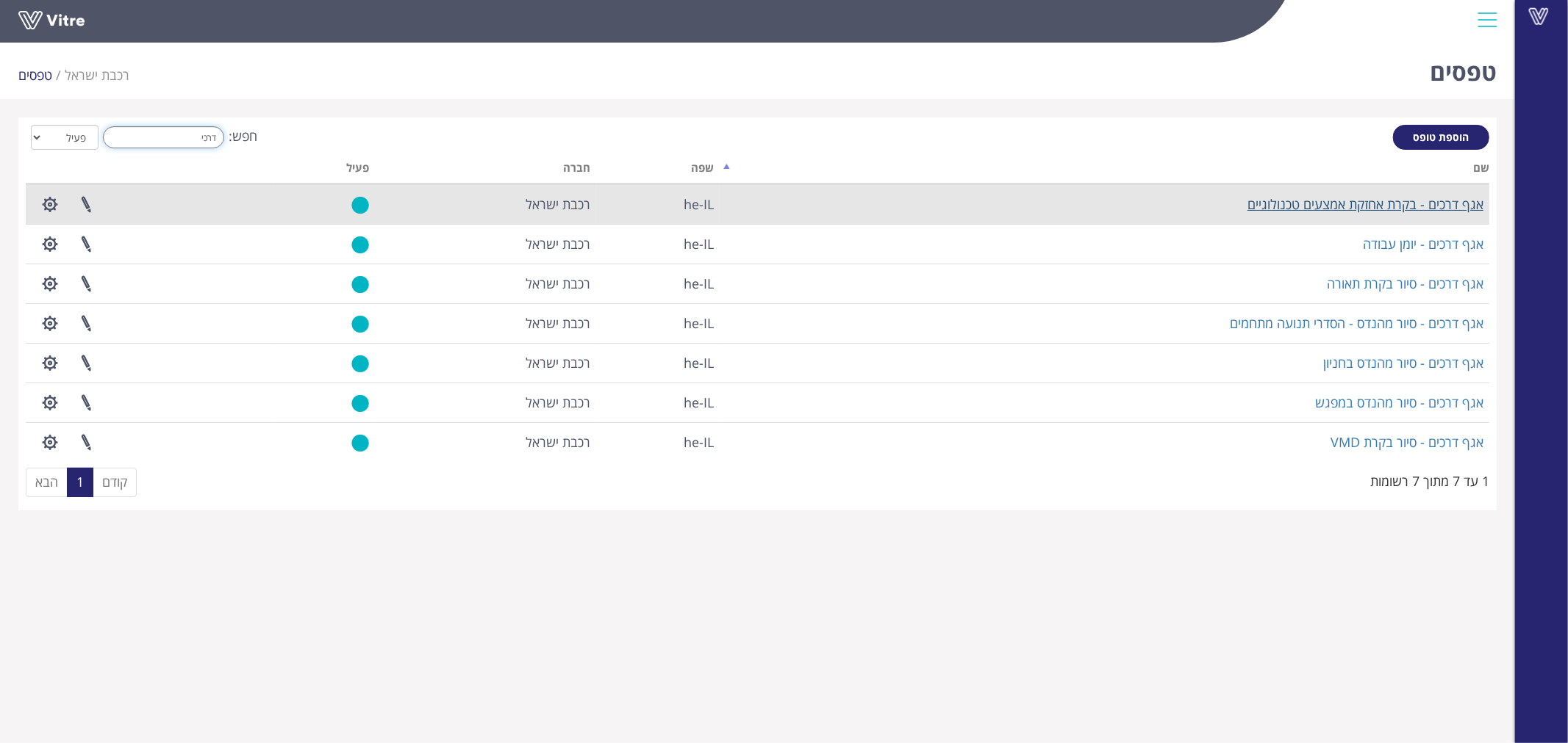
type input "דרכי"
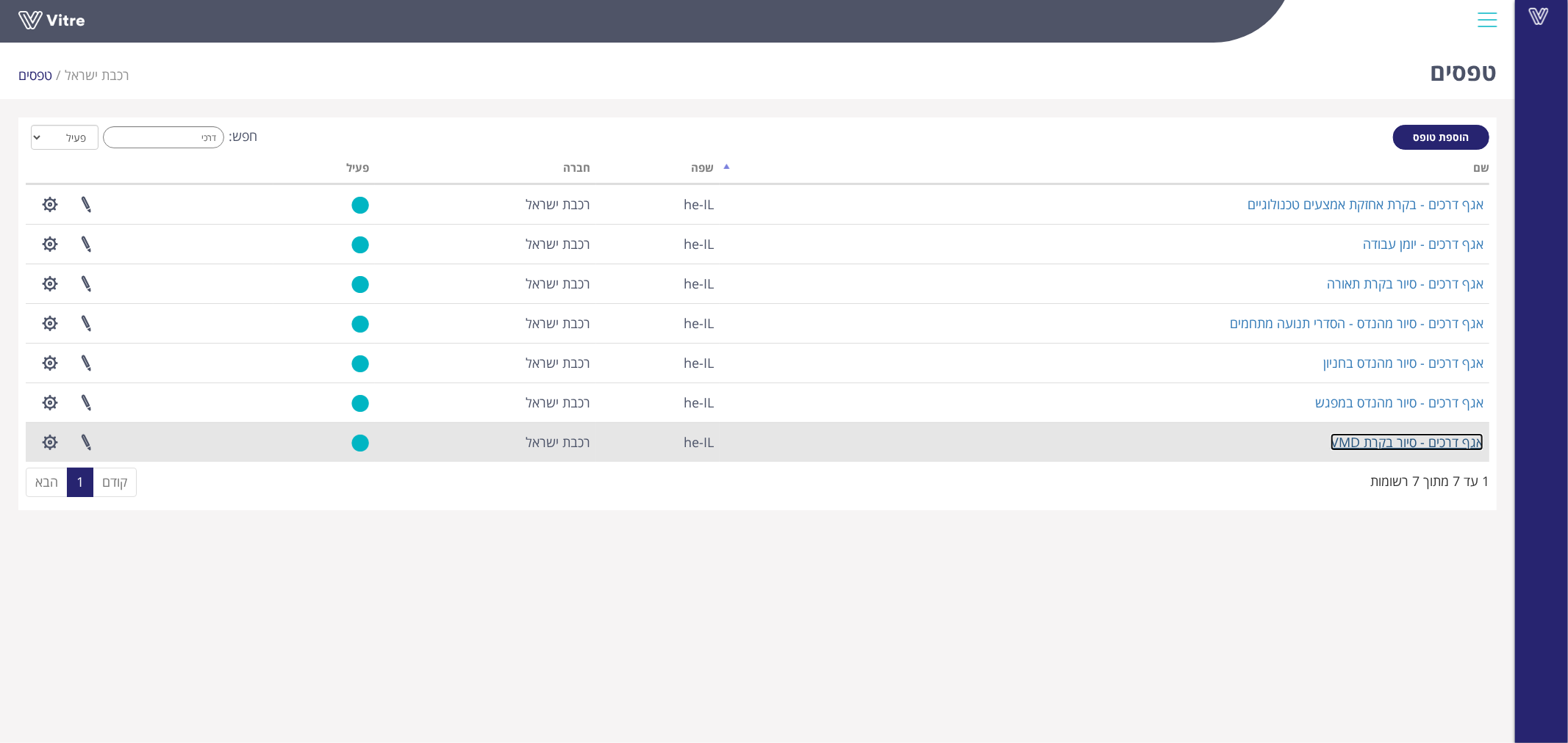
click at [1357, 435] on link "אגף דרכים - סיור בקרת VMD" at bounding box center [1407, 442] width 153 height 17
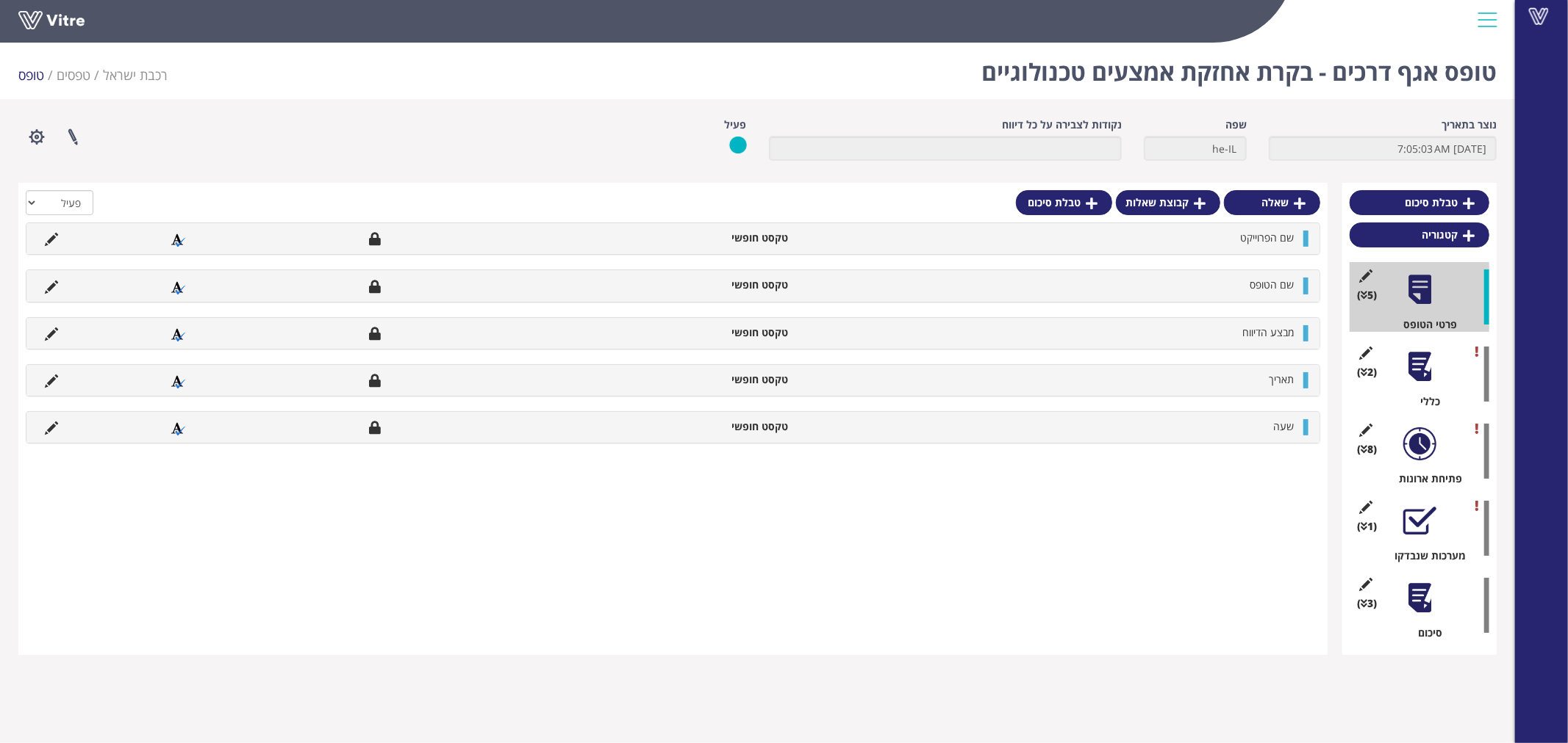
click at [1406, 371] on div at bounding box center [1420, 367] width 33 height 33
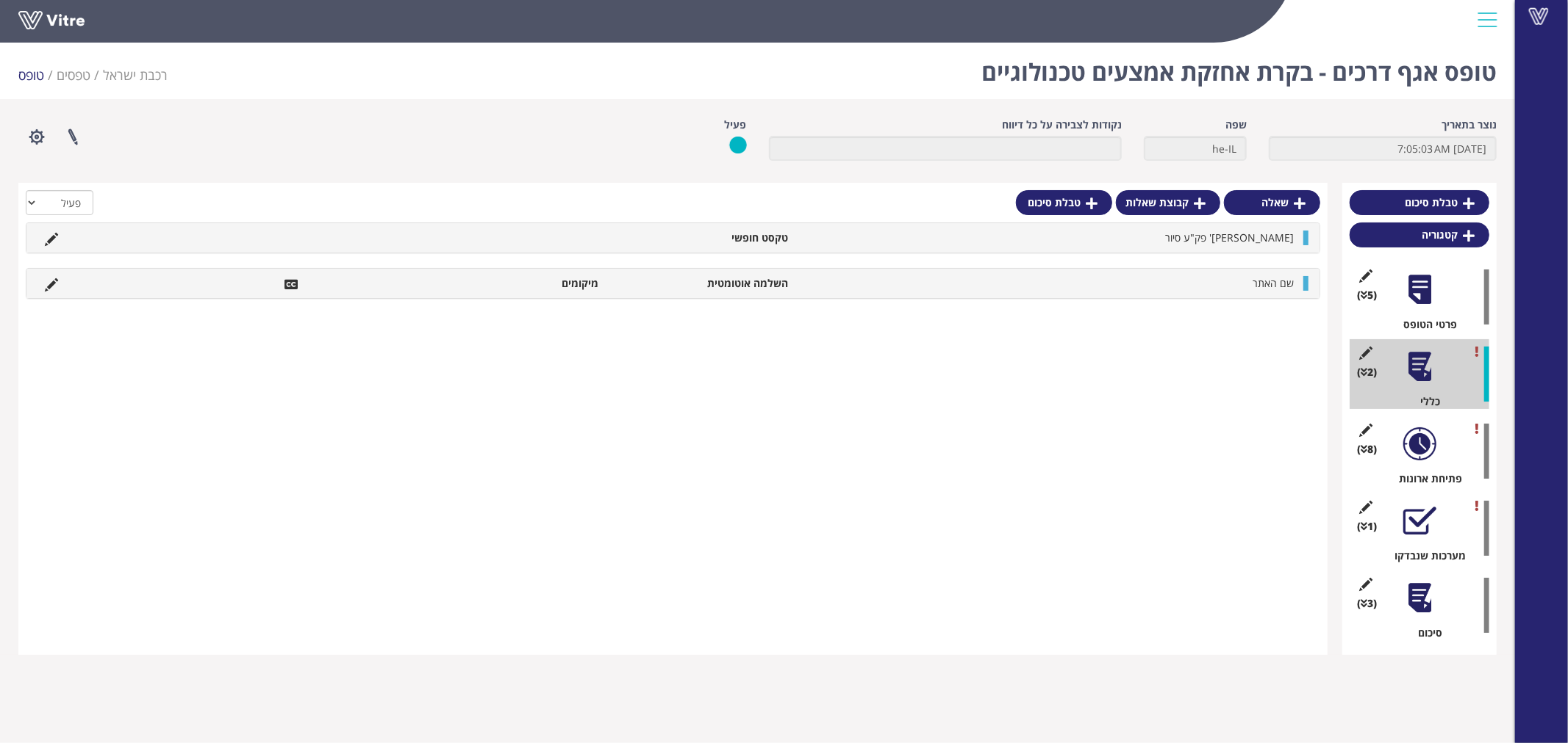
click at [1422, 305] on div at bounding box center [1420, 290] width 33 height 33
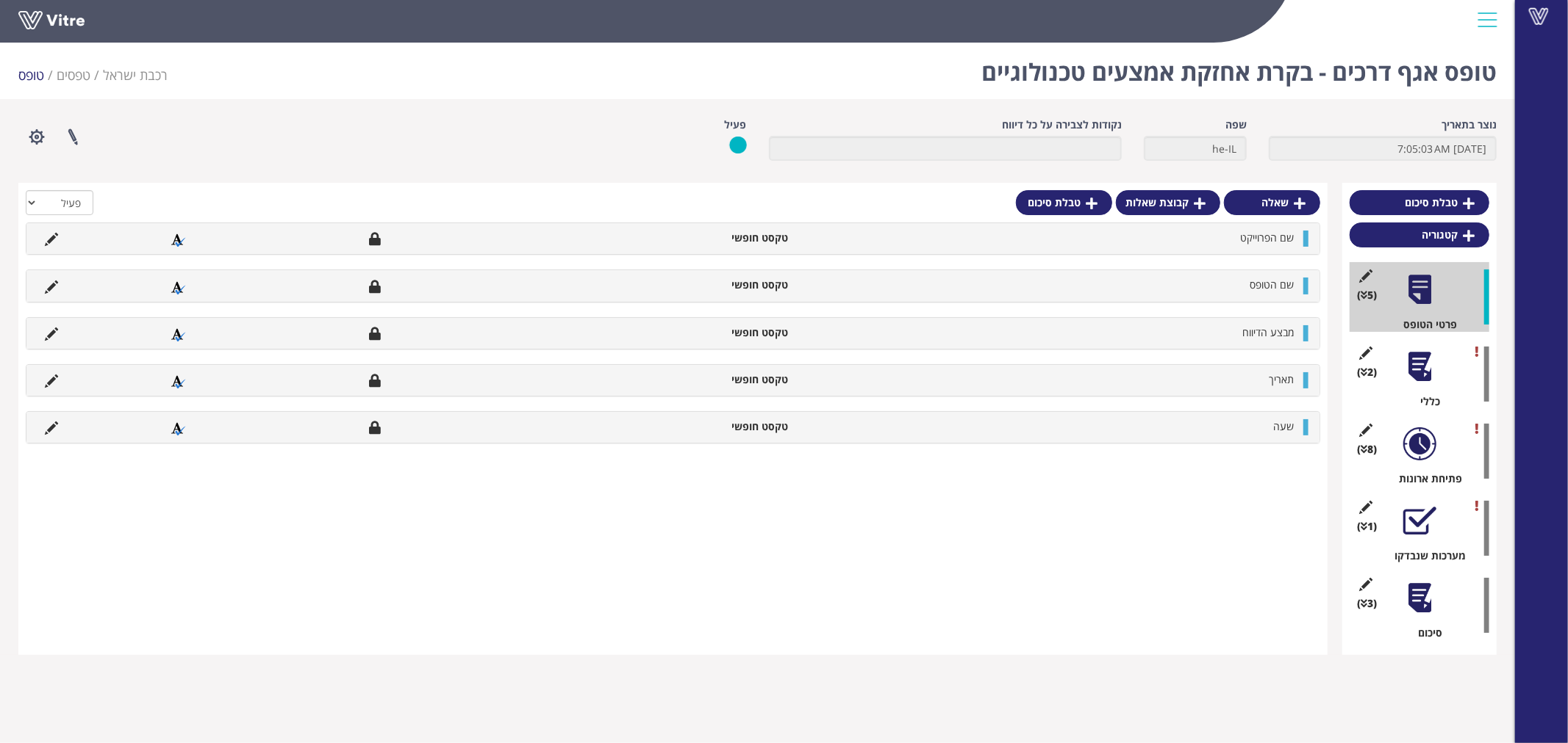
click at [1422, 367] on div at bounding box center [1420, 367] width 33 height 33
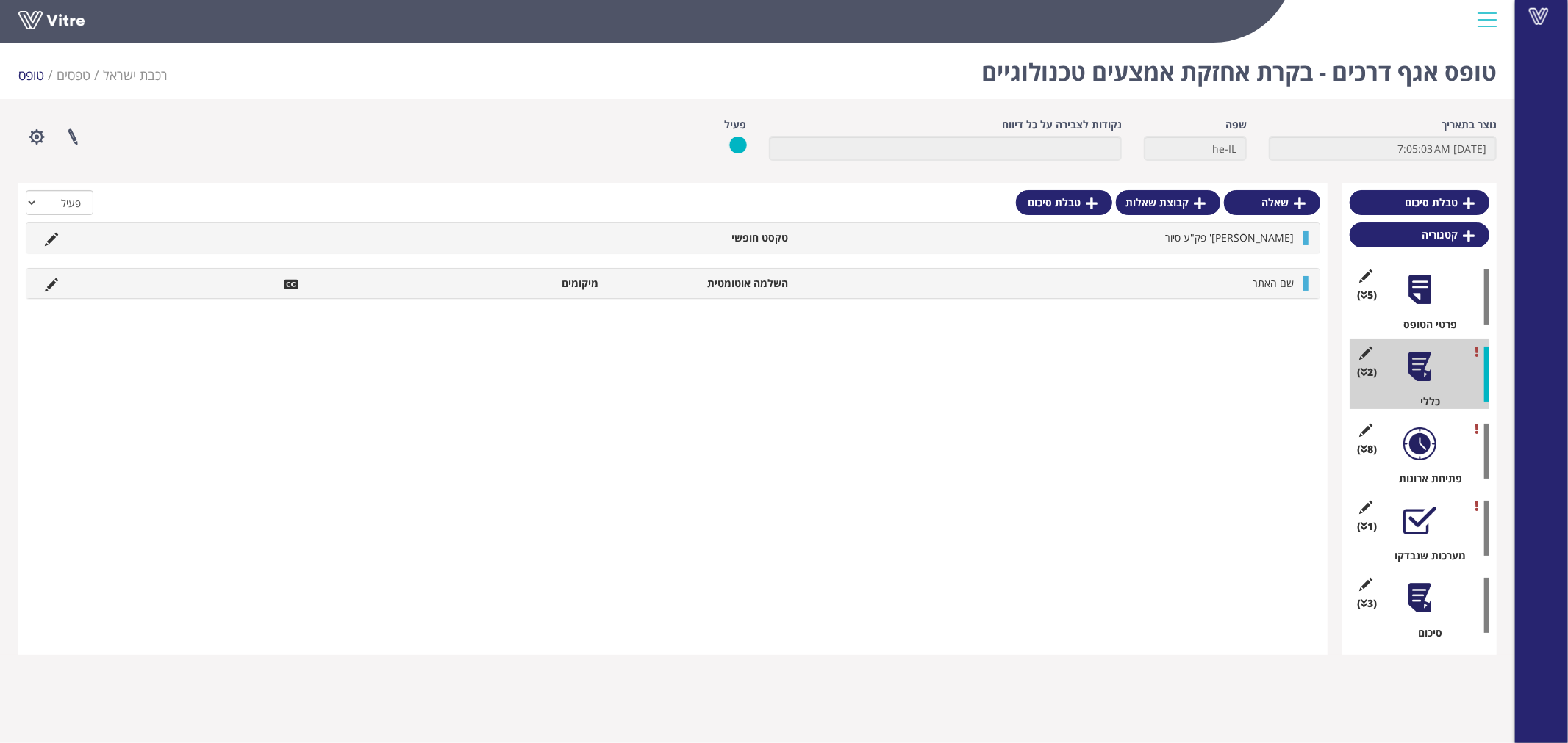
click at [1409, 456] on div at bounding box center [1420, 444] width 33 height 33
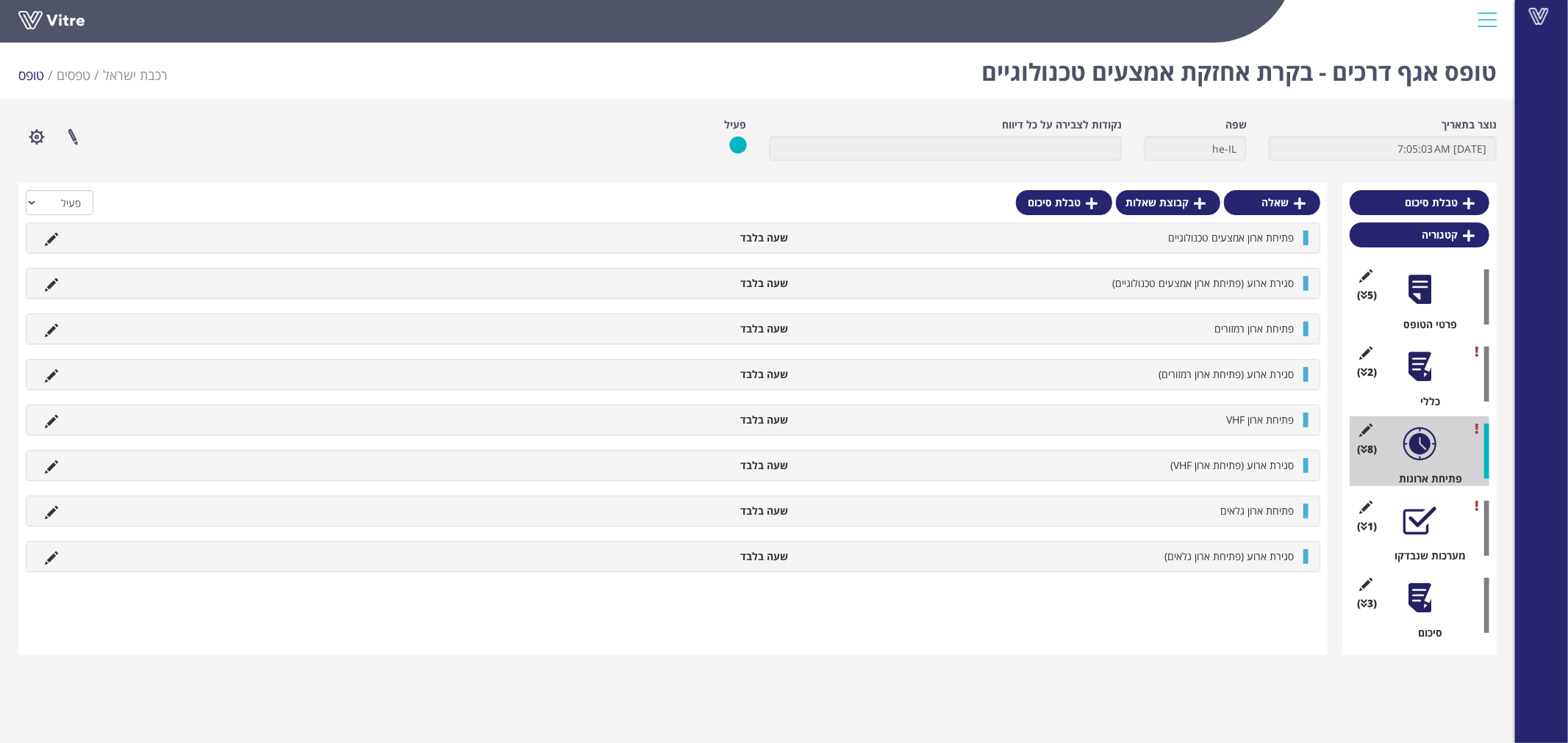
click at [1414, 524] on div at bounding box center [1420, 521] width 33 height 33
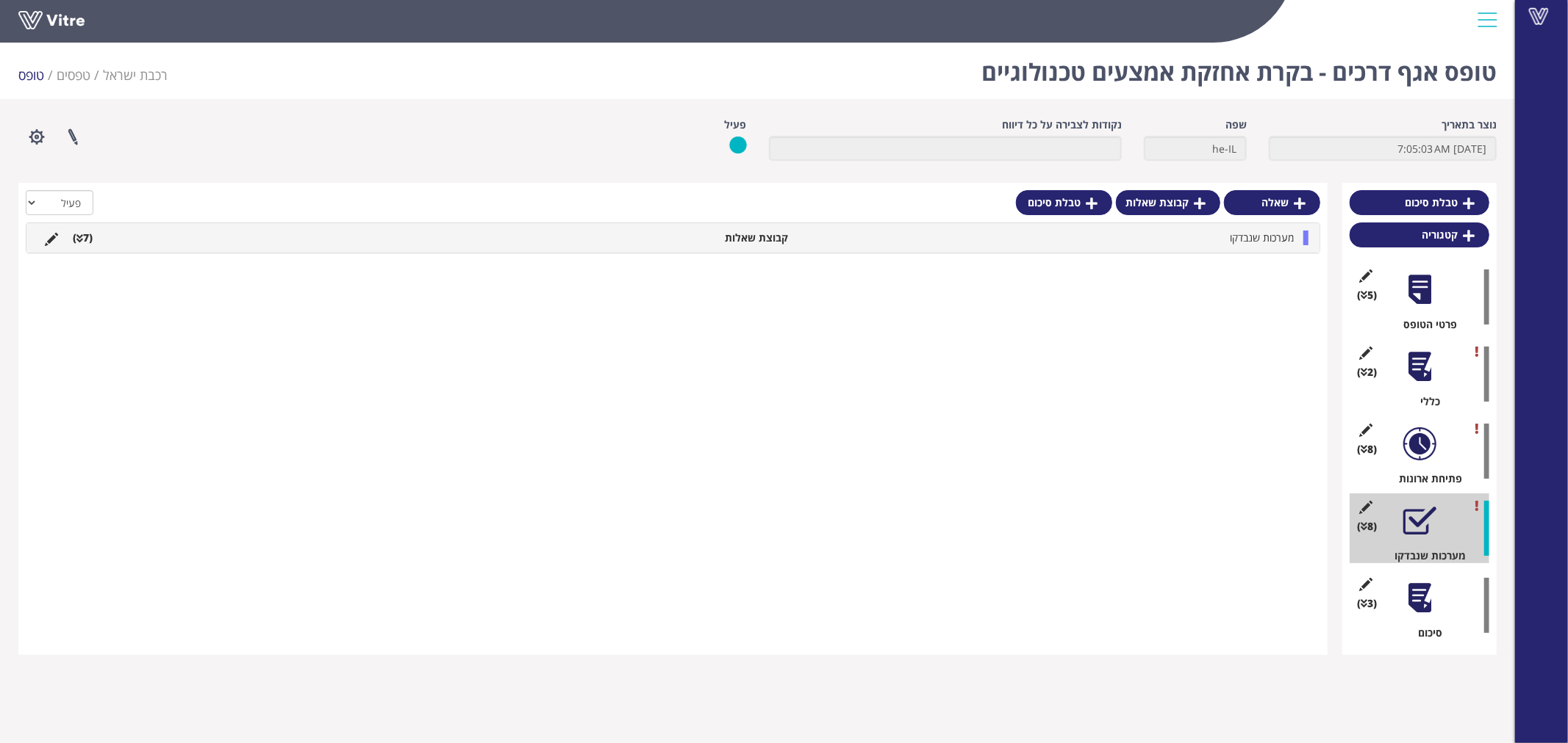
click at [1412, 610] on div at bounding box center [1420, 598] width 33 height 33
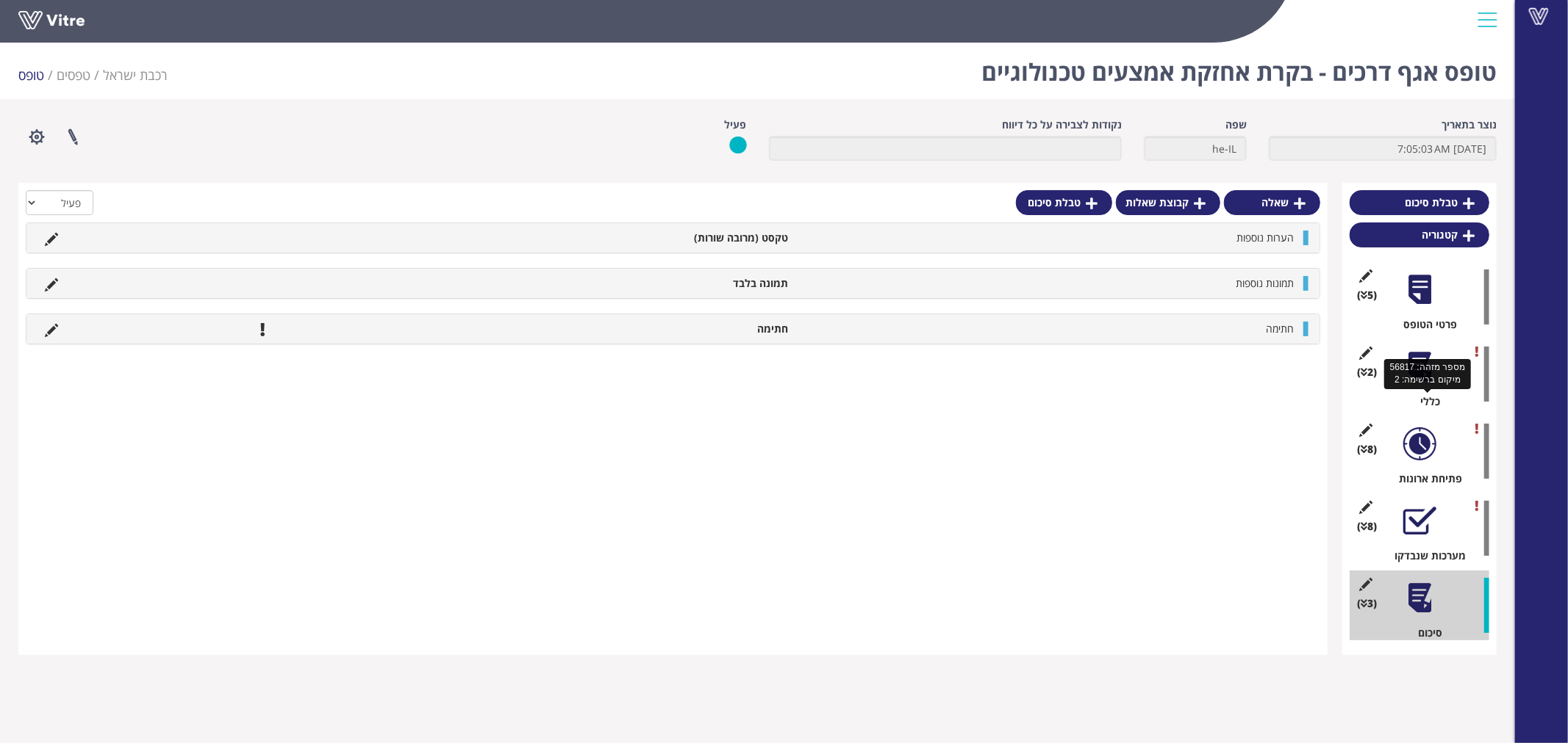
click at [1434, 407] on div "כללי" at bounding box center [1424, 401] width 128 height 15
click at [1420, 375] on div at bounding box center [1420, 367] width 33 height 33
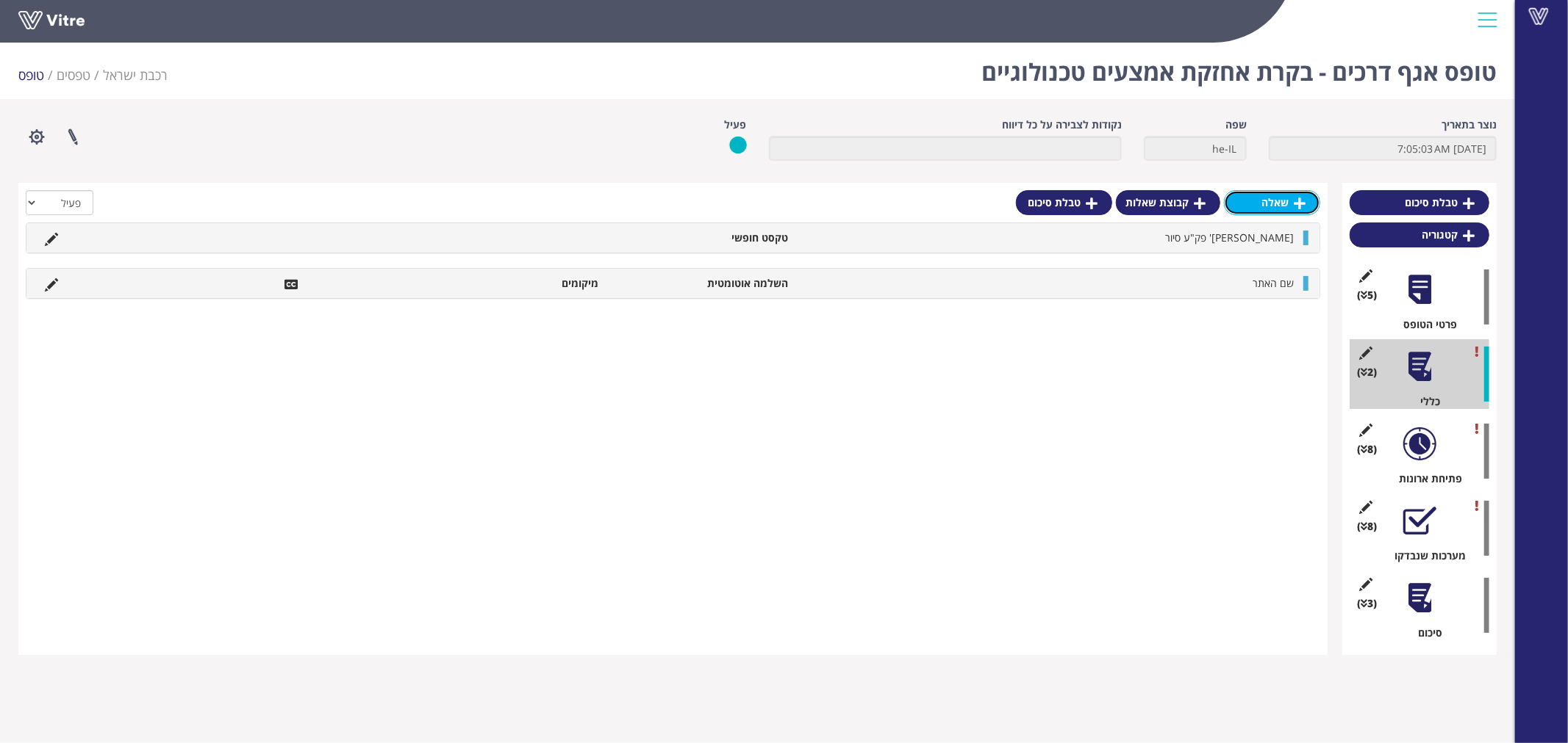
click at [1270, 195] on link "שאלה" at bounding box center [1271, 202] width 96 height 25
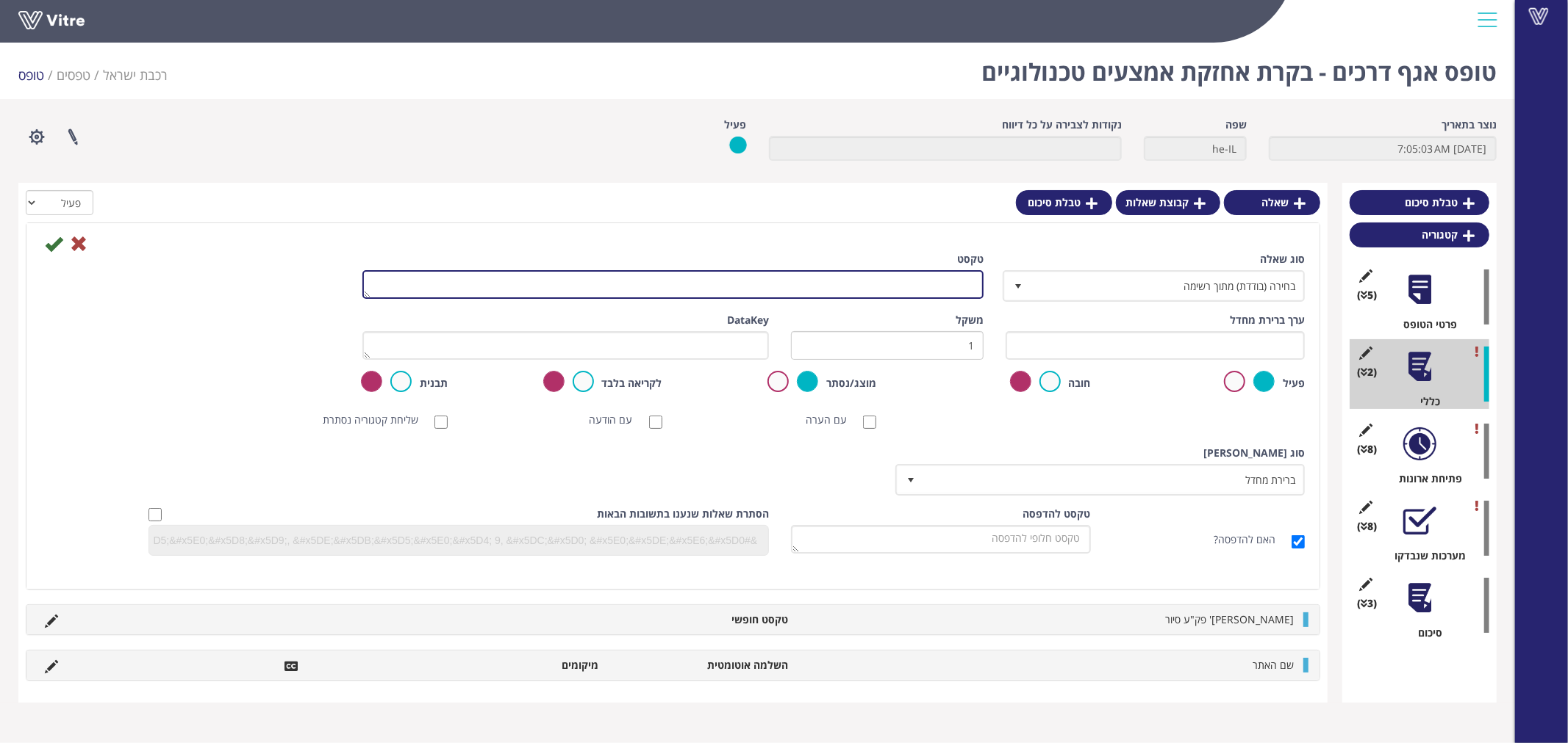
click at [942, 288] on textarea "טקסט" at bounding box center [673, 284] width 621 height 29
type textarea "אזור"
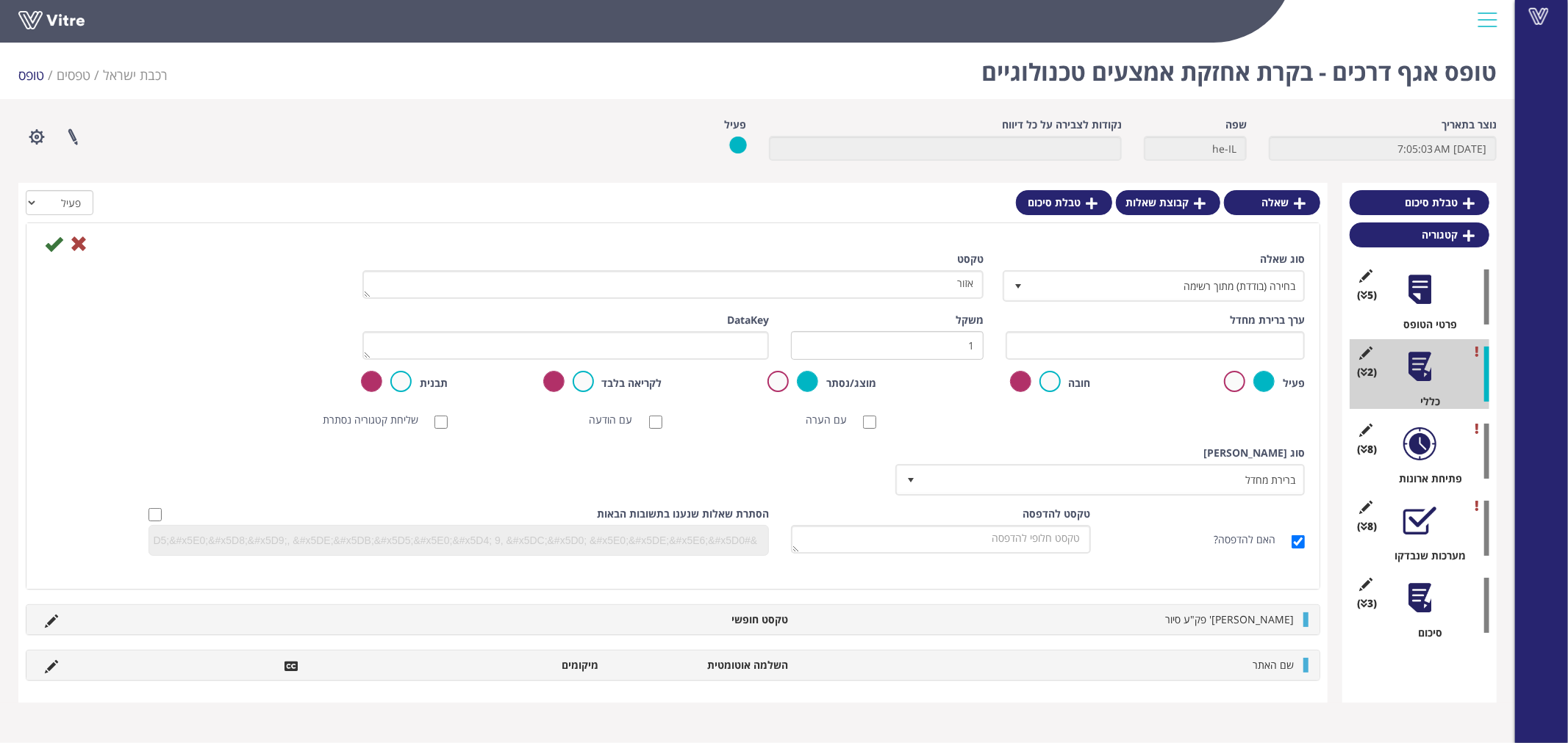
click at [634, 424] on label "עם הודעה" at bounding box center [619, 419] width 58 height 15
click at [649, 424] on input "עם הודעה" at bounding box center [655, 422] width 13 height 13
checkbox input "true"
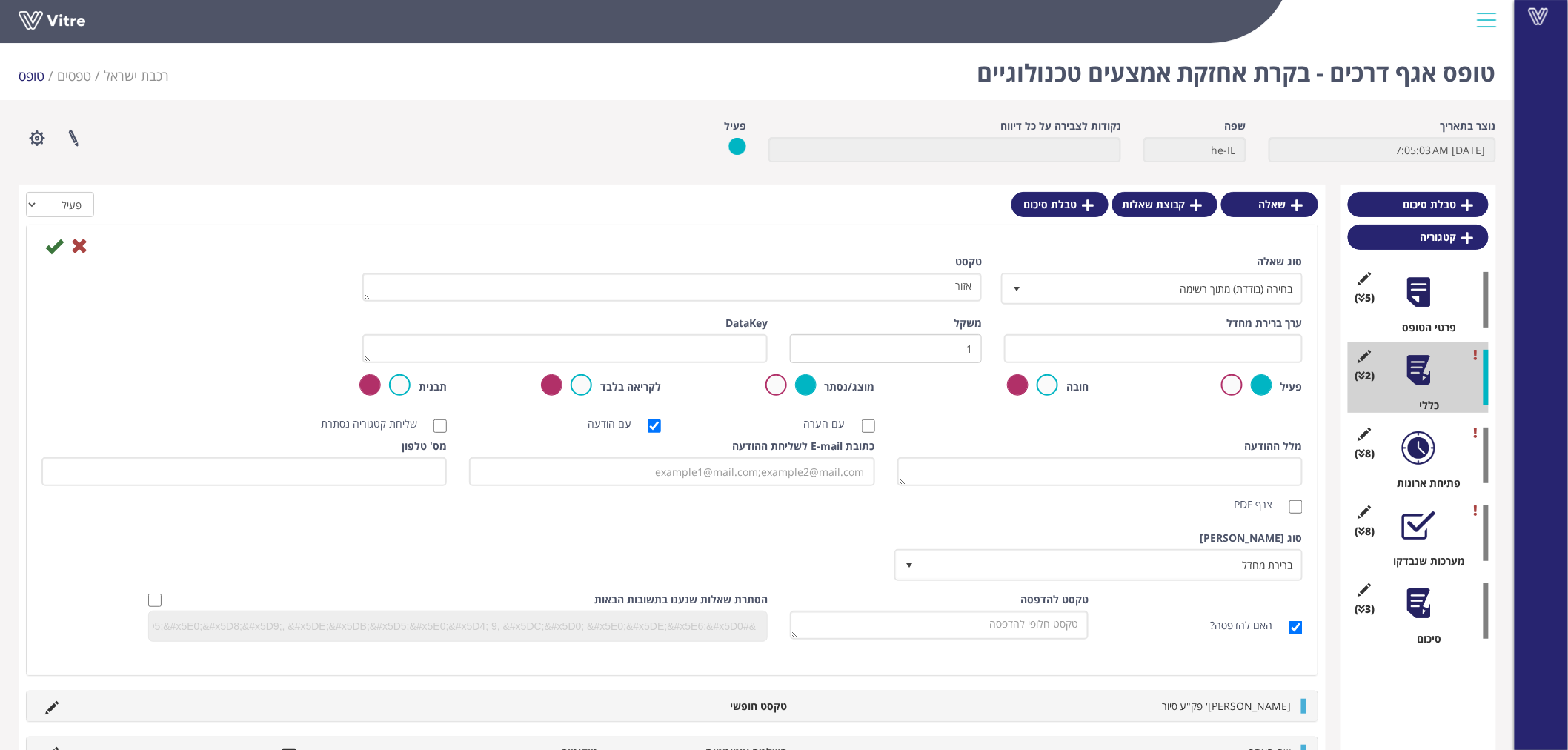
drag, startPoint x: 1280, startPoint y: 498, endPoint x: 1272, endPoint y: 487, distance: 13.6
click at [1280, 499] on label "צרף PDF" at bounding box center [1261, 504] width 54 height 15
click at [1290, 501] on input "צרף PDF" at bounding box center [1296, 507] width 13 height 13
checkbox input "true"
click at [1271, 467] on textarea "מלל ההודעה" at bounding box center [1100, 472] width 406 height 29
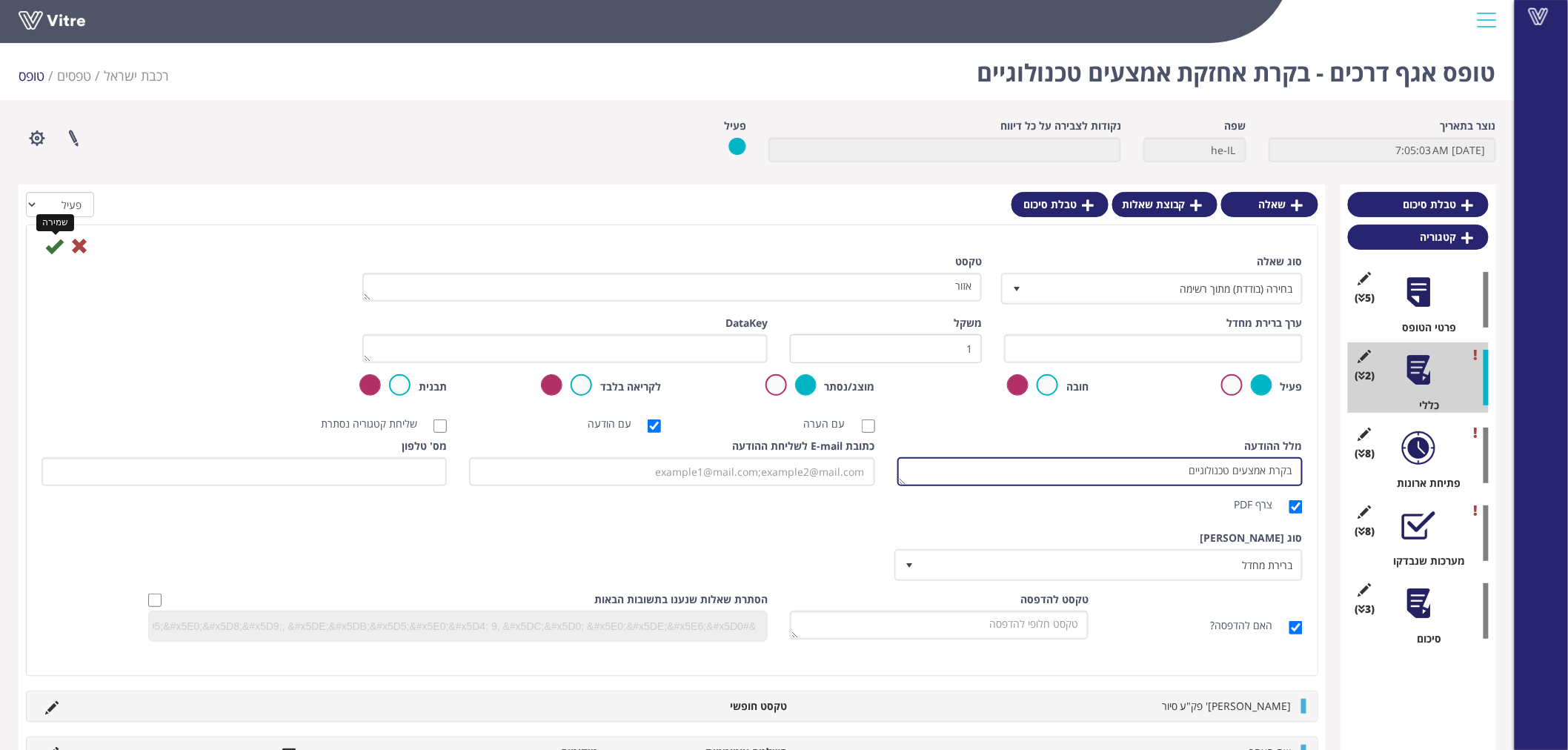
type textarea "בקרת אמצעים טכנולוגיים"
click at [56, 246] on icon at bounding box center [54, 246] width 18 height 18
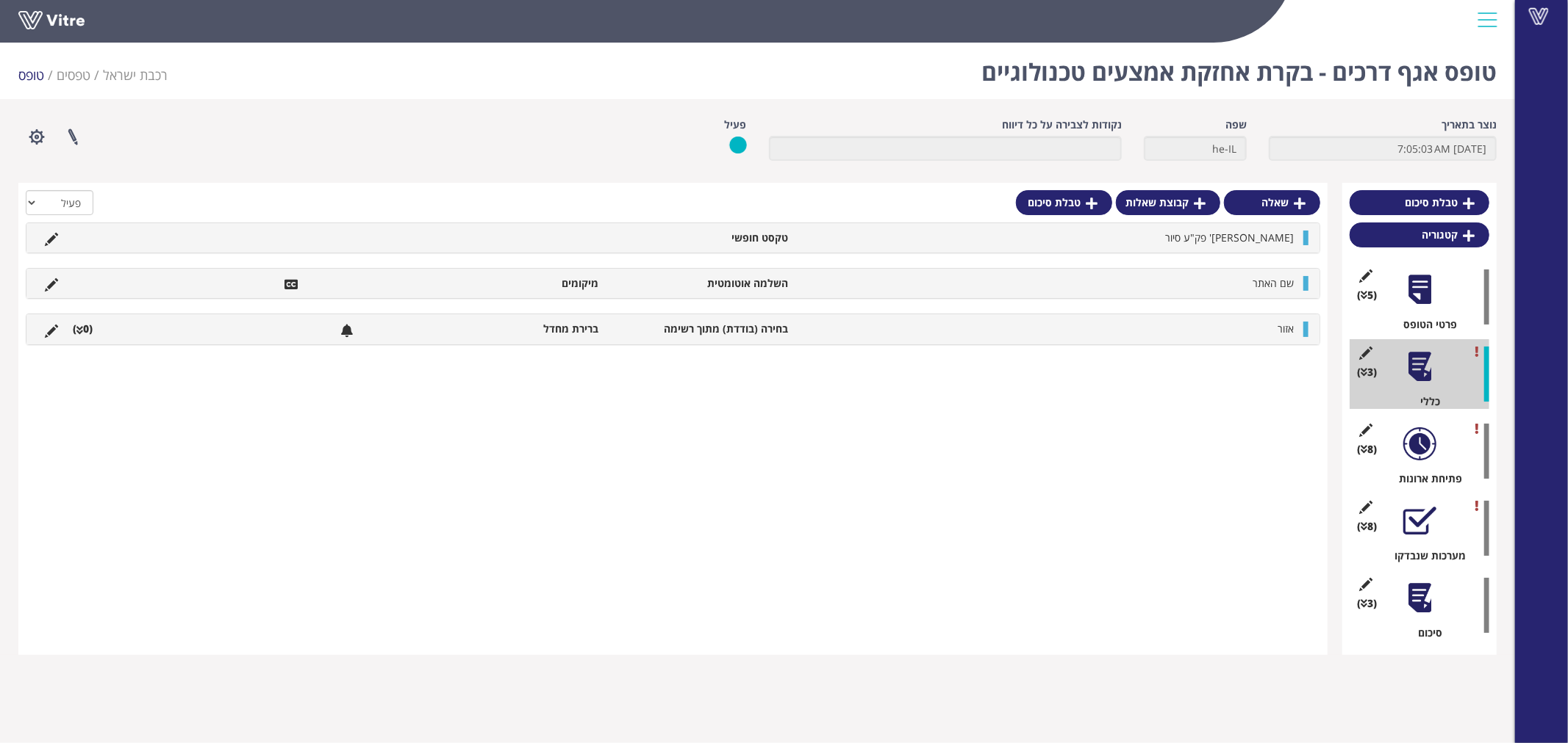
click at [1147, 329] on li "אזור" at bounding box center [1047, 329] width 505 height 15
click at [1277, 358] on icon at bounding box center [1280, 365] width 11 height 13
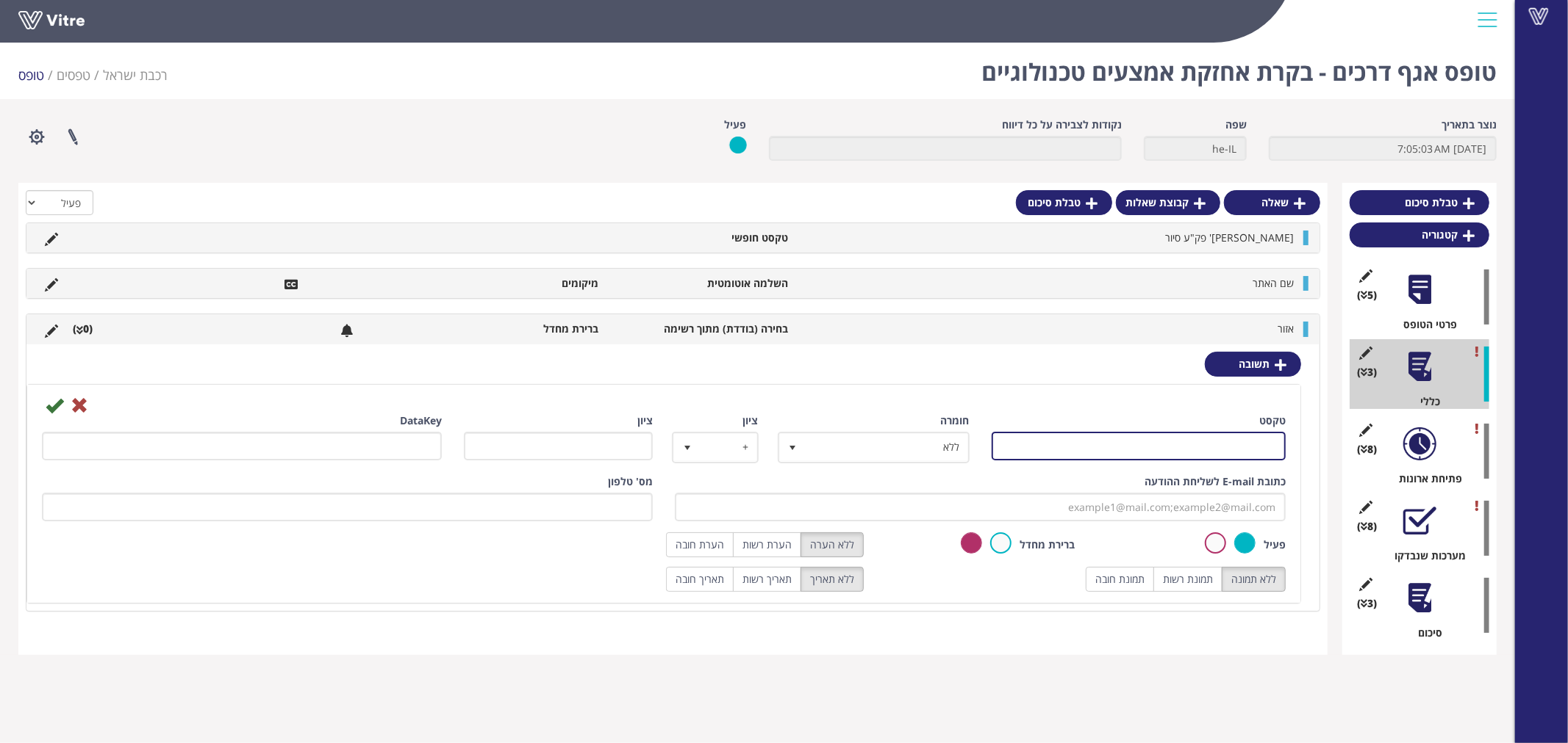
click at [1245, 453] on input "טקסט" at bounding box center [1139, 446] width 295 height 29
type input "צפון"
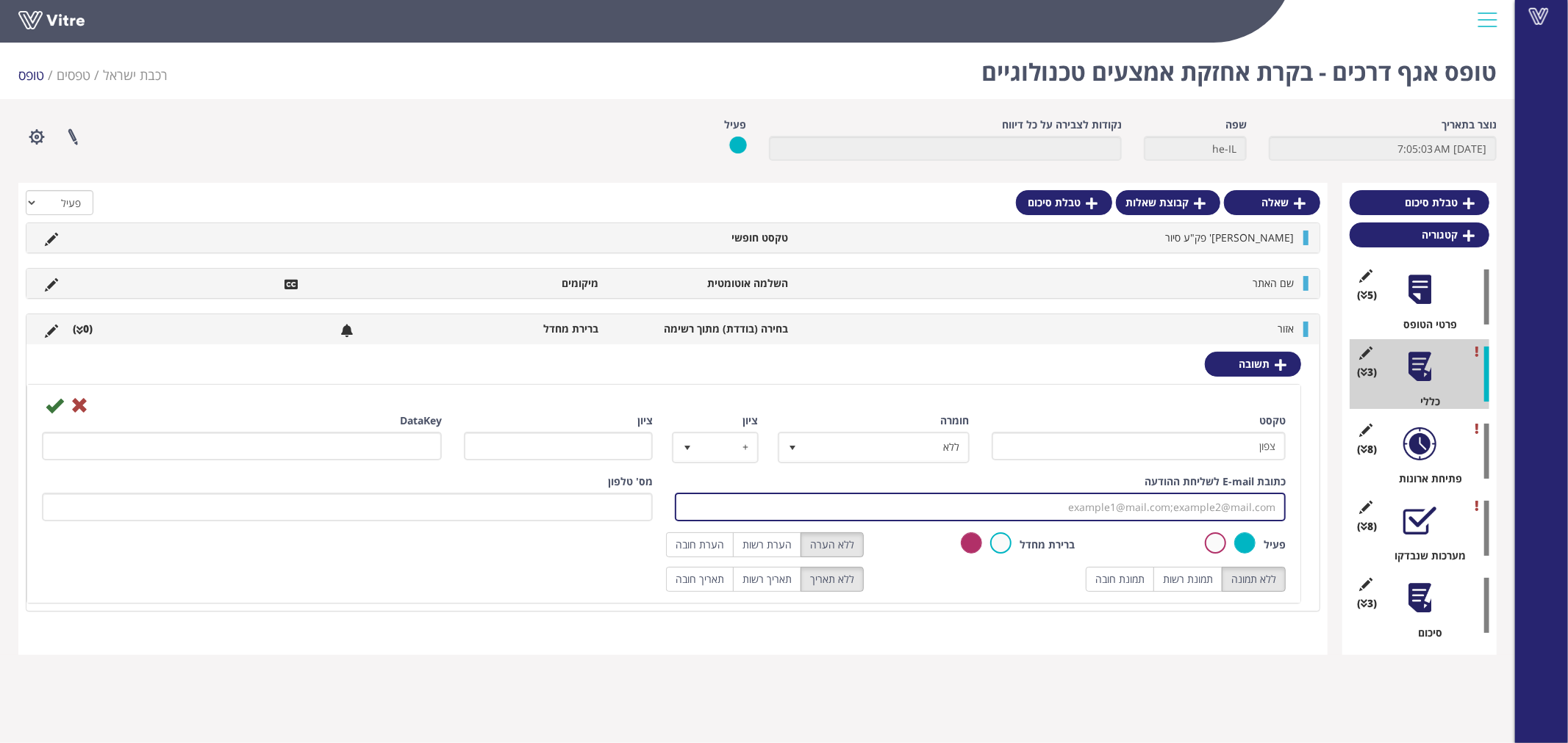
click at [1244, 510] on input "כתובת E-mail לשליחת ההודעה" at bounding box center [980, 507] width 611 height 29
paste input "[EMAIL_ADDRESS][DOMAIN_NAME];[EMAIL_ADDRESS][DOMAIN_NAME]"
type input "[EMAIL_ADDRESS][DOMAIN_NAME];[EMAIL_ADDRESS][DOMAIN_NAME]"
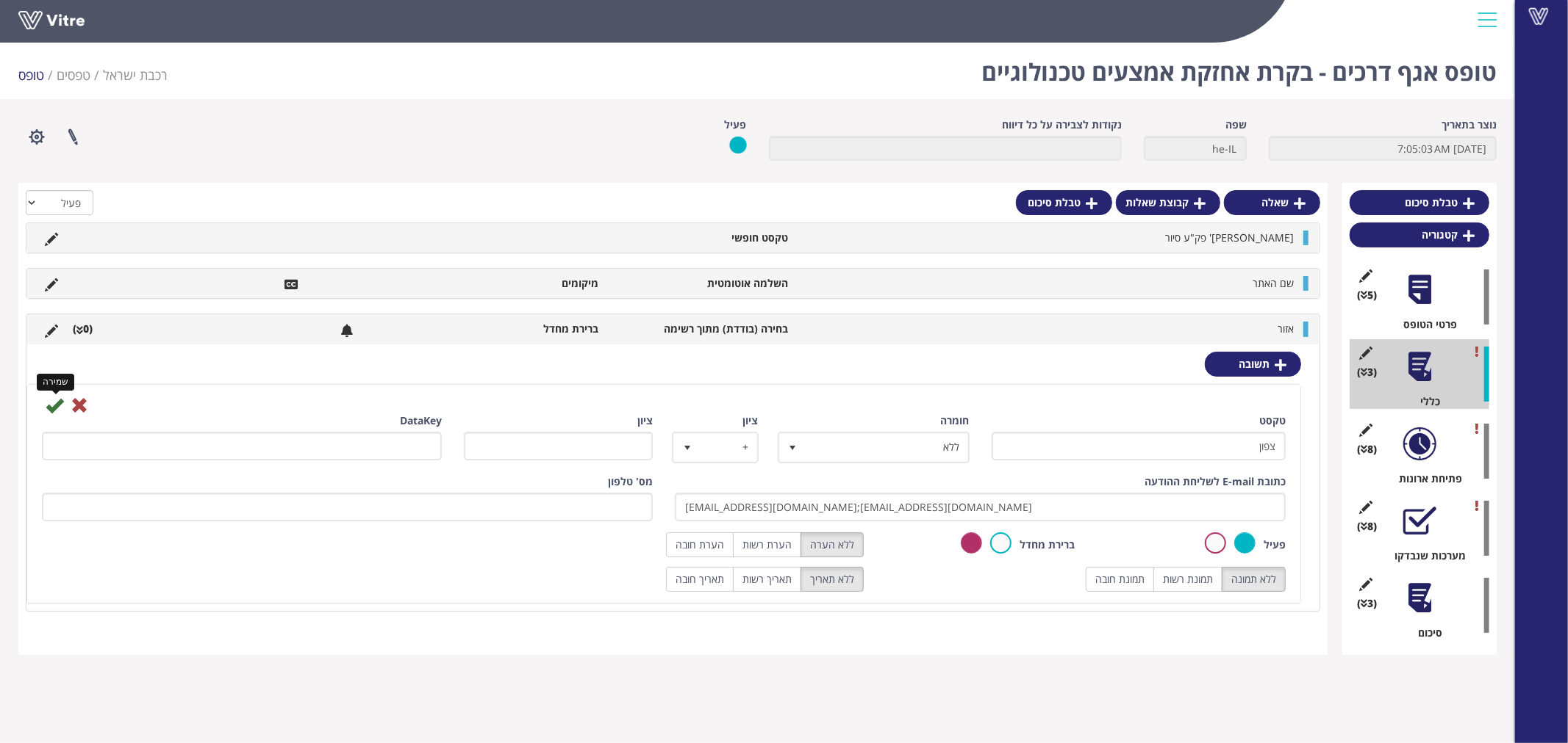
click at [58, 402] on icon at bounding box center [54, 406] width 17 height 17
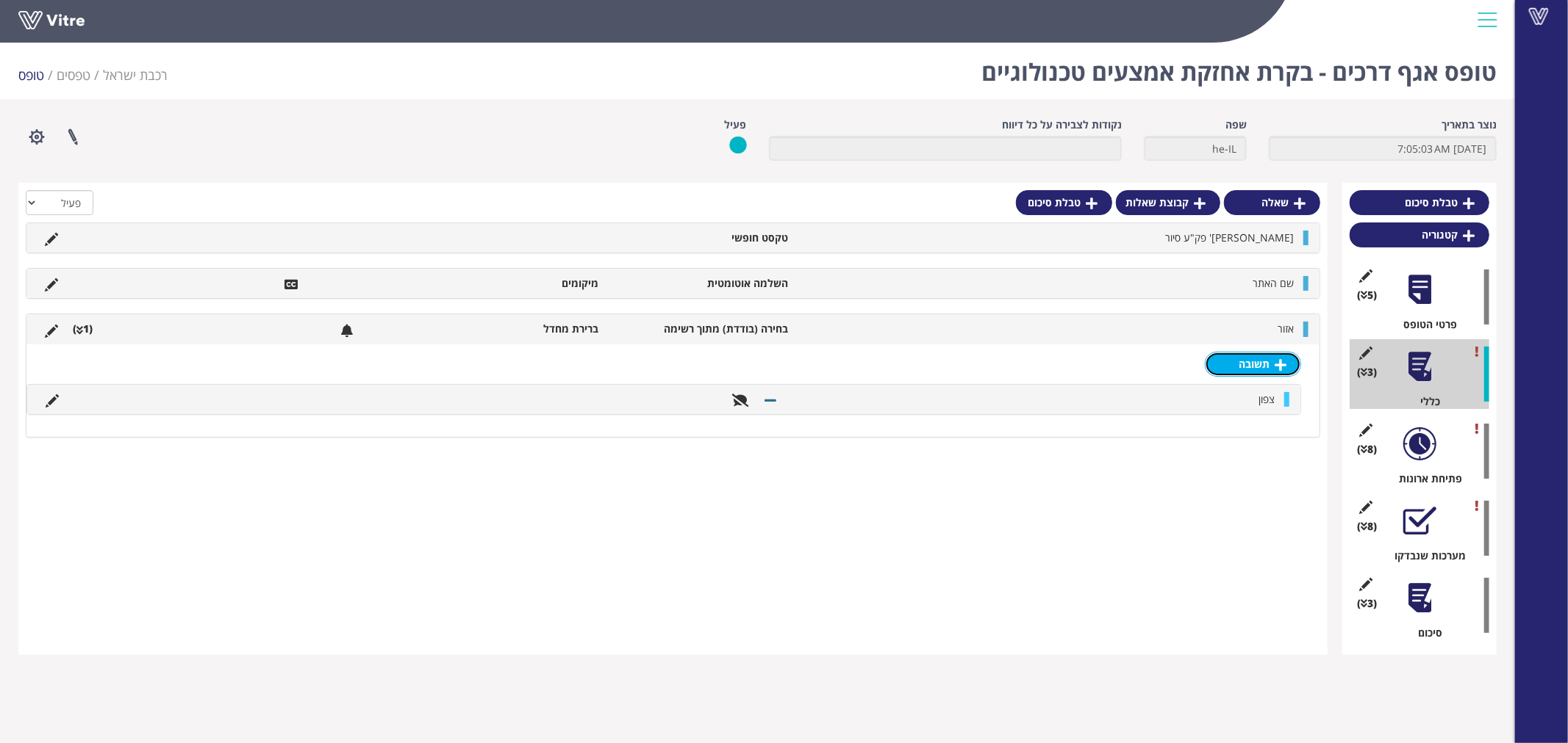
click at [1270, 357] on link "תשובה" at bounding box center [1252, 364] width 96 height 25
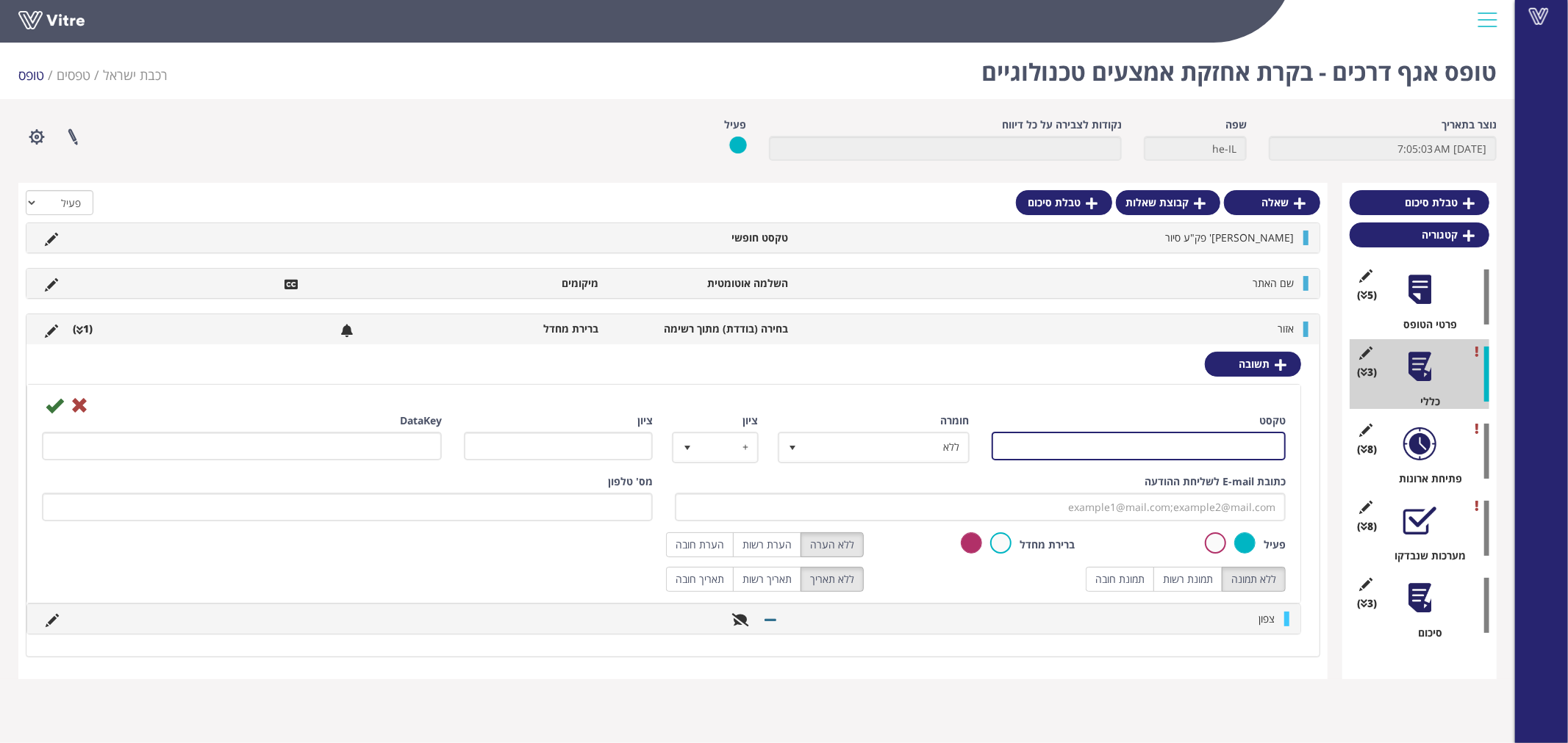
click at [1243, 446] on input "טקסט" at bounding box center [1139, 446] width 295 height 29
type input "דרום"
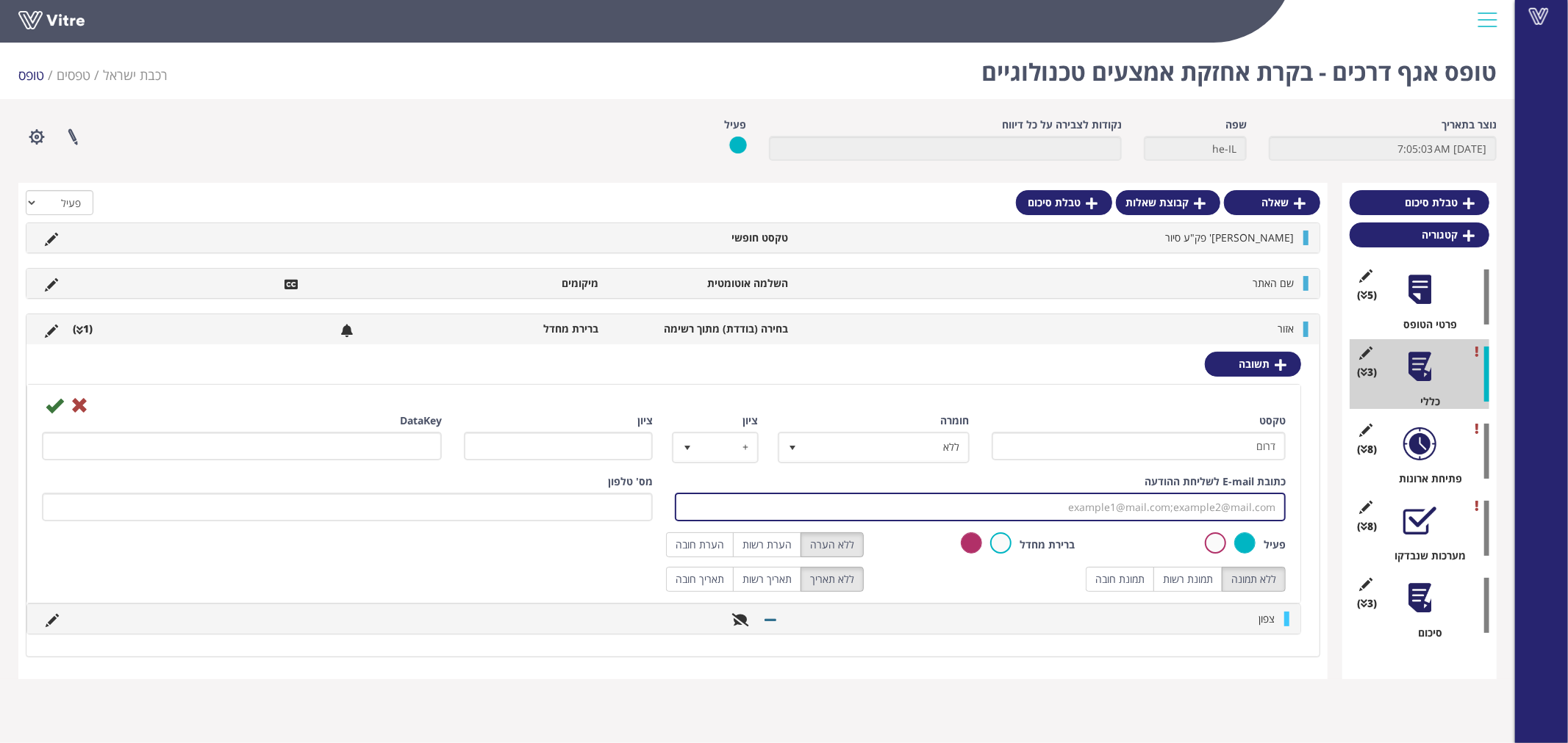
click at [1153, 507] on input "כתובת E-mail לשליחת ההודעה" at bounding box center [980, 507] width 611 height 29
paste input "[EMAIL_ADDRESS][DOMAIN_NAME];[EMAIL_ADDRESS][DOMAIN_NAME]"
type input "[EMAIL_ADDRESS][DOMAIN_NAME];[EMAIL_ADDRESS][DOMAIN_NAME]"
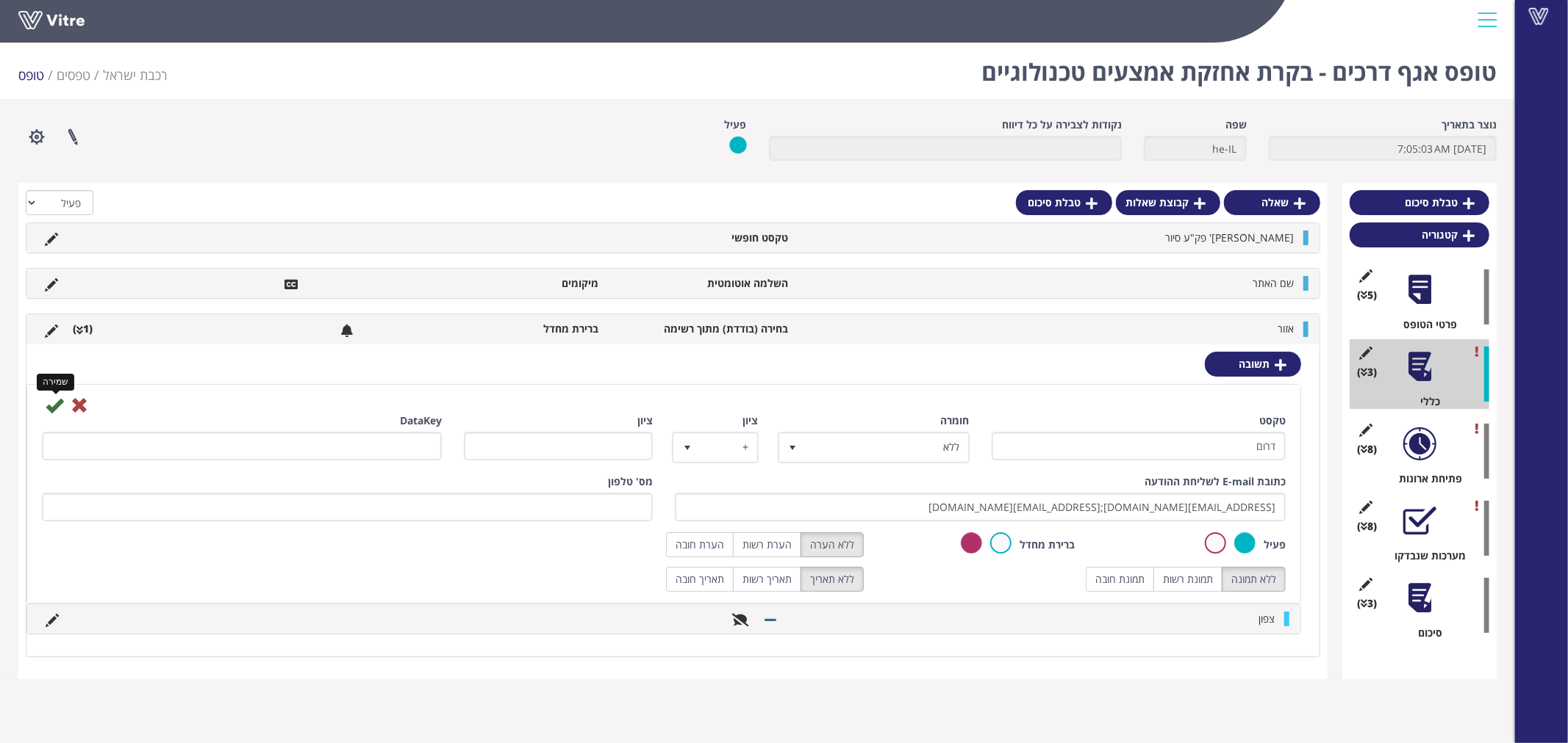
click at [56, 405] on icon at bounding box center [54, 406] width 17 height 17
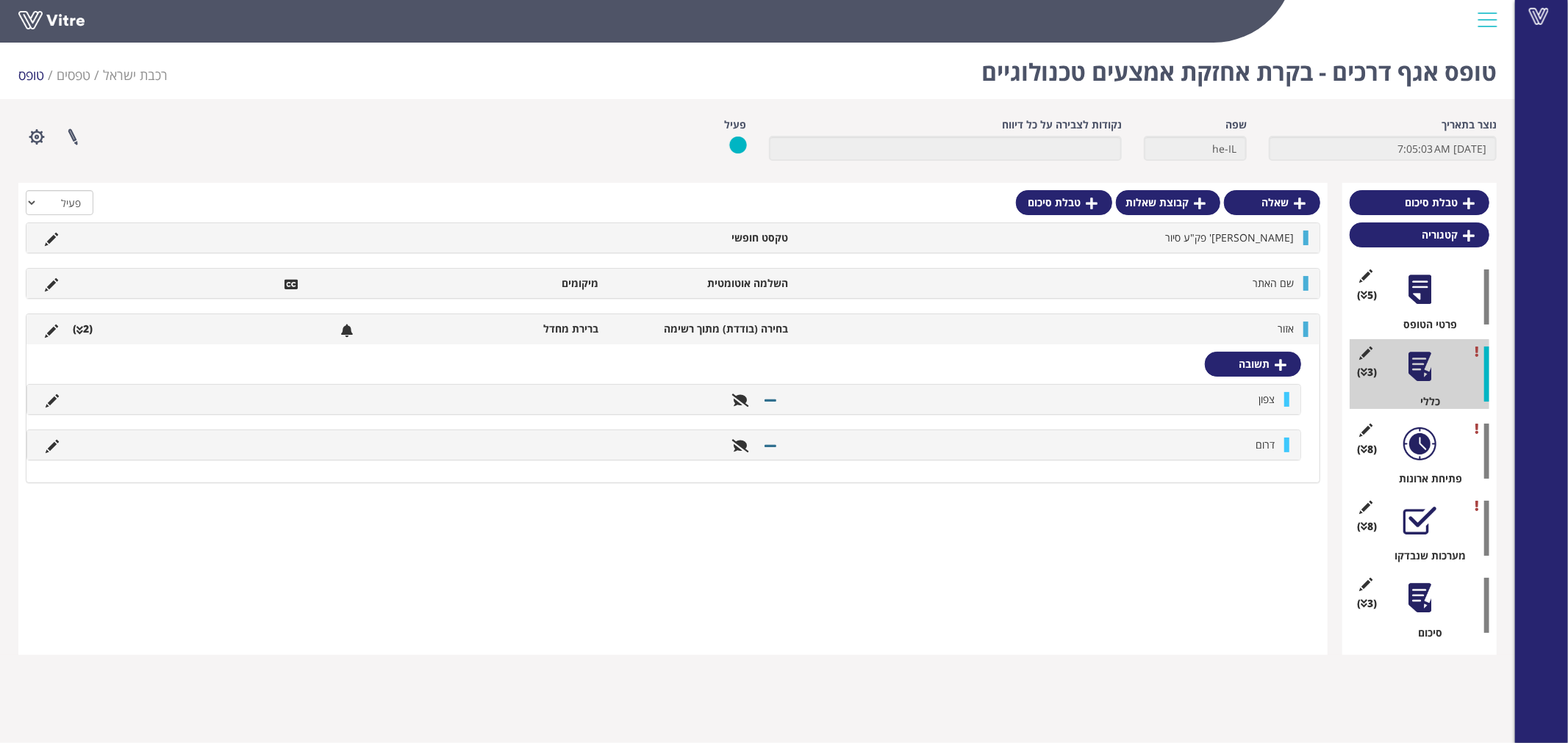
click at [511, 327] on li "ברירת מחדל" at bounding box center [511, 329] width 189 height 15
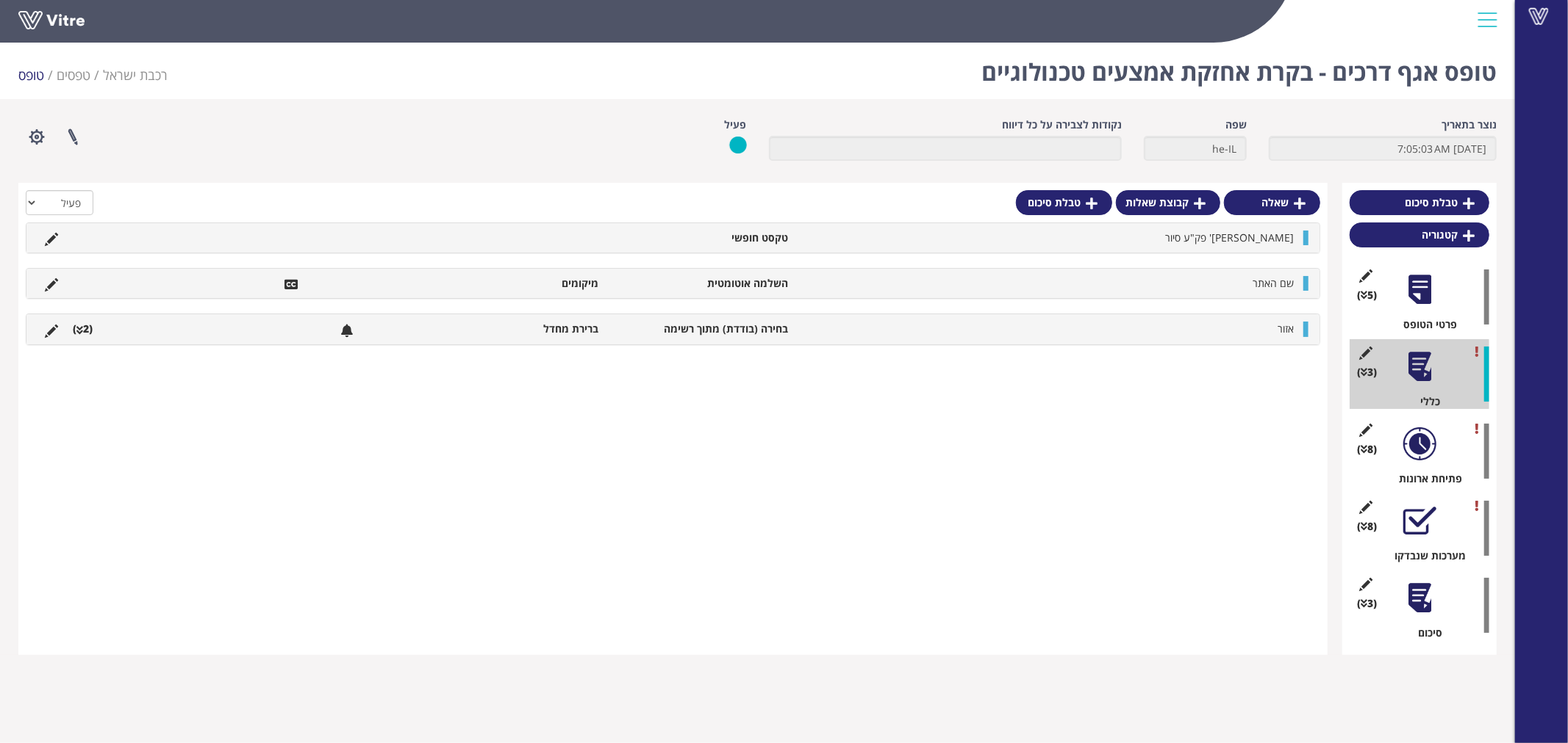
click at [1408, 431] on div at bounding box center [1420, 444] width 33 height 33
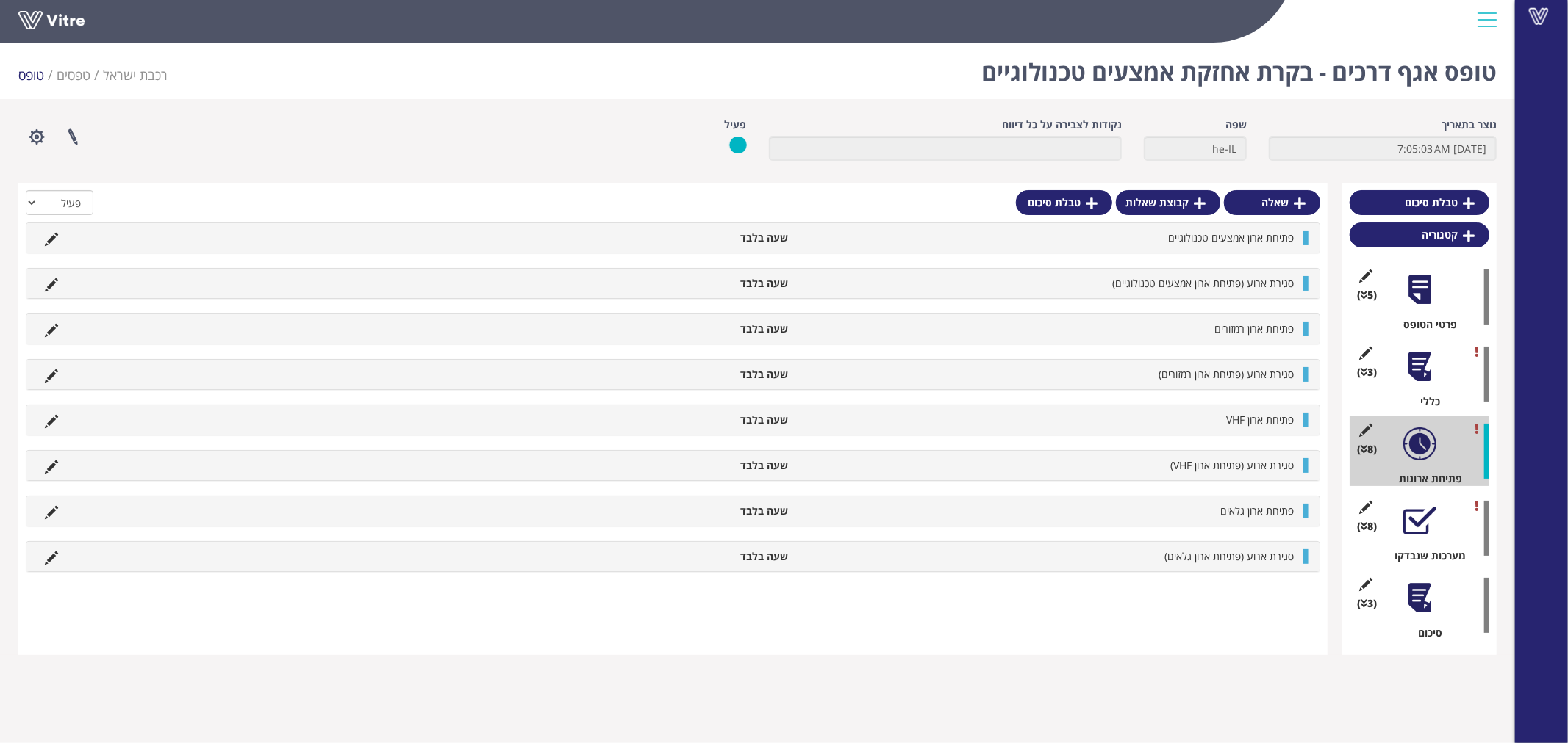
click at [1432, 522] on div at bounding box center [1420, 521] width 33 height 33
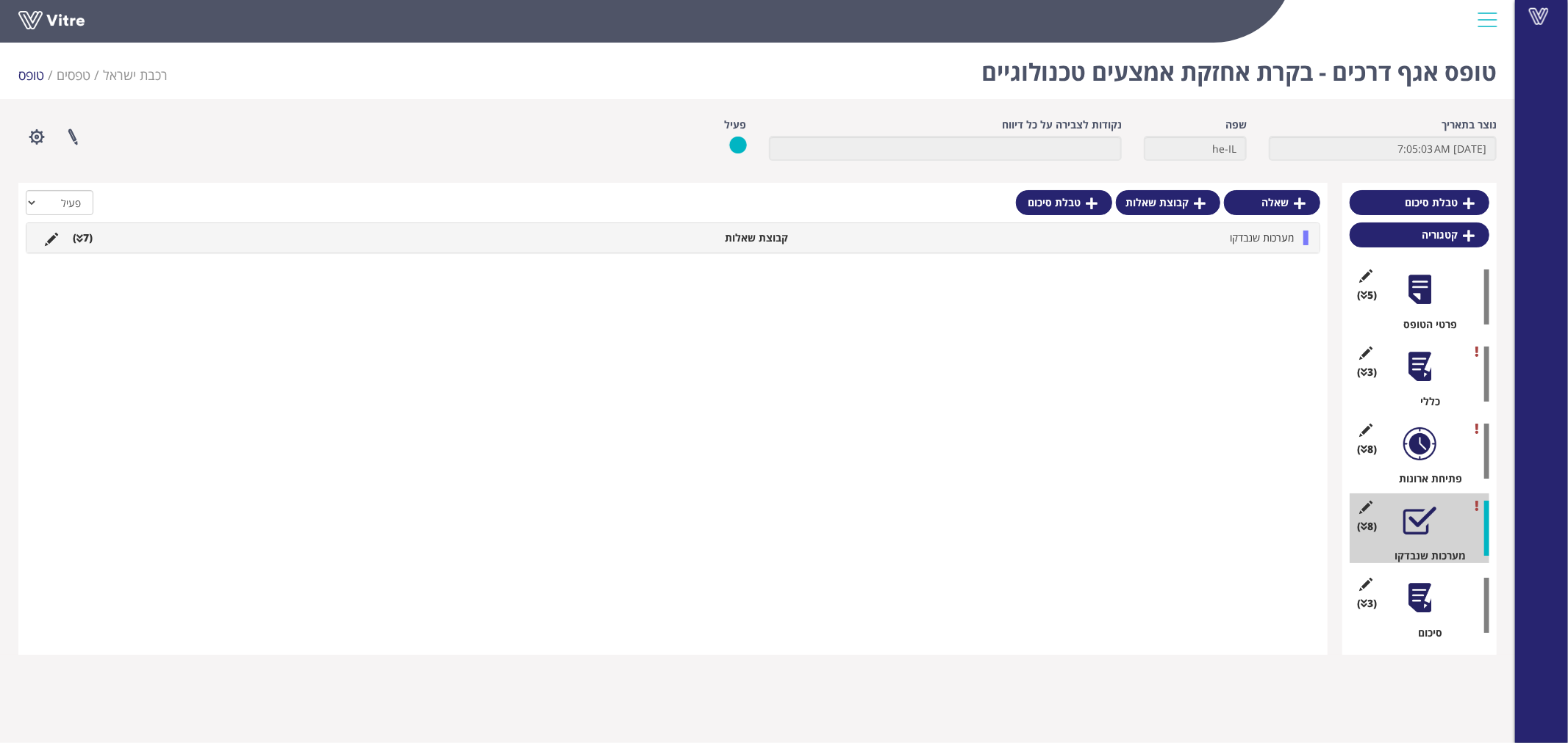
click at [1409, 617] on div "(3 ) סיכום" at bounding box center [1419, 605] width 140 height 70
click at [1214, 228] on div "מערכות שנבדקו קבוצת שאלות (7 )" at bounding box center [673, 238] width 1293 height 30
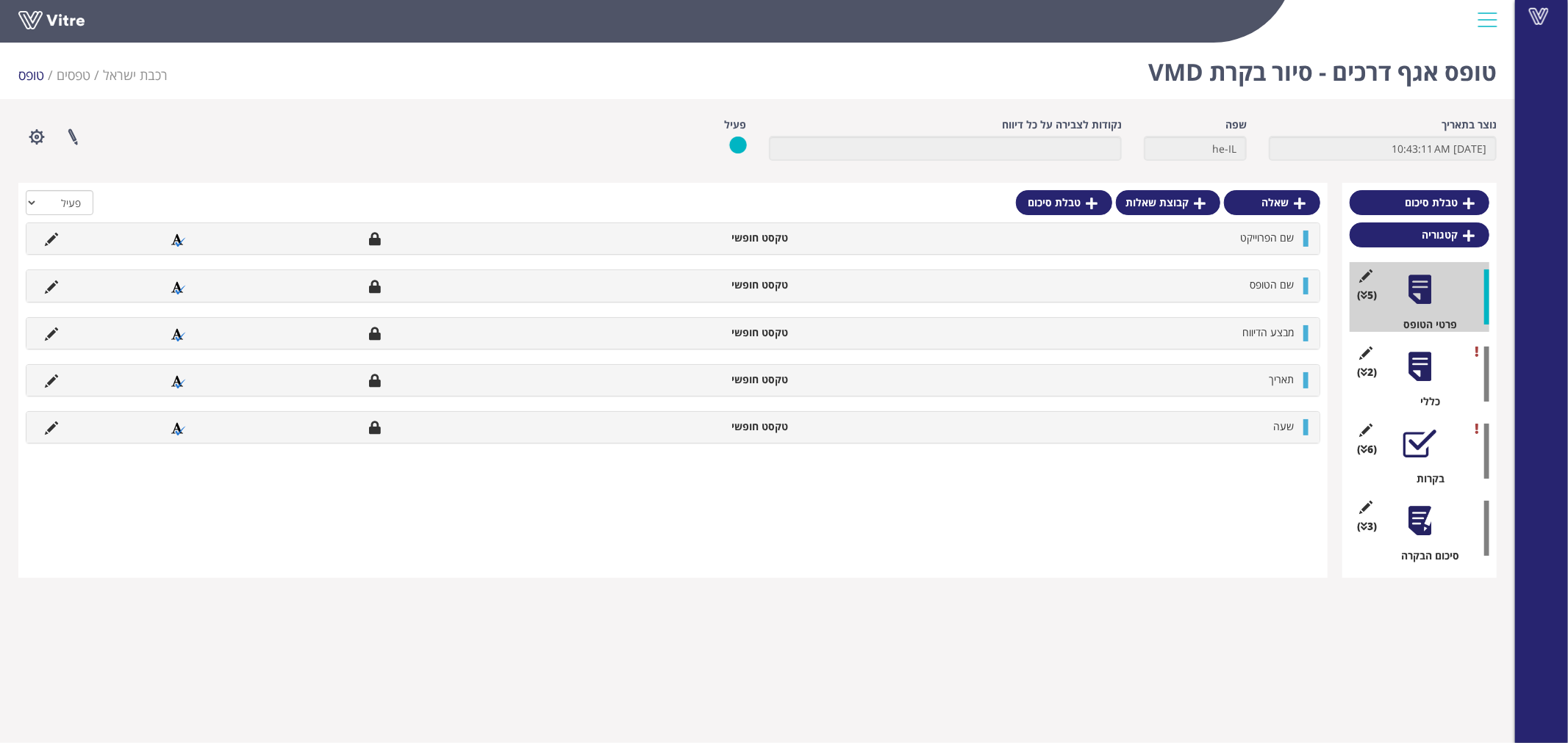
click at [1416, 365] on div at bounding box center [1420, 367] width 33 height 33
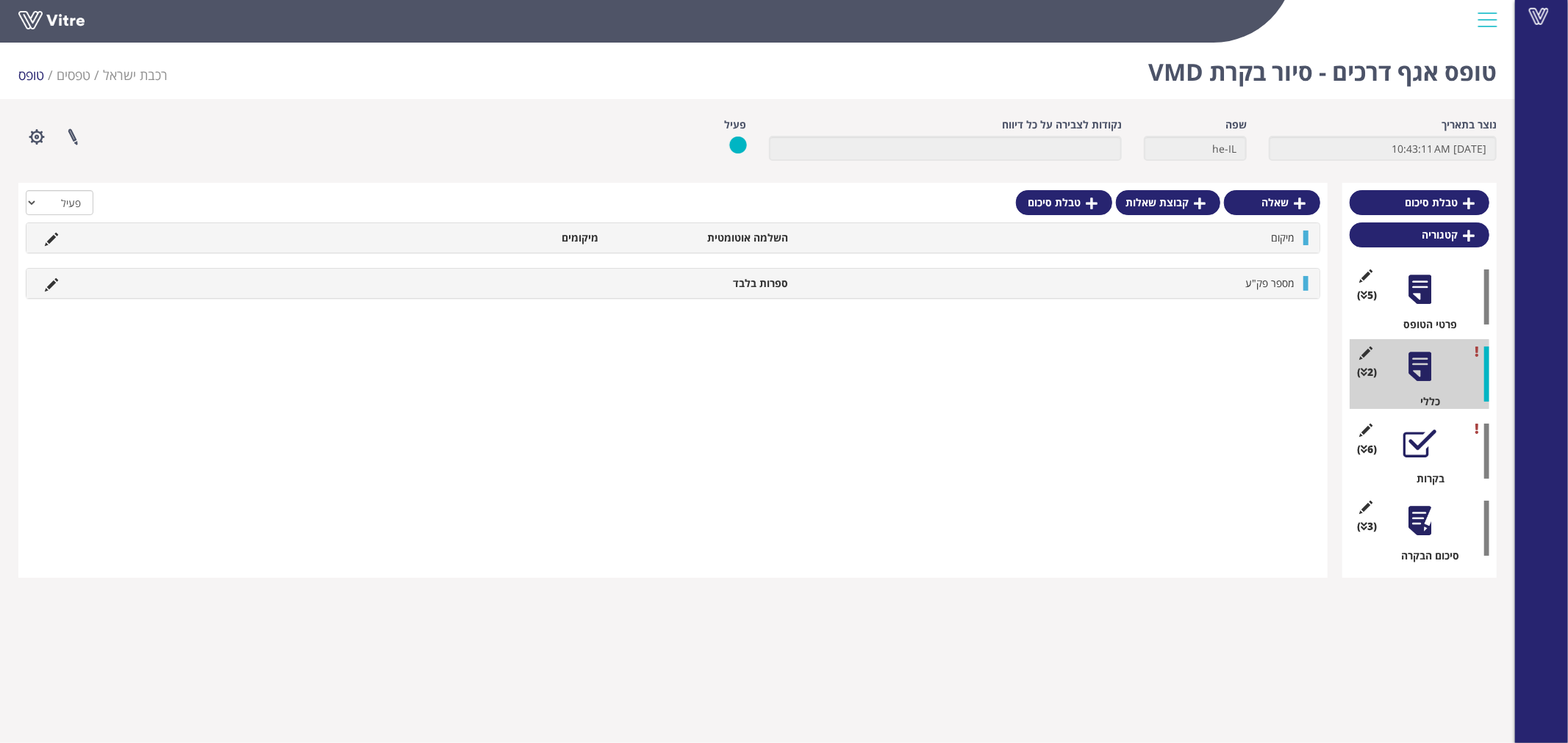
click at [1420, 443] on div at bounding box center [1420, 444] width 33 height 33
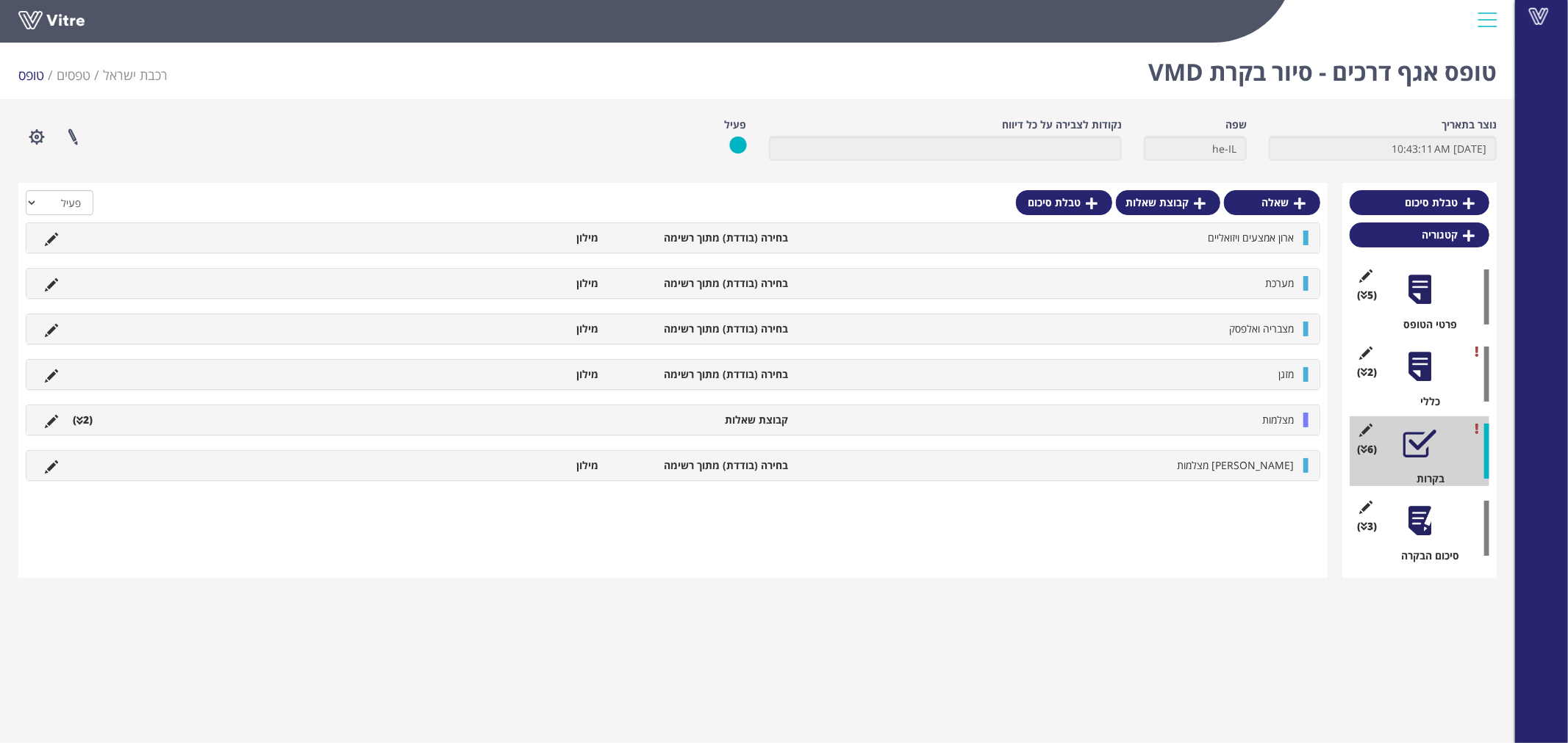
click at [1426, 370] on div at bounding box center [1420, 367] width 33 height 33
